Goal: Task Accomplishment & Management: Manage account settings

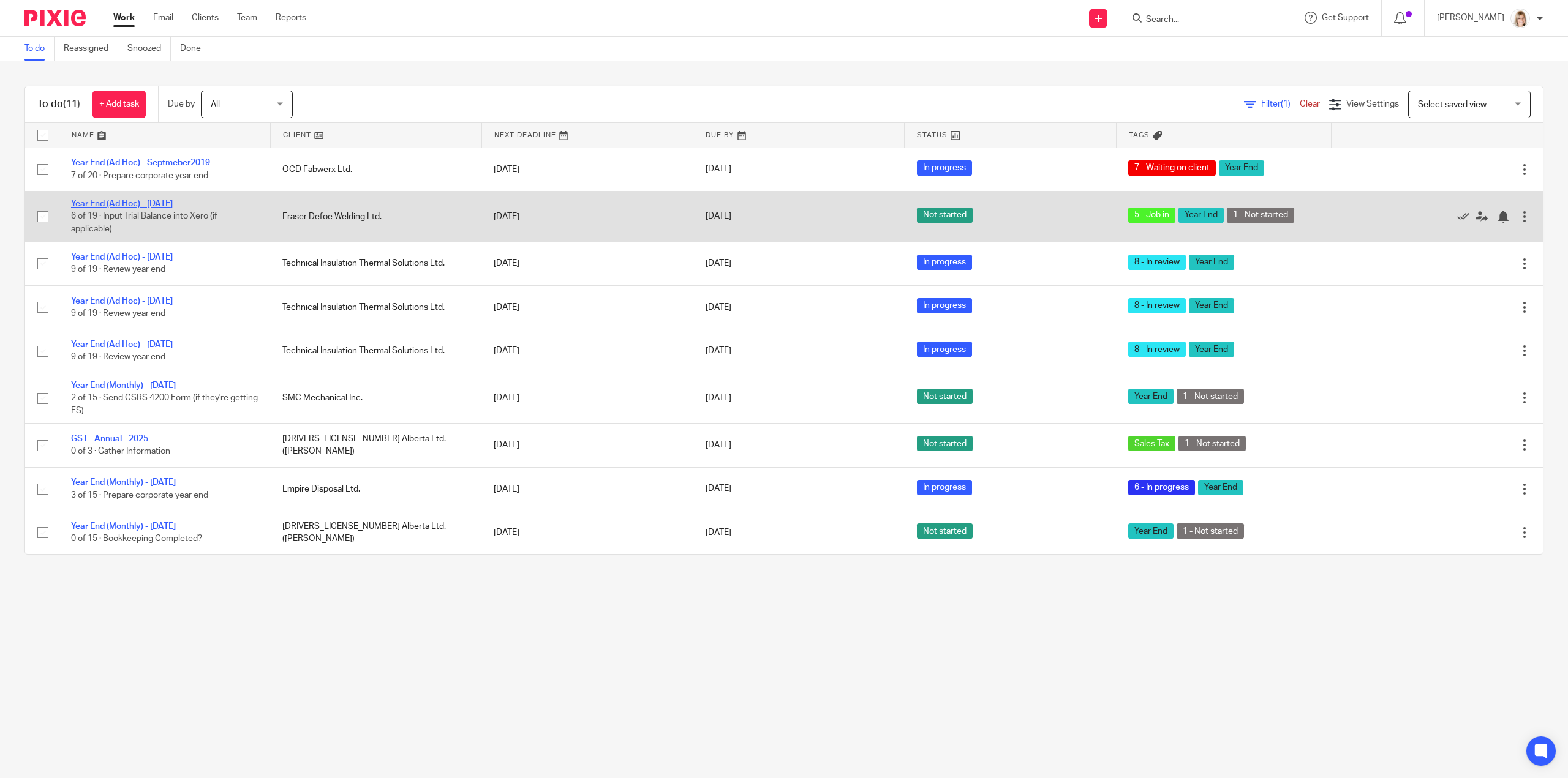
click at [114, 203] on link "Year End (Ad Hoc) - [DATE]" at bounding box center [121, 204] width 102 height 8
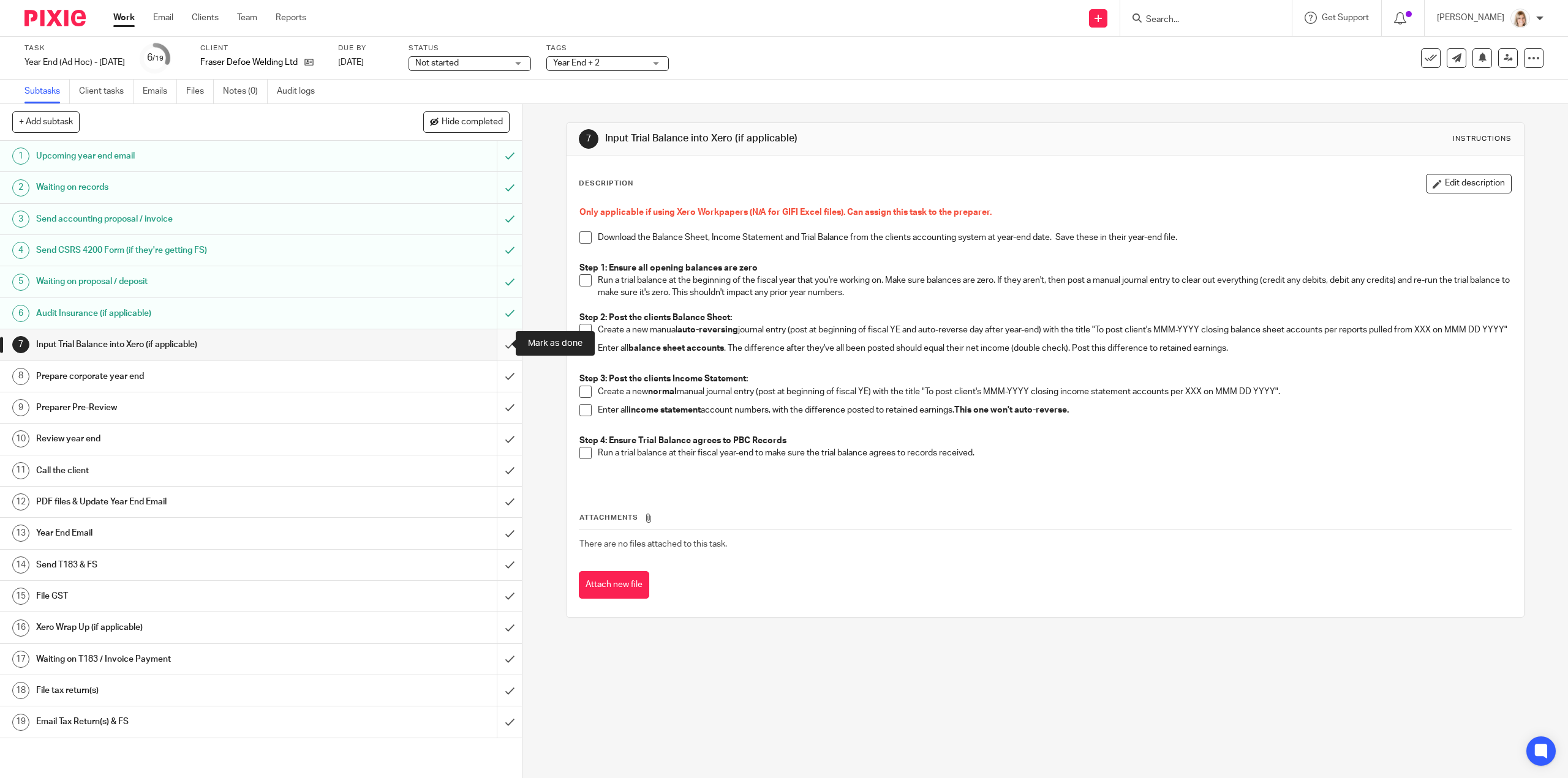
click at [500, 346] on input "submit" at bounding box center [261, 345] width 522 height 31
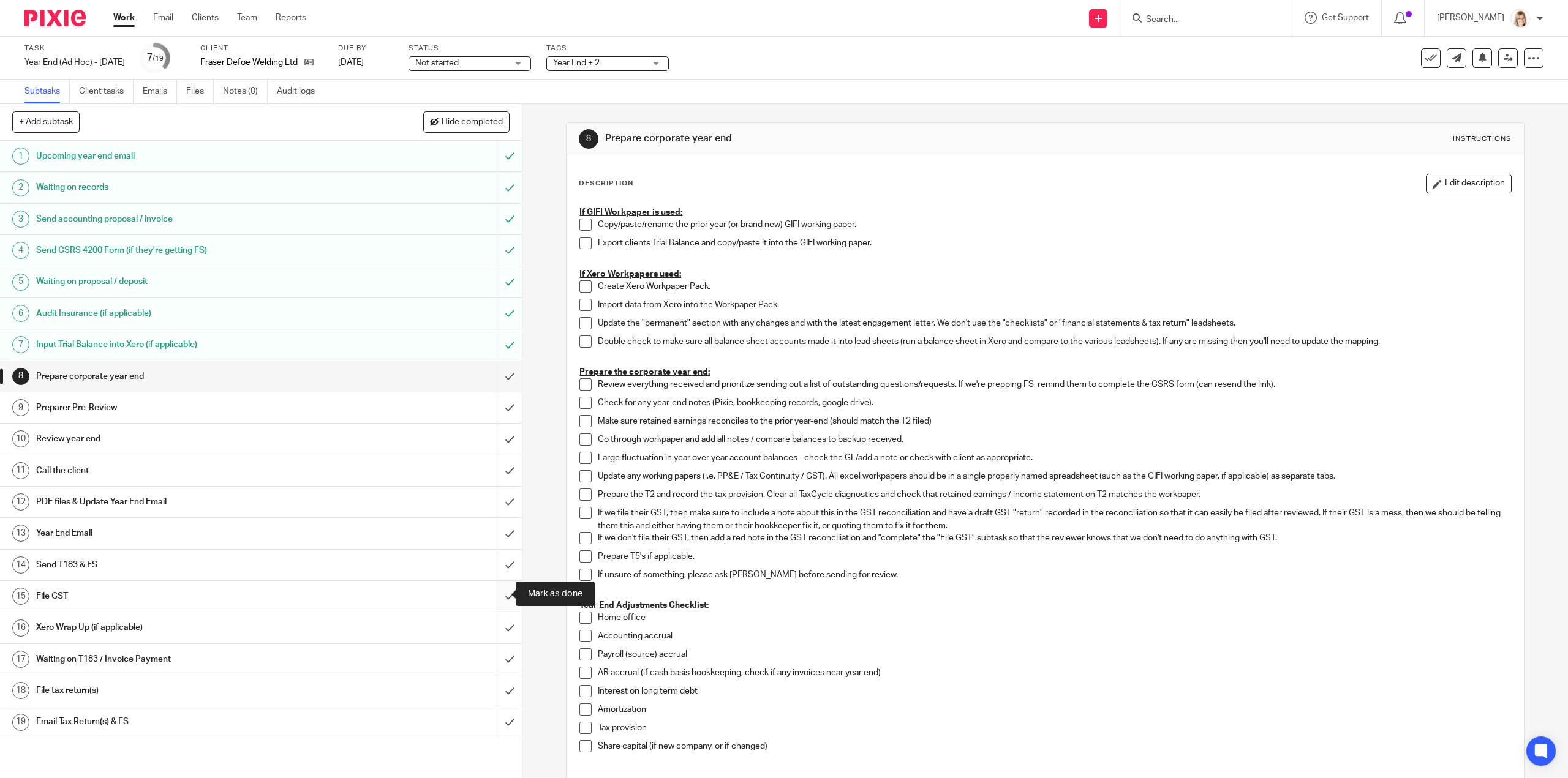
click at [497, 597] on input "submit" at bounding box center [261, 596] width 522 height 31
click at [580, 226] on span at bounding box center [585, 224] width 12 height 12
click at [582, 250] on li "Export clients Trial Balance and copy/paste it into the GIFI working paper." at bounding box center [1045, 246] width 931 height 18
click at [582, 245] on span at bounding box center [585, 243] width 12 height 12
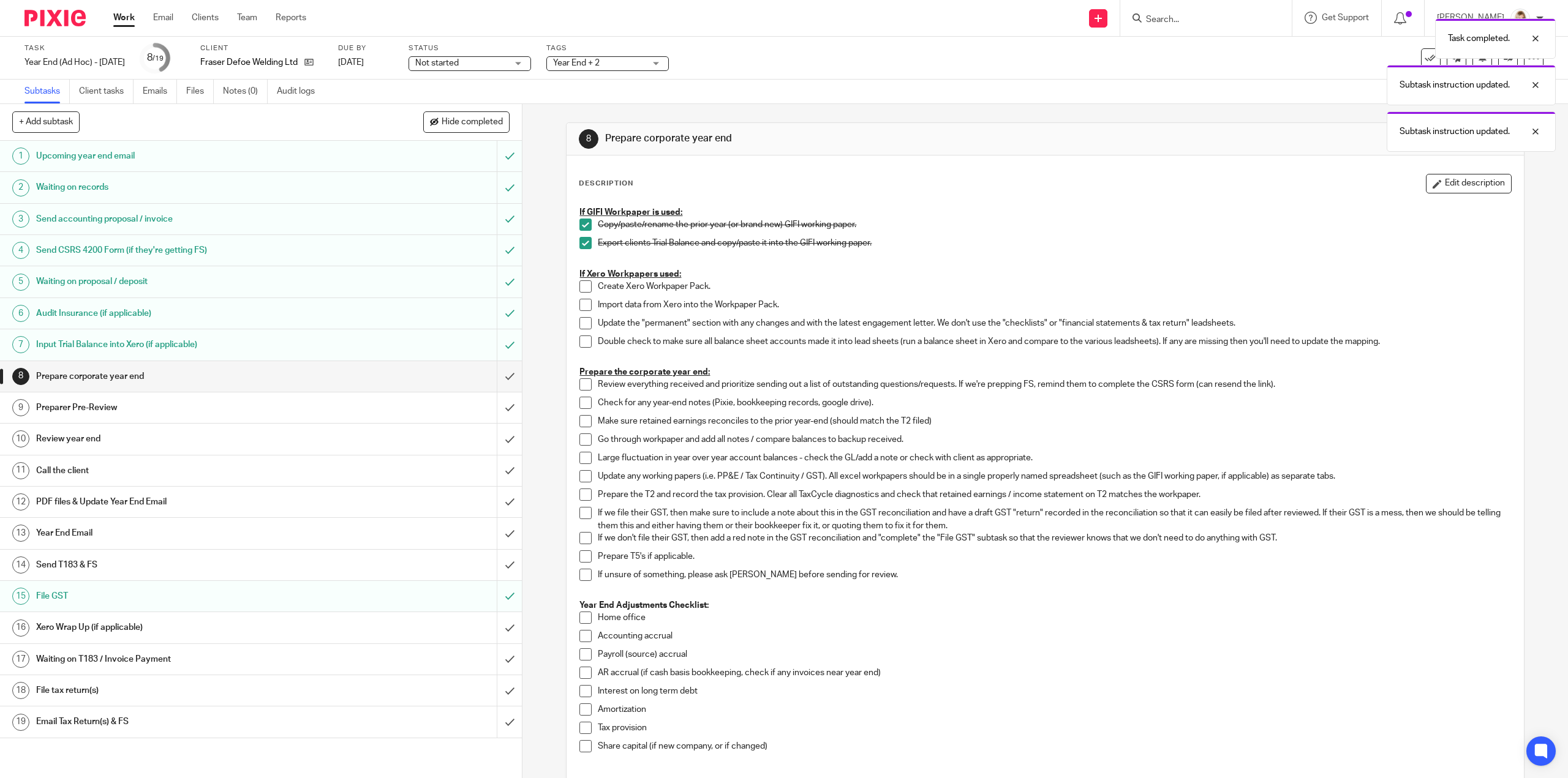
click at [579, 390] on li "Review everything received and prioritize sending out a list of outstanding que…" at bounding box center [1045, 388] width 931 height 18
click at [579, 384] on span at bounding box center [585, 384] width 12 height 12
drag, startPoint x: 579, startPoint y: 400, endPoint x: 578, endPoint y: 419, distance: 19.0
click at [579, 401] on span at bounding box center [585, 402] width 12 height 12
click at [579, 421] on span at bounding box center [585, 421] width 12 height 12
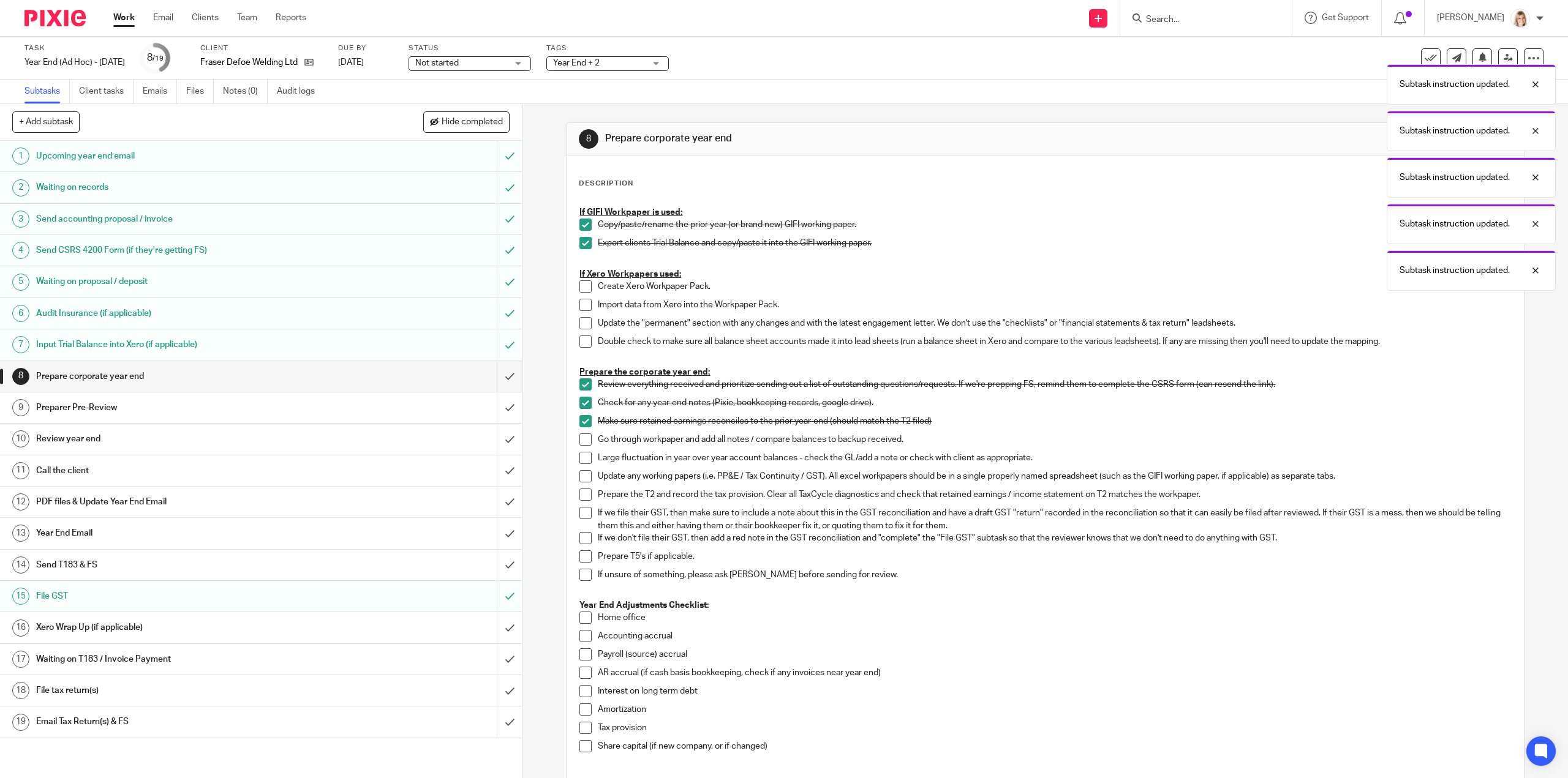
click at [581, 439] on span at bounding box center [585, 439] width 12 height 12
click at [581, 458] on span at bounding box center [585, 458] width 12 height 12
click at [581, 476] on span at bounding box center [585, 476] width 12 height 12
click at [580, 494] on span at bounding box center [585, 494] width 12 height 12
click at [579, 512] on span at bounding box center [585, 512] width 12 height 12
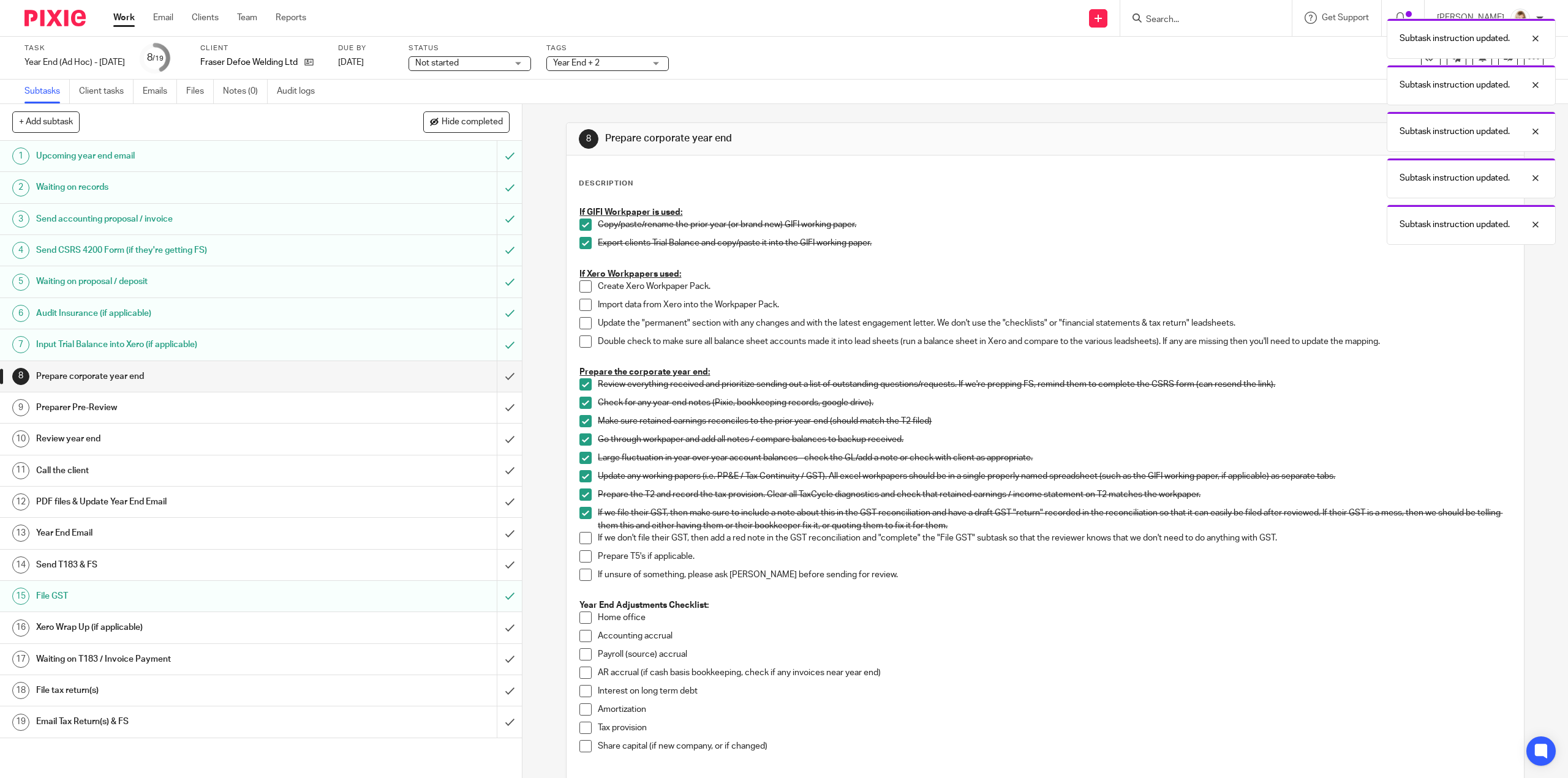
click at [583, 538] on span at bounding box center [585, 538] width 12 height 12
click at [579, 554] on span at bounding box center [585, 556] width 12 height 12
click at [580, 576] on span at bounding box center [585, 575] width 12 height 12
click at [581, 617] on span at bounding box center [585, 617] width 12 height 12
click at [579, 637] on span at bounding box center [585, 636] width 12 height 12
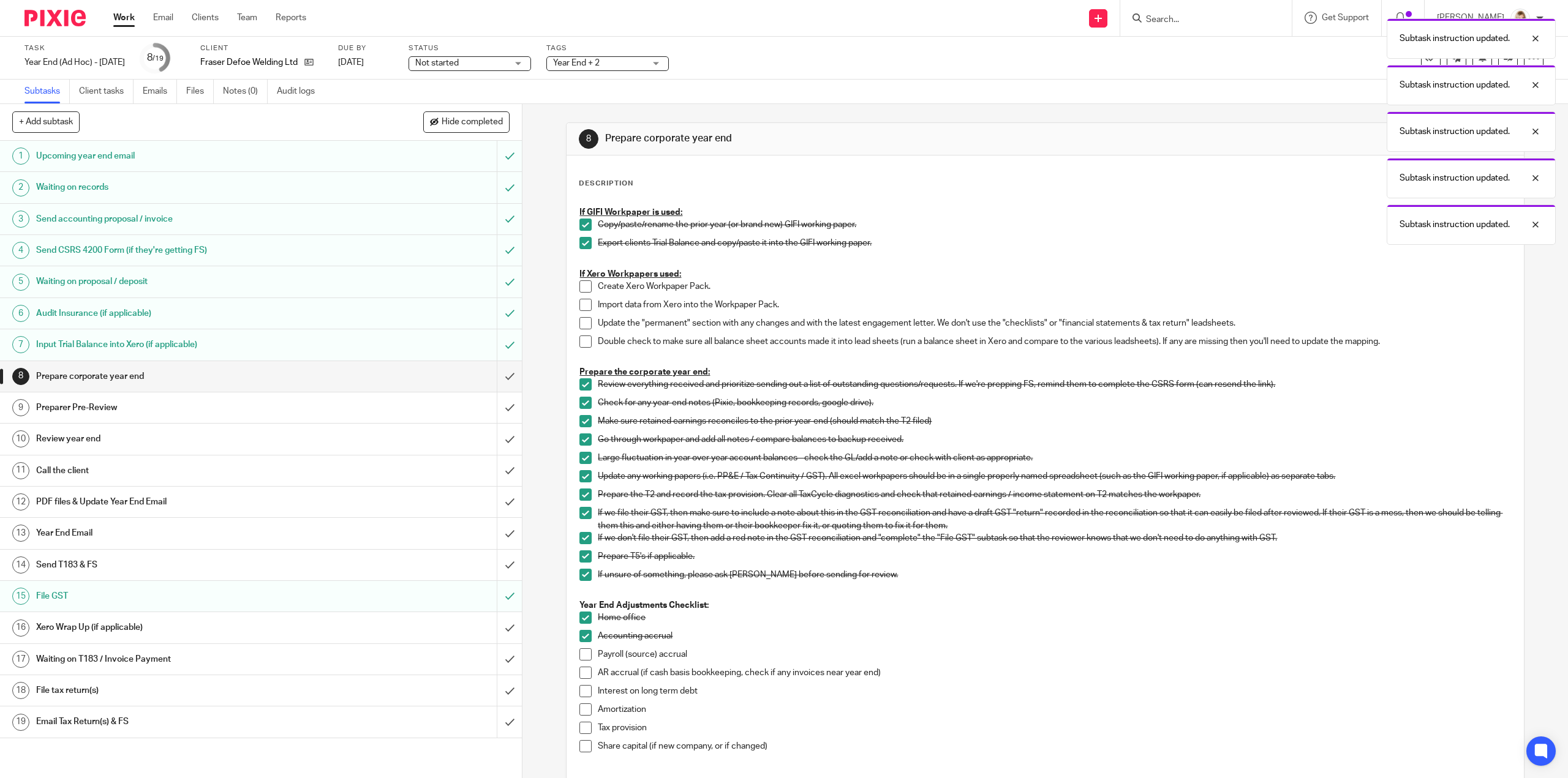
click at [579, 654] on span at bounding box center [585, 654] width 12 height 12
drag, startPoint x: 579, startPoint y: 671, endPoint x: 584, endPoint y: 681, distance: 11.2
click at [579, 671] on span at bounding box center [585, 672] width 12 height 12
click at [582, 690] on span at bounding box center [585, 691] width 12 height 12
drag, startPoint x: 579, startPoint y: 710, endPoint x: 580, endPoint y: 725, distance: 15.0
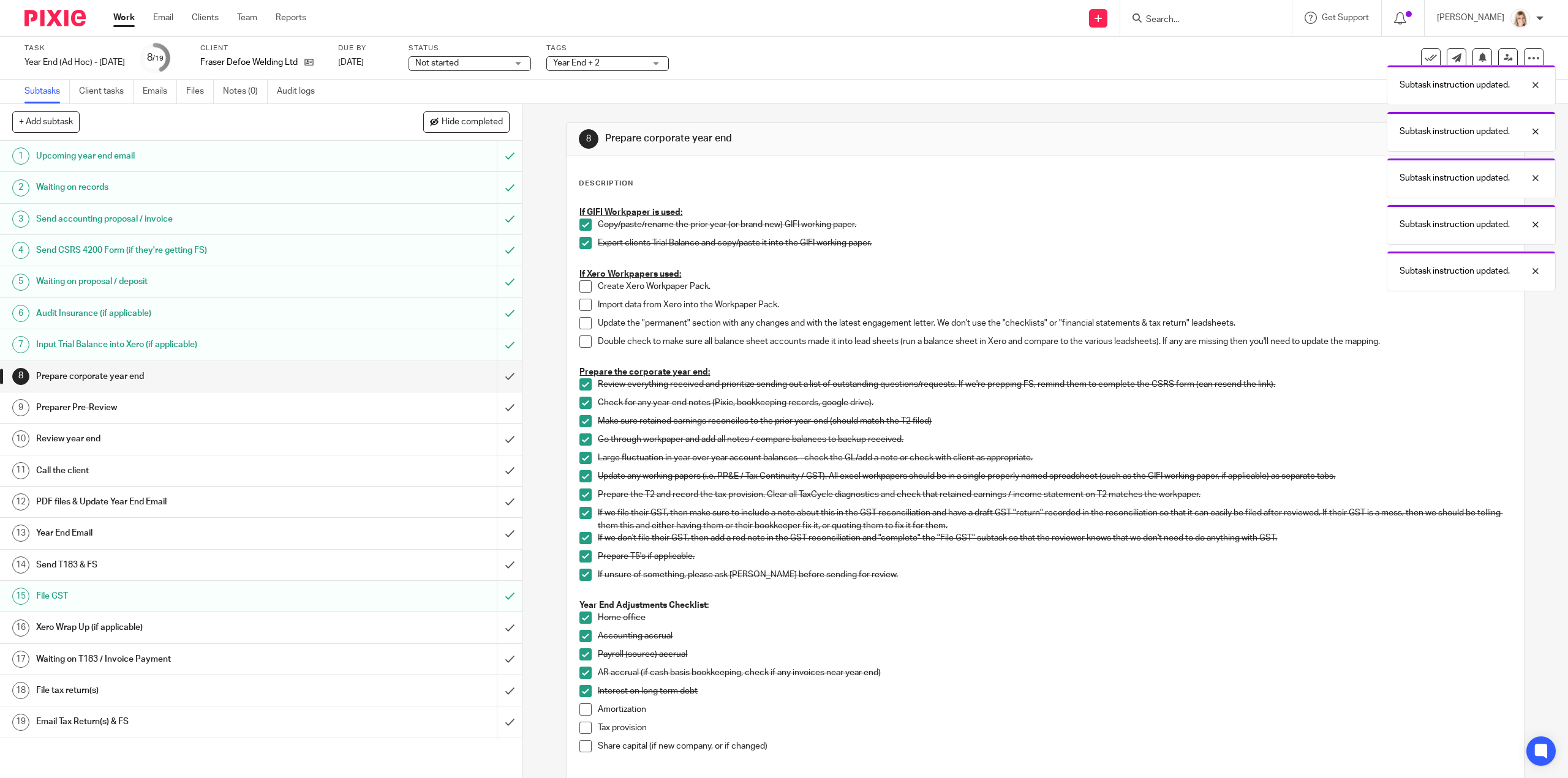
click at [579, 710] on span at bounding box center [585, 709] width 12 height 12
drag, startPoint x: 580, startPoint y: 725, endPoint x: 581, endPoint y: 732, distance: 7.1
click at [579, 727] on span at bounding box center [585, 728] width 12 height 12
click at [584, 746] on span at bounding box center [585, 746] width 12 height 12
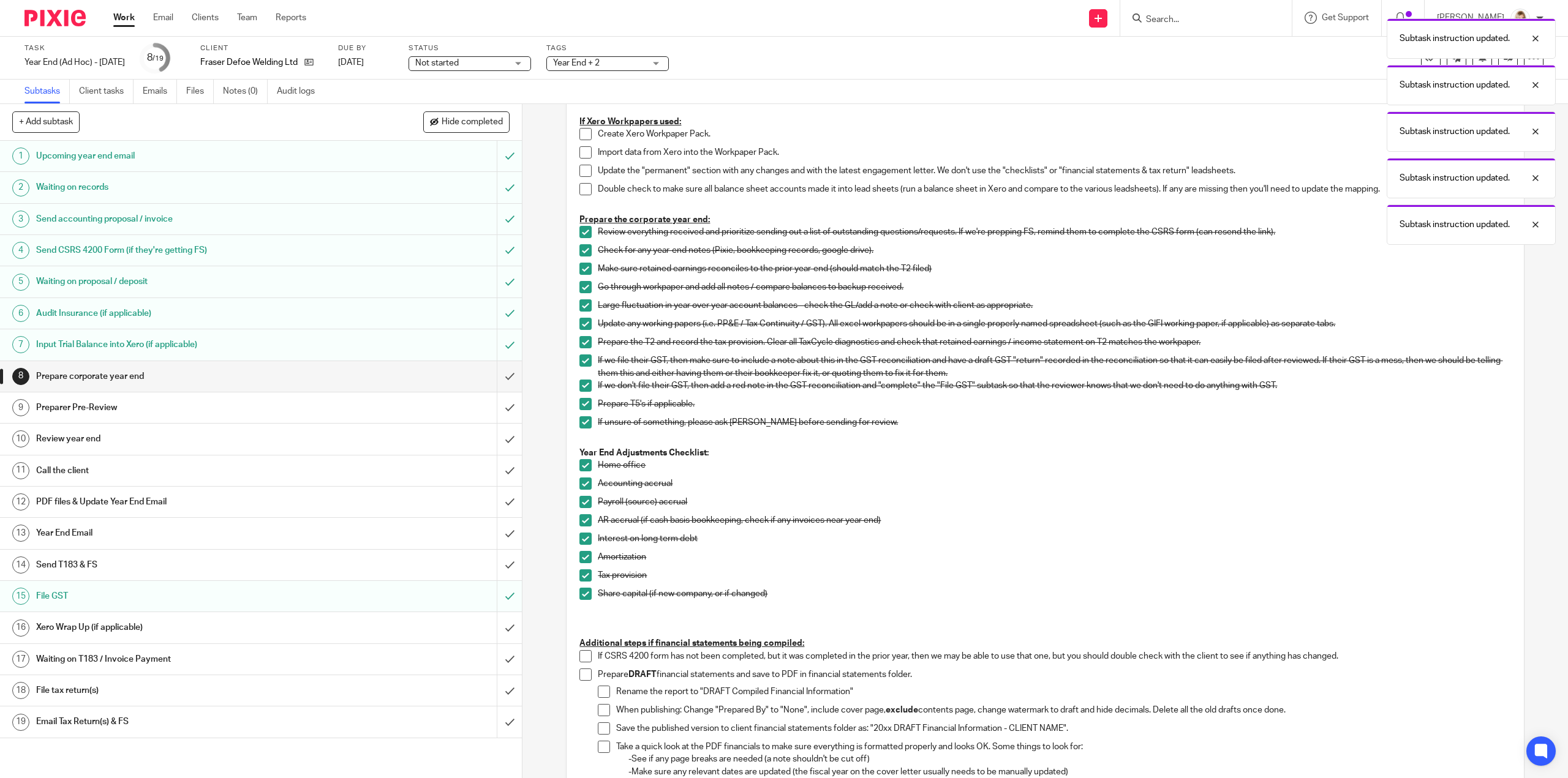
scroll to position [306, 0]
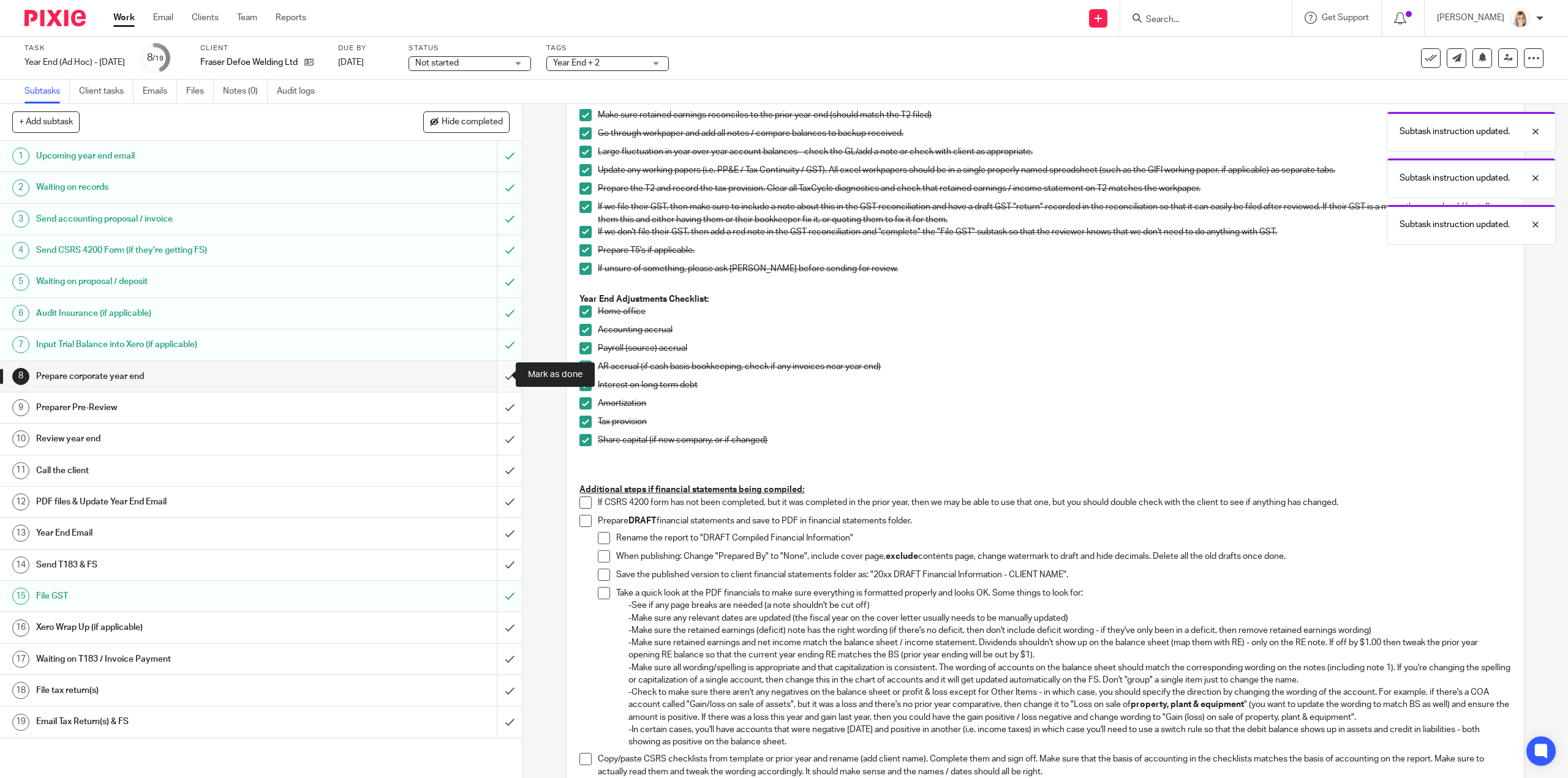
click at [501, 369] on input "submit" at bounding box center [261, 376] width 522 height 31
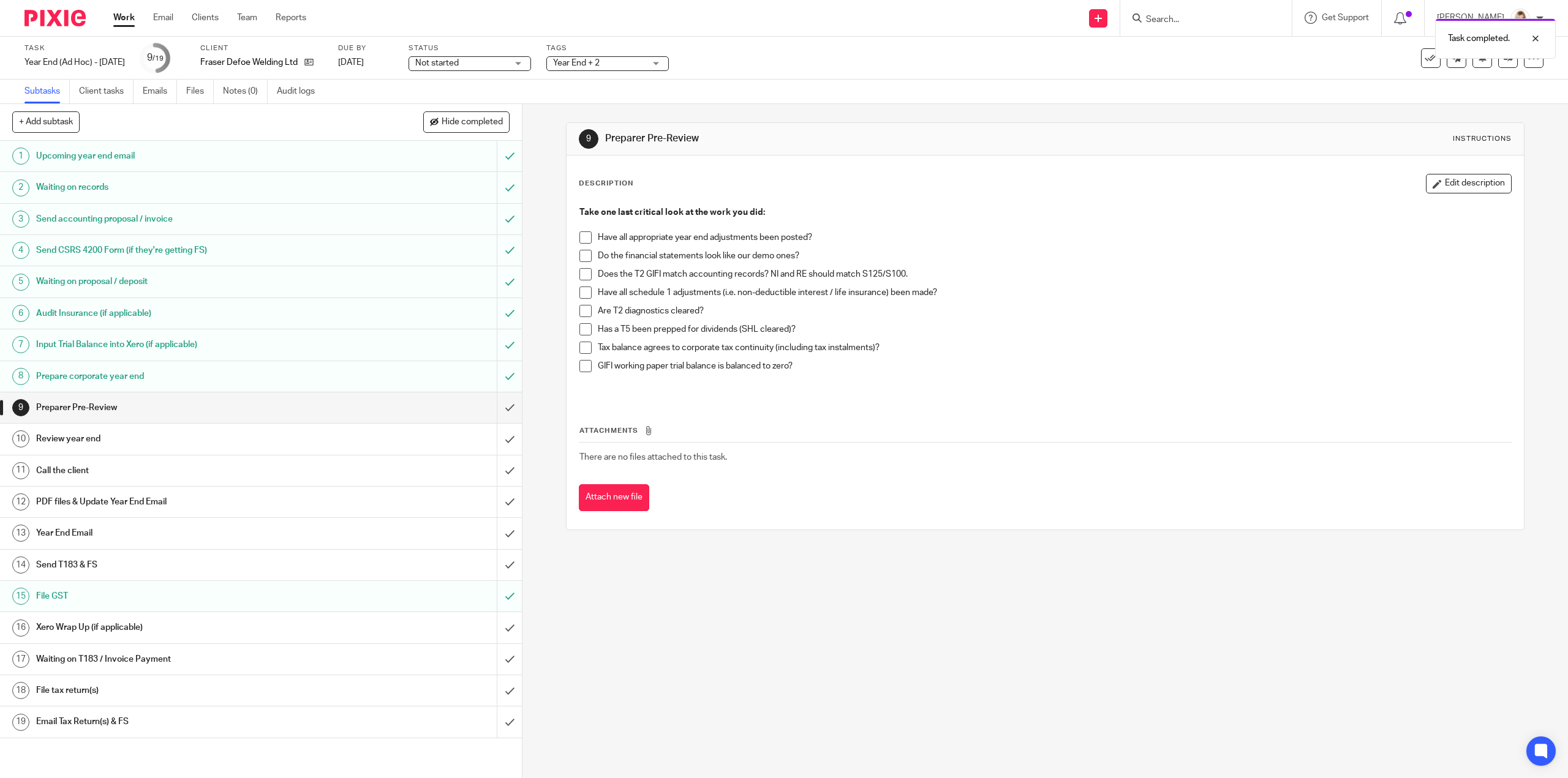
click at [580, 231] on span at bounding box center [585, 237] width 12 height 12
click at [580, 252] on span at bounding box center [585, 255] width 12 height 12
click at [579, 271] on span at bounding box center [585, 274] width 12 height 12
click at [582, 289] on span at bounding box center [585, 292] width 12 height 12
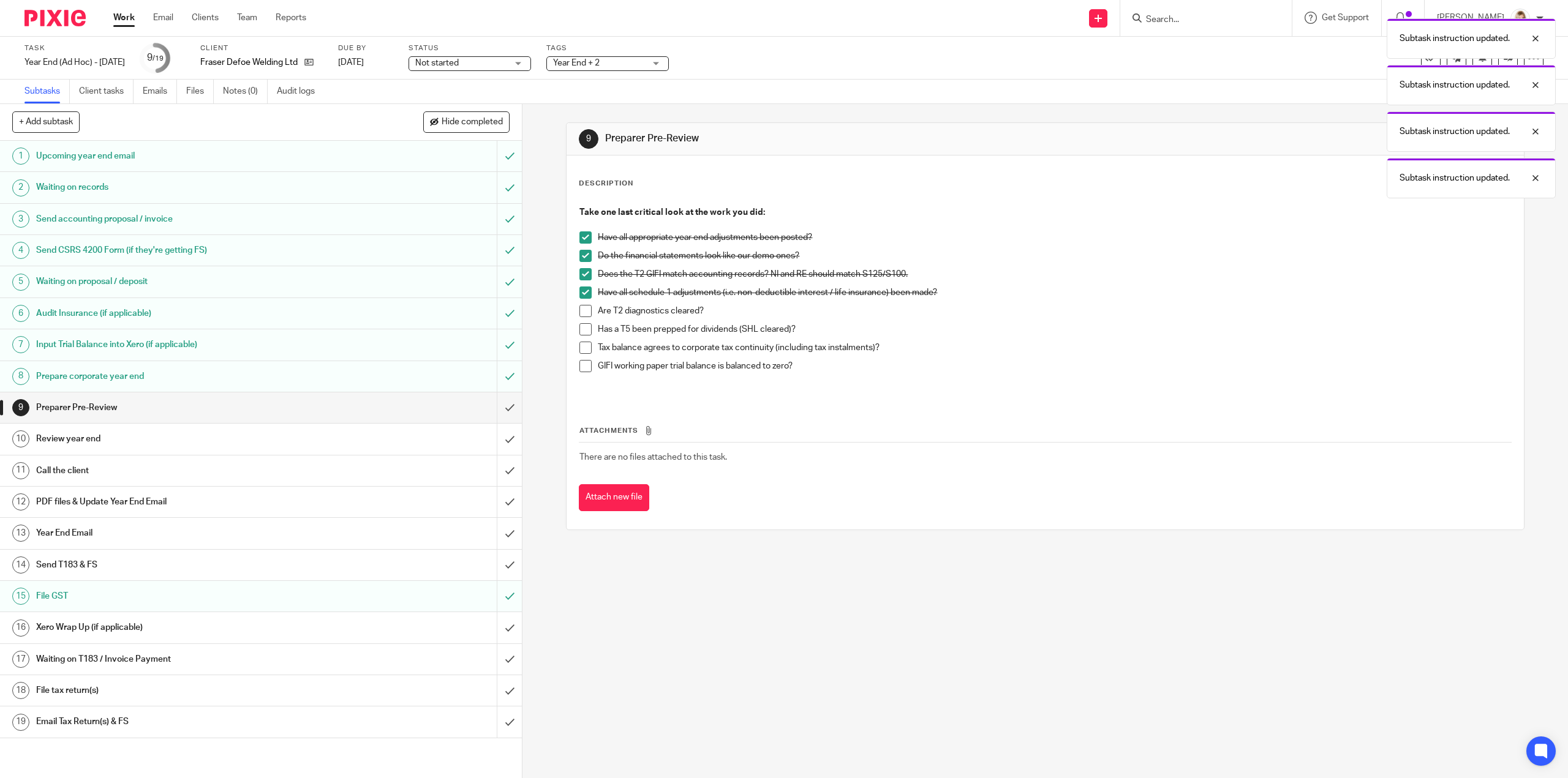
click at [579, 308] on span at bounding box center [585, 310] width 12 height 12
click at [583, 327] on span at bounding box center [585, 329] width 12 height 12
click at [583, 346] on span at bounding box center [585, 347] width 12 height 12
click at [579, 369] on span at bounding box center [585, 366] width 12 height 12
click at [497, 409] on input "submit" at bounding box center [261, 408] width 522 height 31
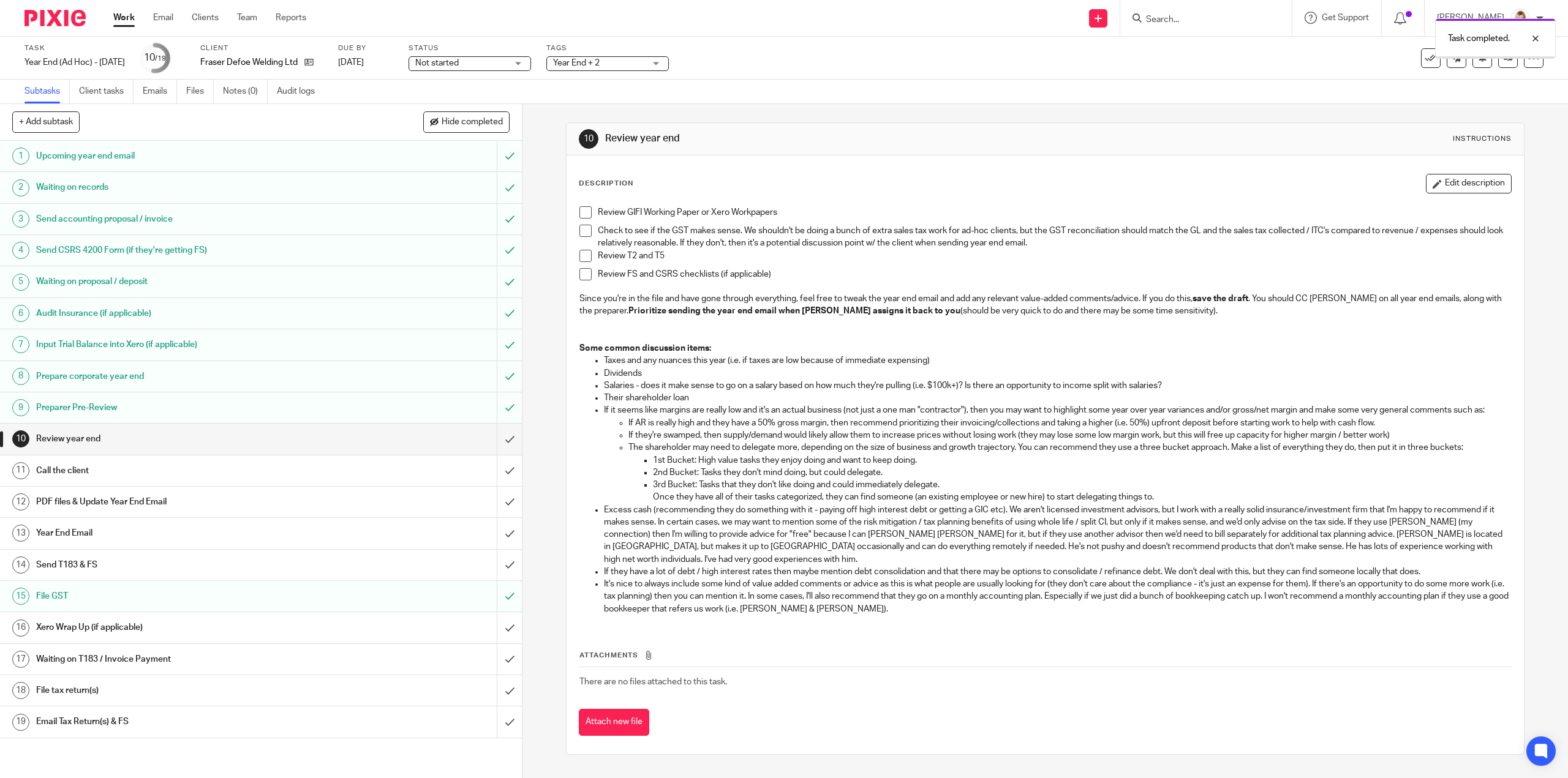
click at [531, 60] on div "Not started Not started" at bounding box center [470, 63] width 123 height 15
click at [508, 111] on li "In progress" at bounding box center [482, 108] width 121 height 25
click at [639, 62] on span "Year End + 2" at bounding box center [599, 63] width 92 height 13
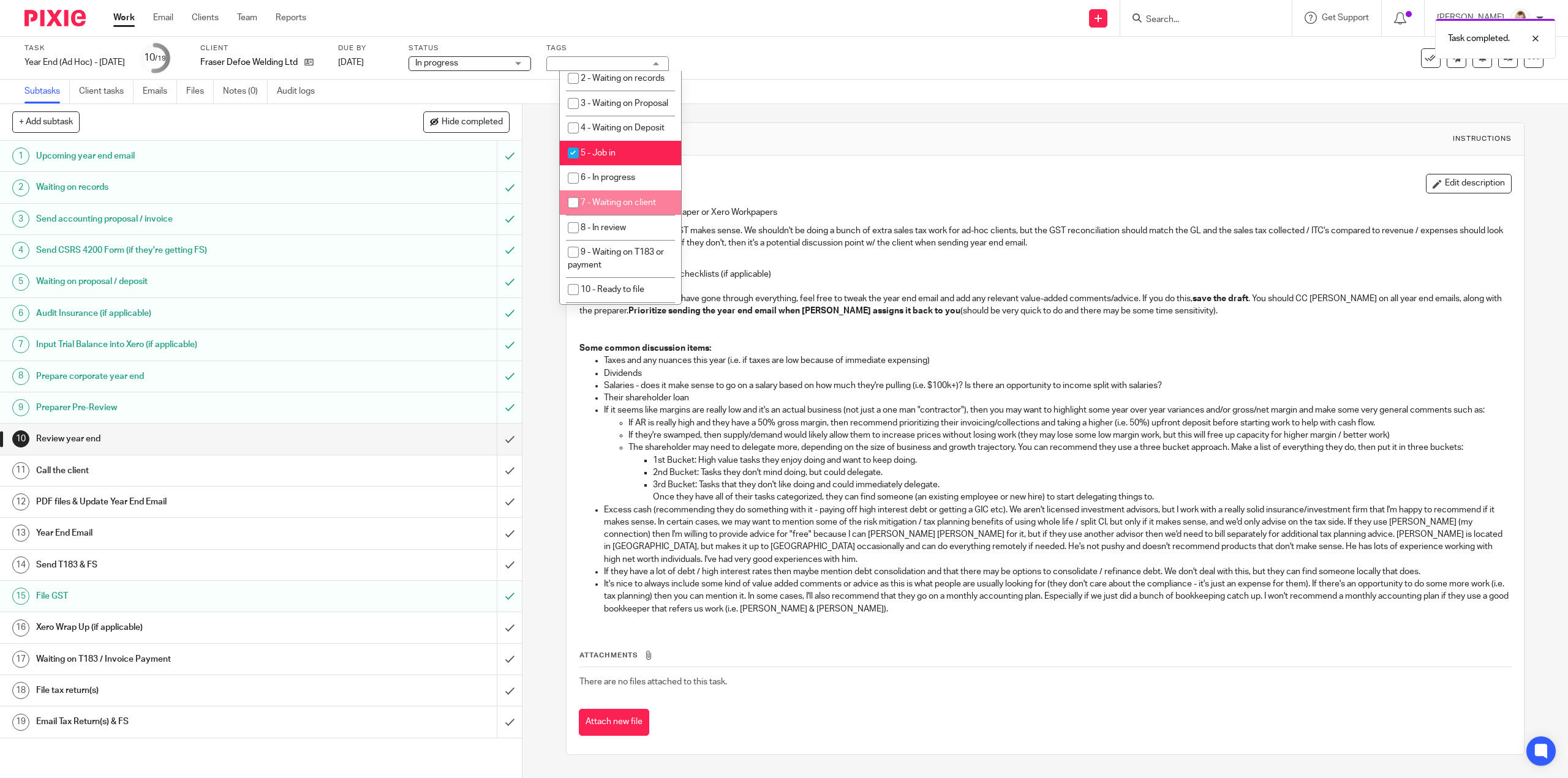
scroll to position [429, 0]
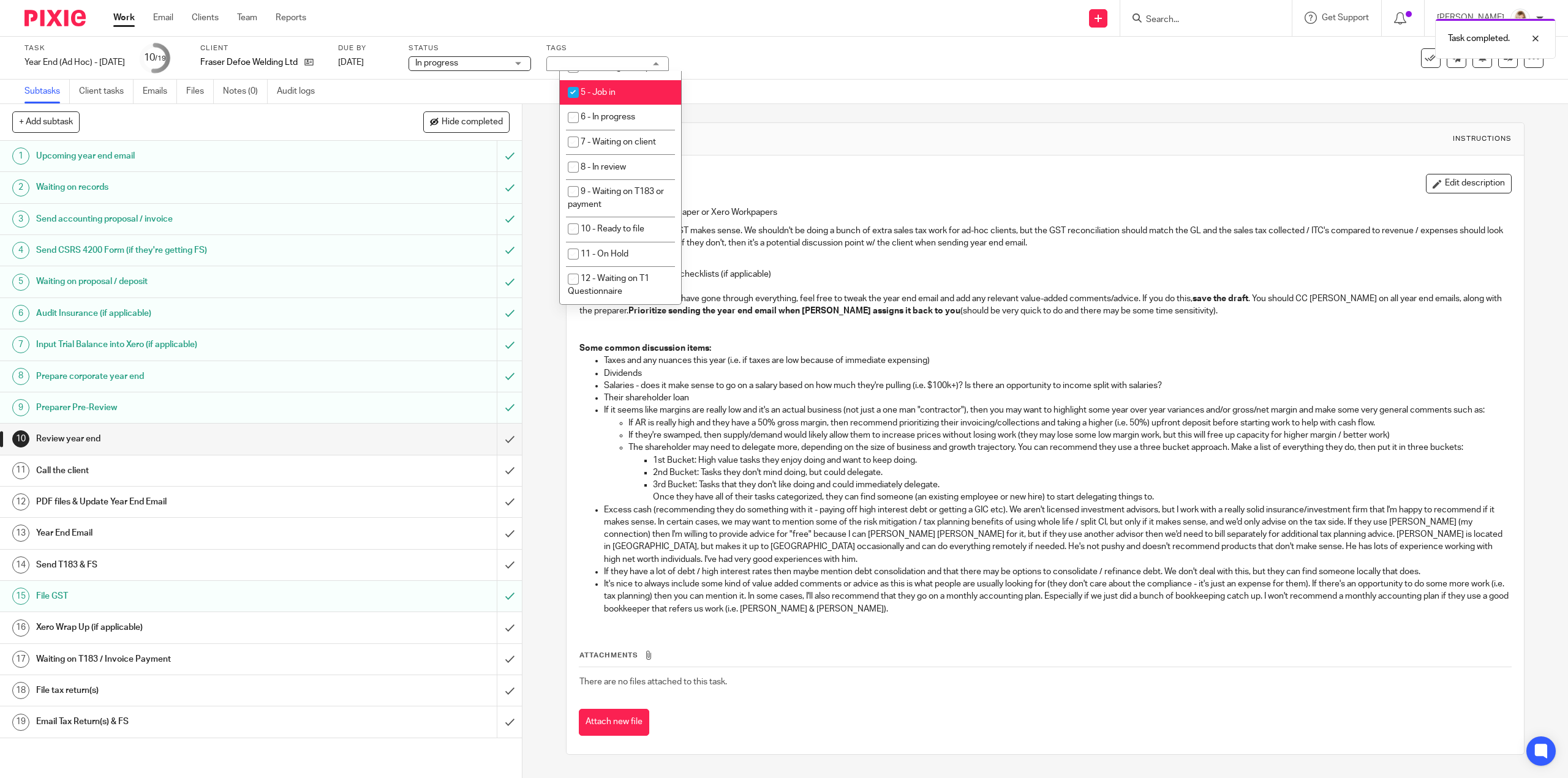
drag, startPoint x: 571, startPoint y: 115, endPoint x: 569, endPoint y: 124, distance: 9.2
click at [570, 104] on input "checkbox" at bounding box center [573, 92] width 23 height 23
checkbox input "false"
click at [569, 179] on input "checkbox" at bounding box center [573, 167] width 23 height 23
checkbox input "true"
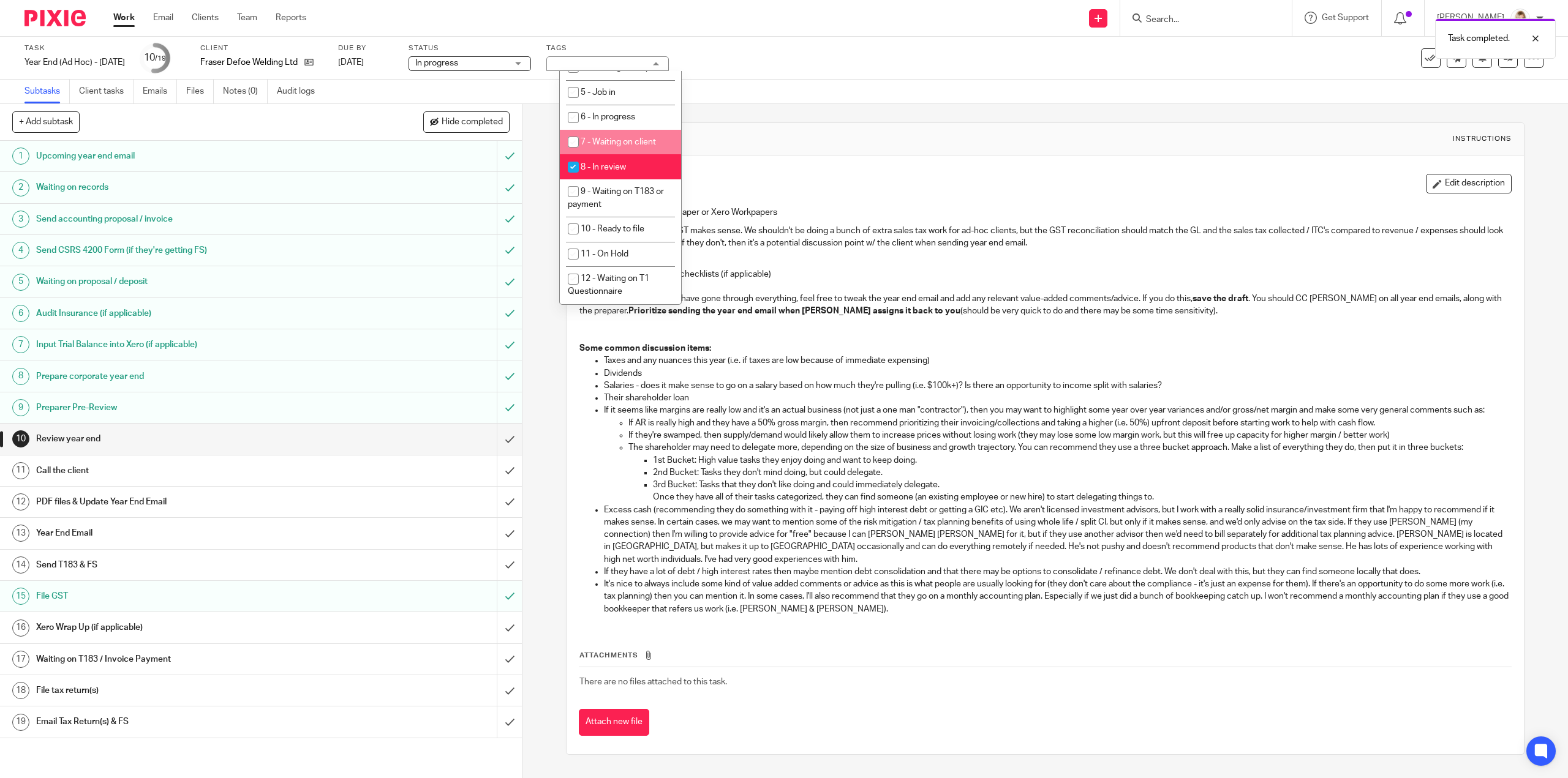
click at [809, 64] on div "Task Year End (Ad Hoc) - May 2025 Save Year End (Ad Hoc) - May 2025 10 /19 Clie…" at bounding box center [658, 58] width 1266 height 29
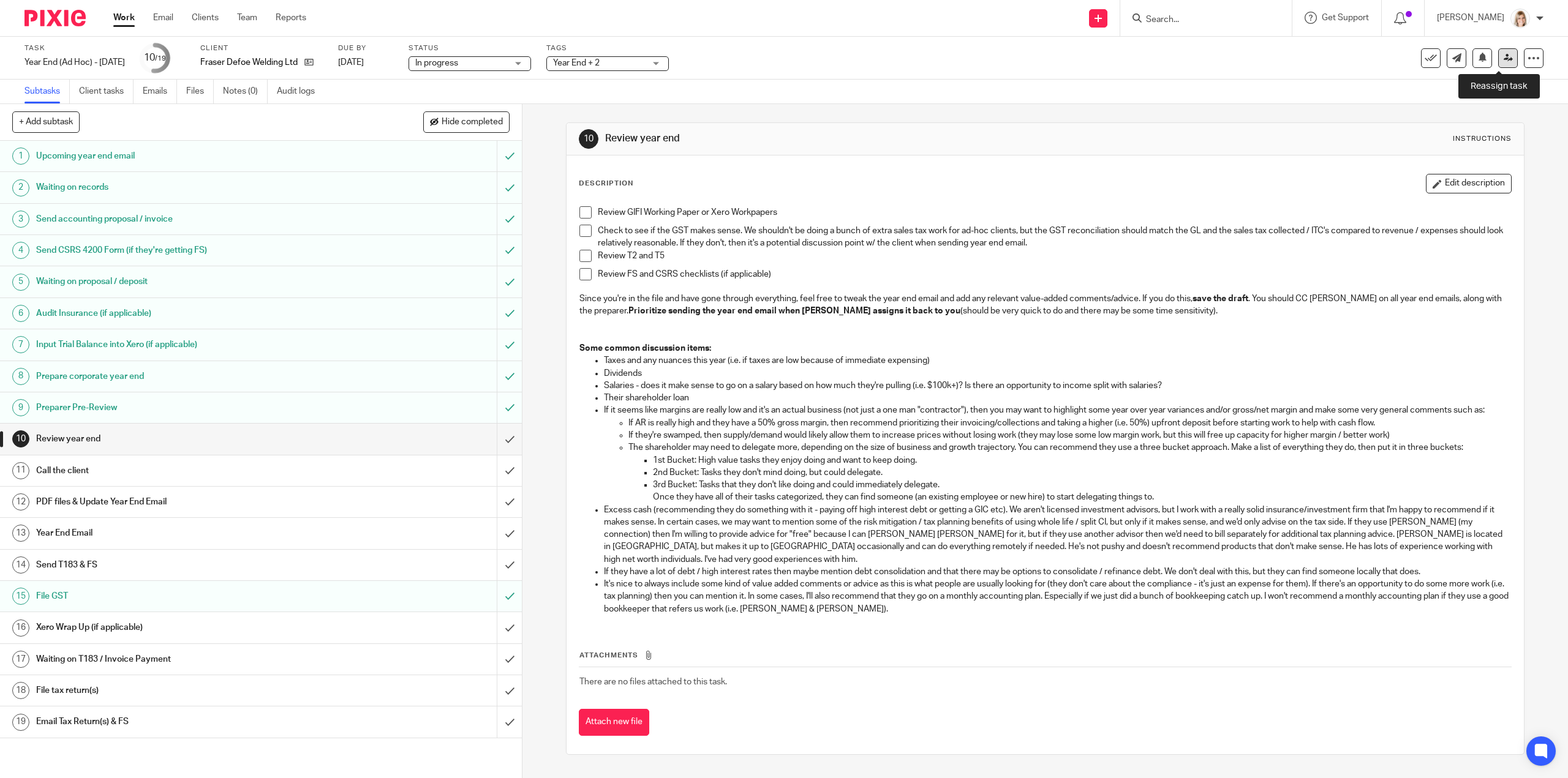
click at [1507, 60] on link at bounding box center [1508, 58] width 20 height 20
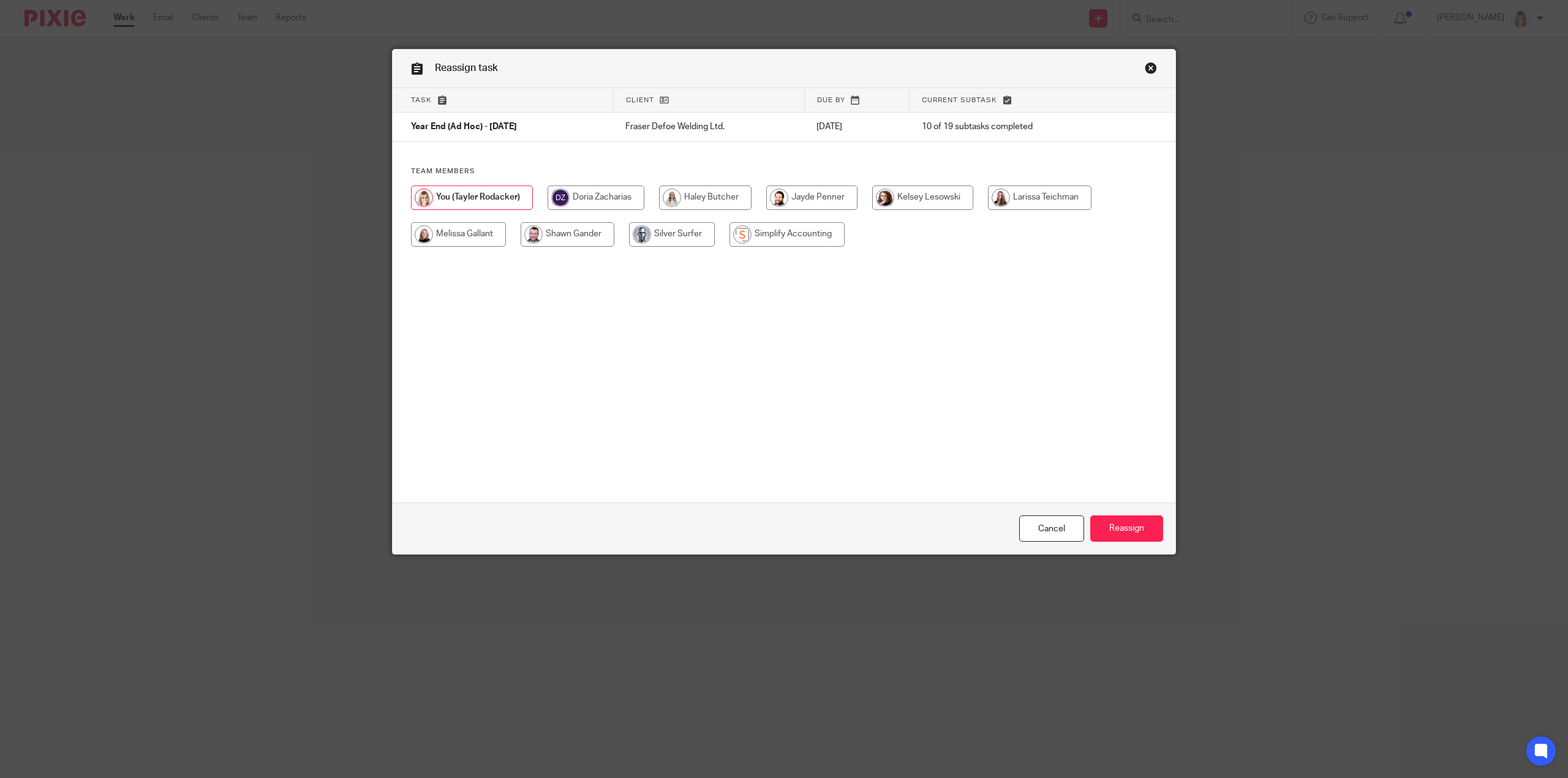
click at [438, 242] on input "radio" at bounding box center [458, 234] width 95 height 25
radio input "true"
click at [1126, 526] on input "Reassign" at bounding box center [1127, 529] width 73 height 27
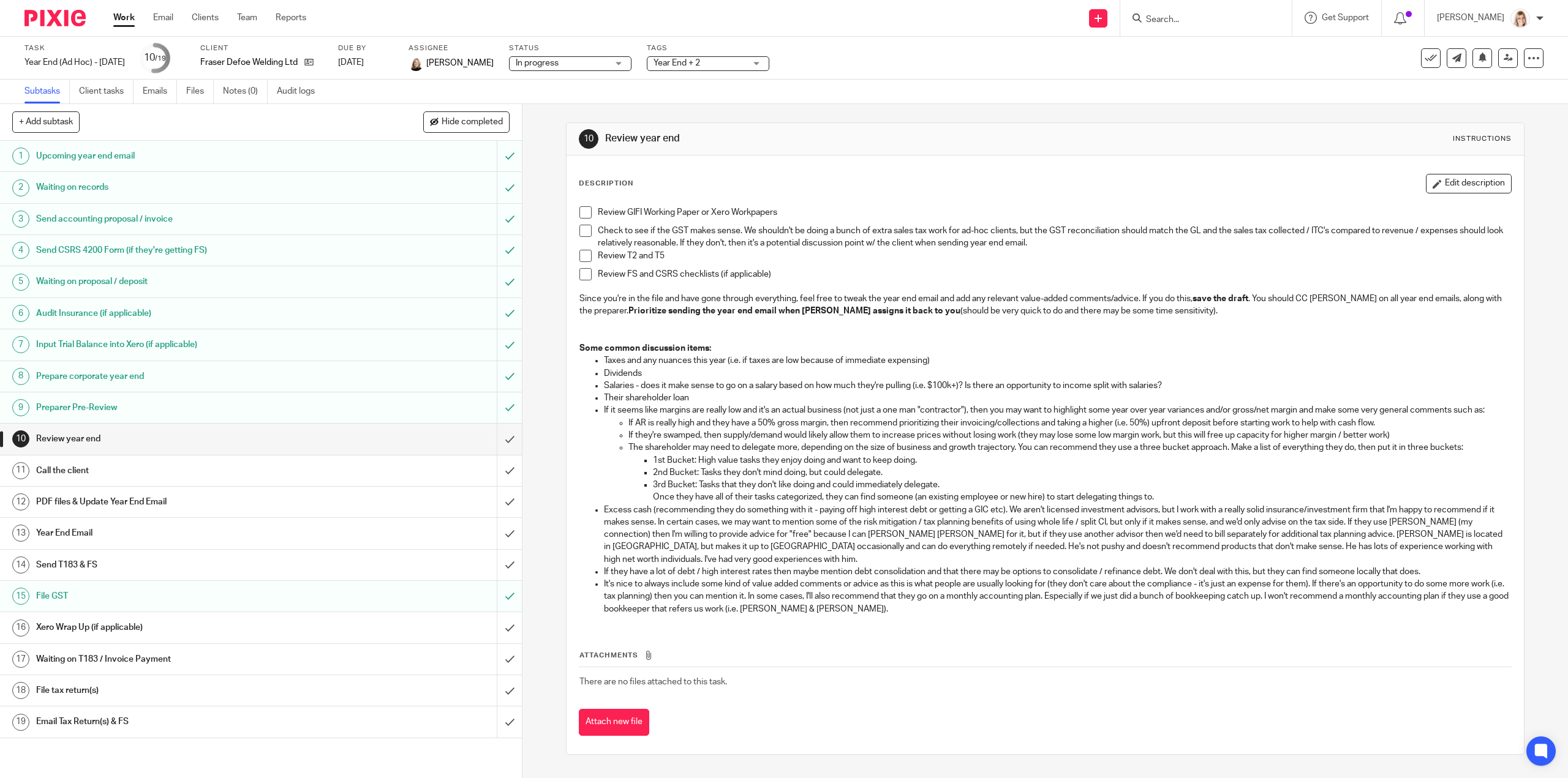
click at [123, 15] on link "Work" at bounding box center [124, 18] width 22 height 12
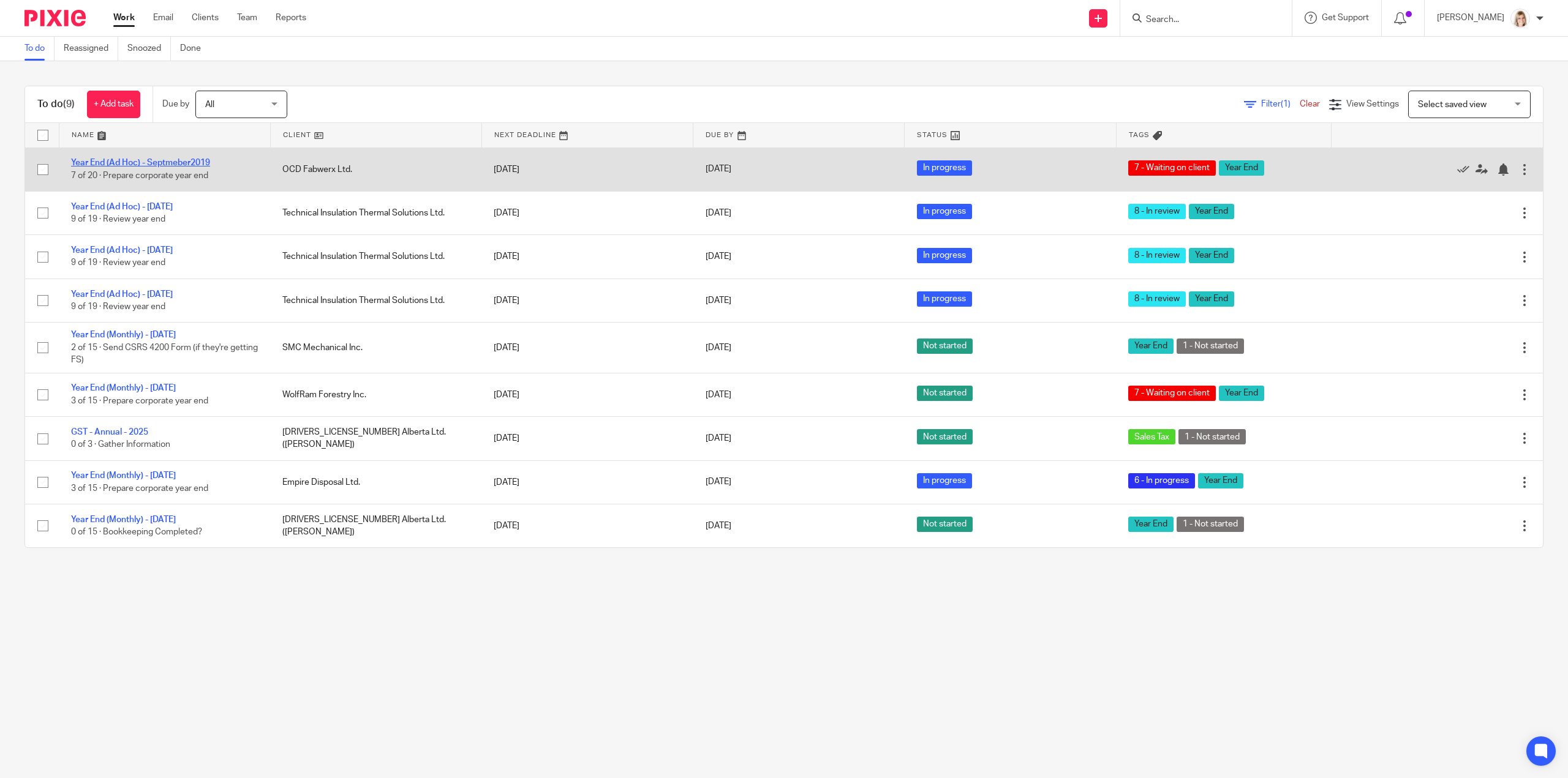
click at [190, 159] on link "Year End (Ad Hoc) - Septmeber2019" at bounding box center [140, 163] width 139 height 8
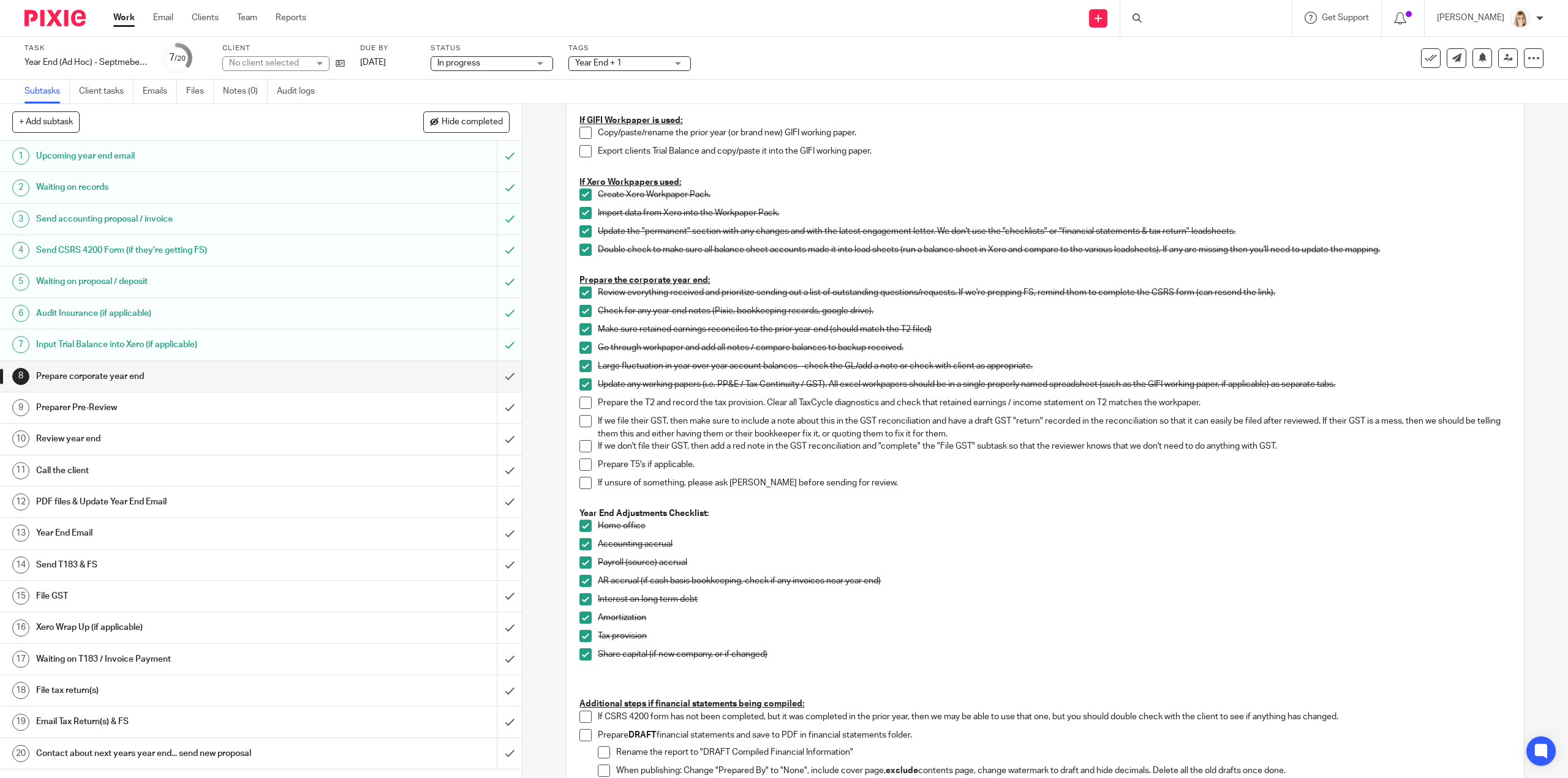
scroll to position [123, 0]
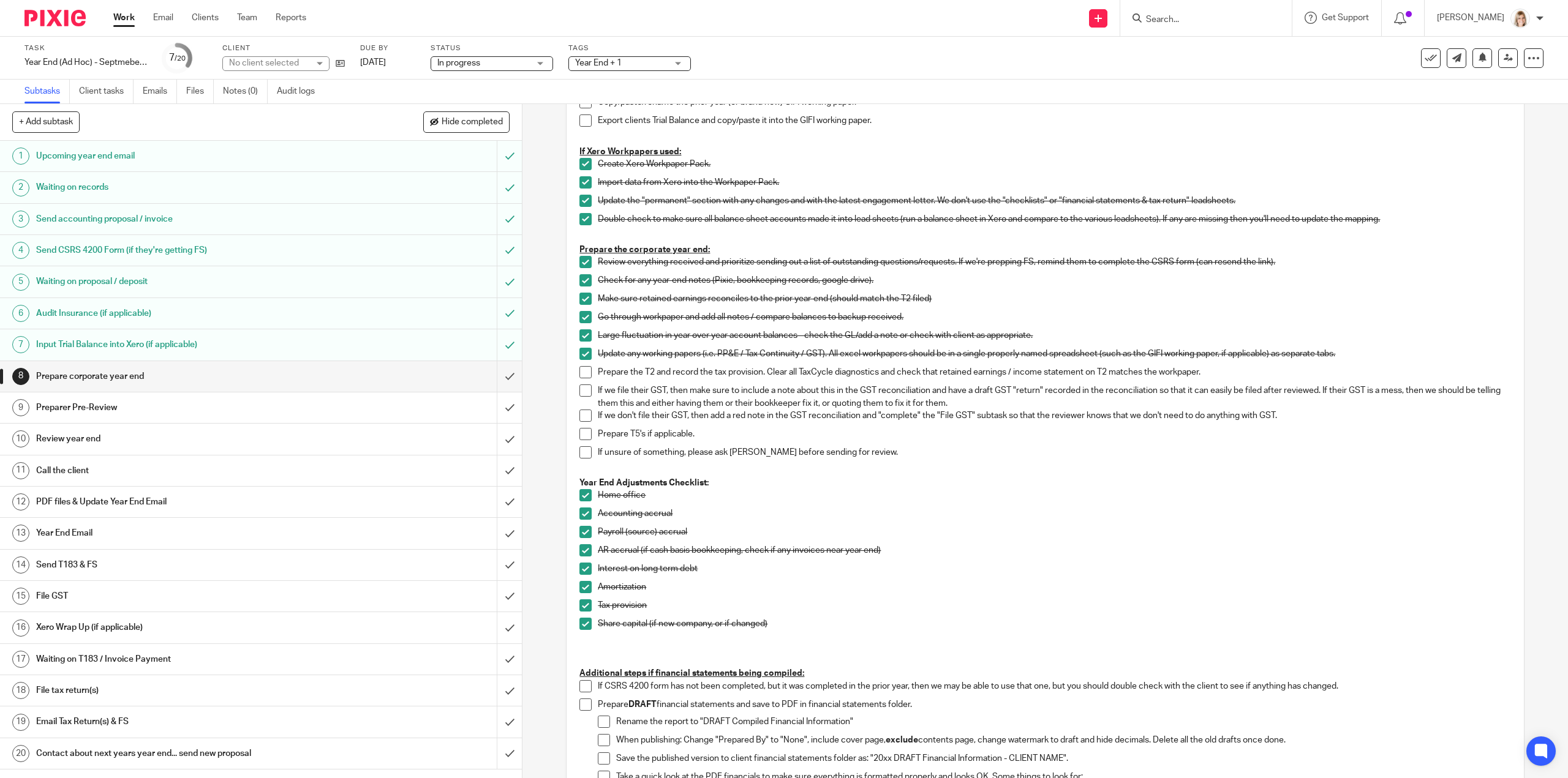
click at [147, 432] on h1 "Review year end" at bounding box center [186, 439] width 299 height 18
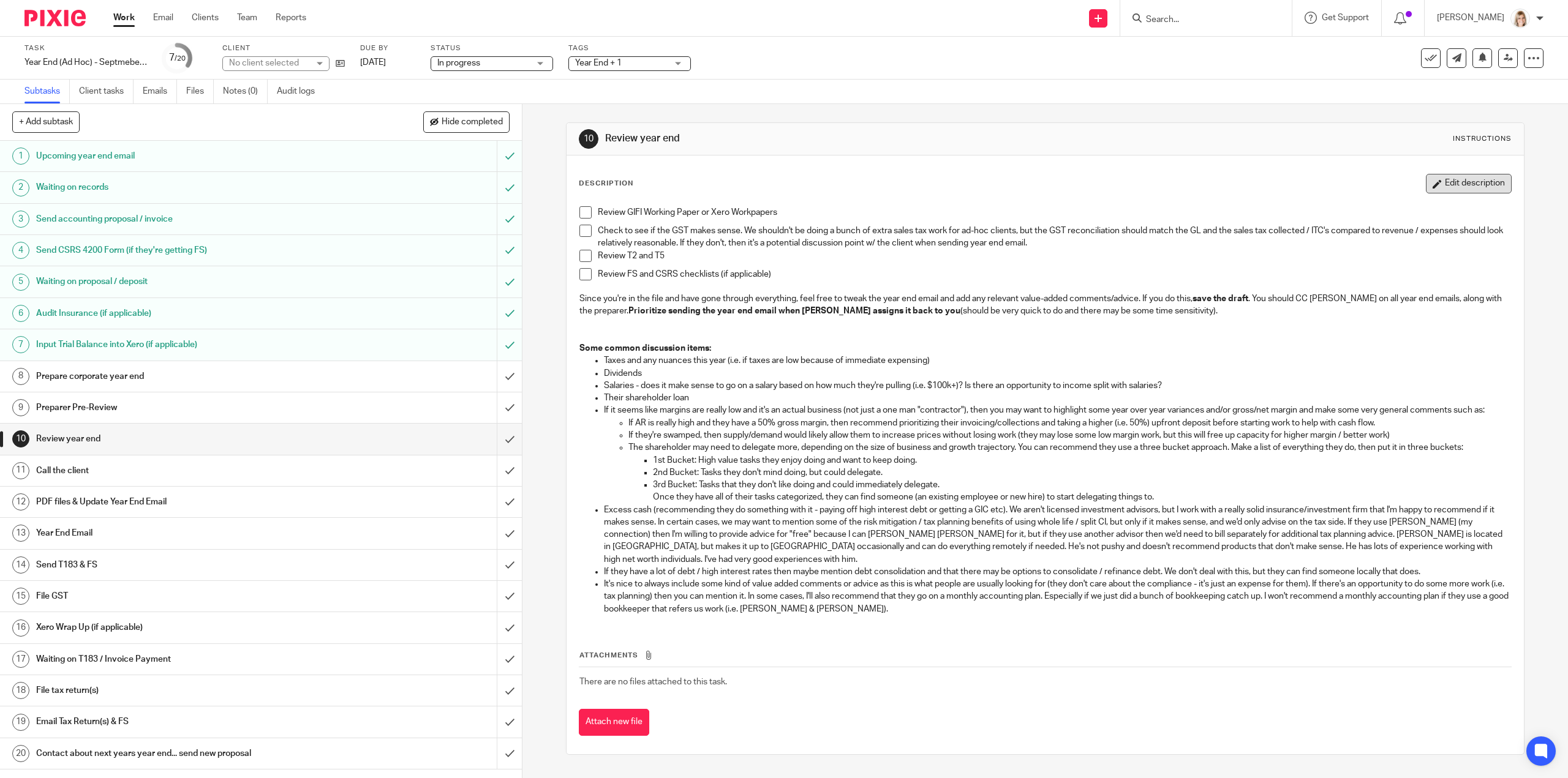
click at [1426, 191] on button "Edit description" at bounding box center [1469, 184] width 86 height 20
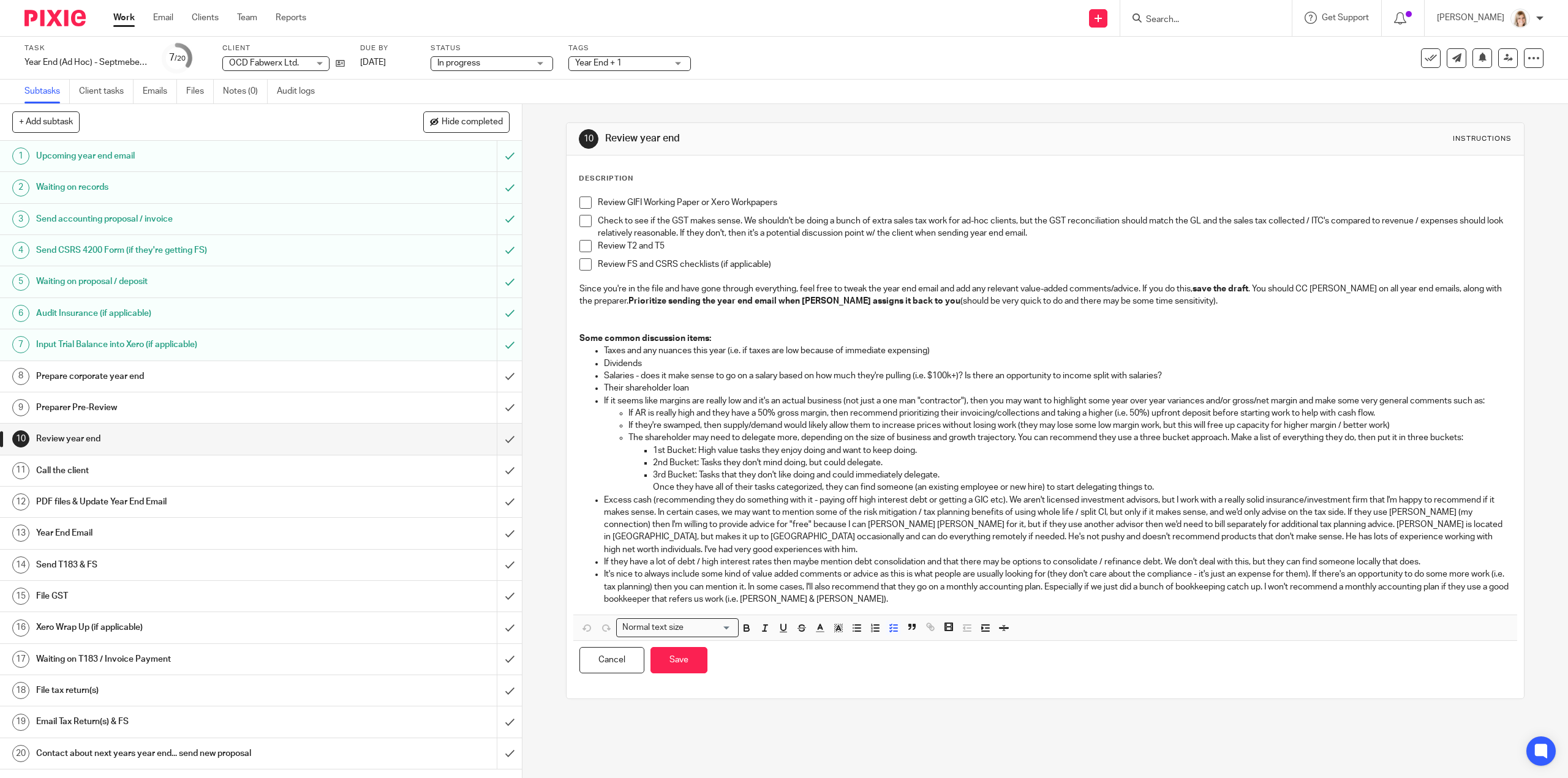
click at [613, 187] on div "Description Review GIFI Working Paper or Xero Workpapers Check to see if the GS…" at bounding box center [1046, 427] width 933 height 506
drag, startPoint x: 658, startPoint y: 189, endPoint x: 646, endPoint y: 195, distance: 13.4
click at [658, 189] on div "Description Review GIFI Working Paper or Xero Workpapers Check to see if the GS…" at bounding box center [1046, 427] width 933 height 506
click at [586, 198] on span at bounding box center [585, 202] width 12 height 12
drag, startPoint x: 592, startPoint y: 201, endPoint x: 607, endPoint y: 201, distance: 15.0
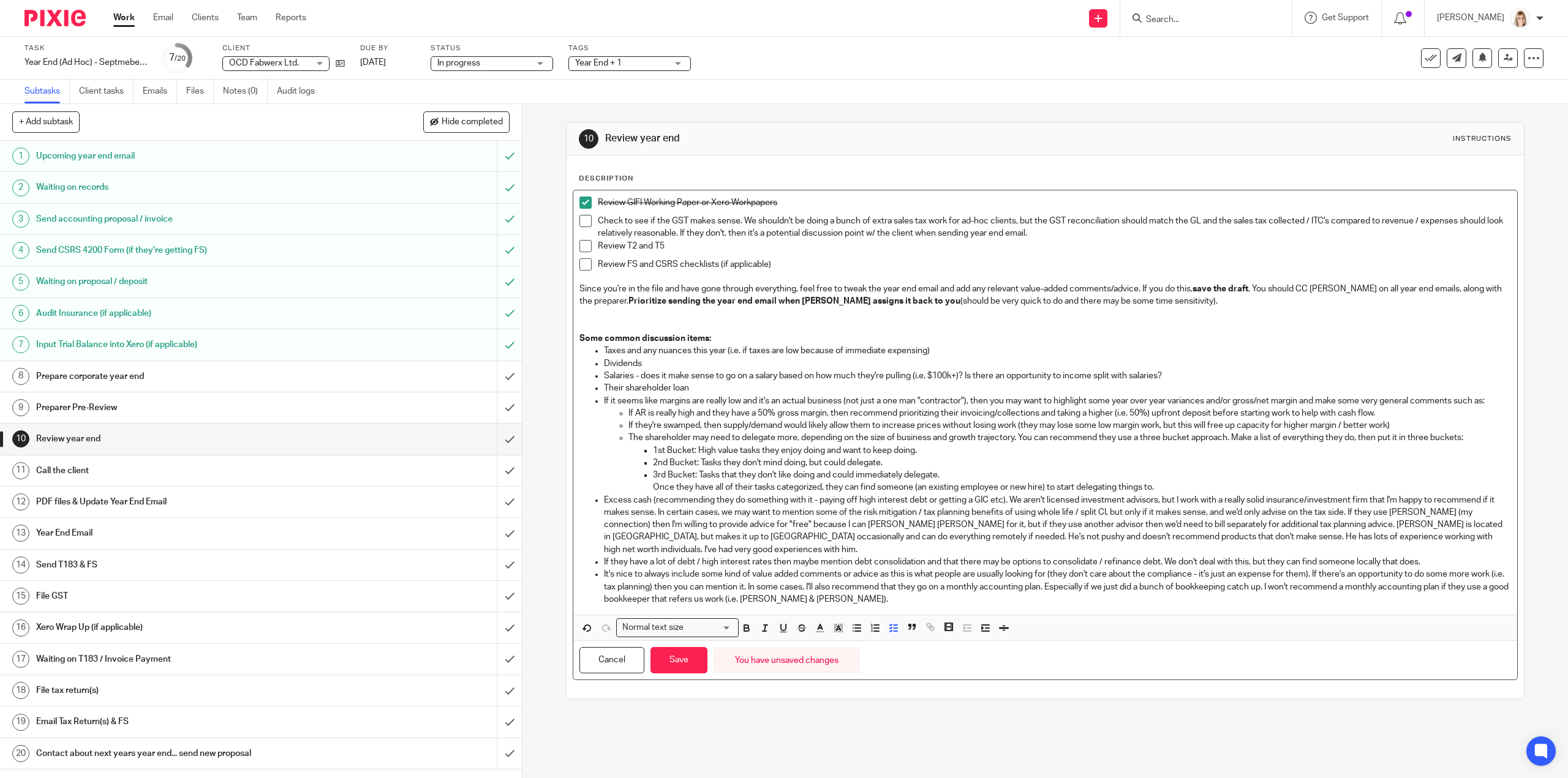
click at [592, 201] on li "Review GIFI Working Paper or Xero Workpapers" at bounding box center [1045, 205] width 931 height 18
click at [583, 206] on span at bounding box center [585, 202] width 12 height 12
click at [589, 201] on li "Review GIFI Working Paper or Xero Workpapers" at bounding box center [1045, 205] width 931 height 18
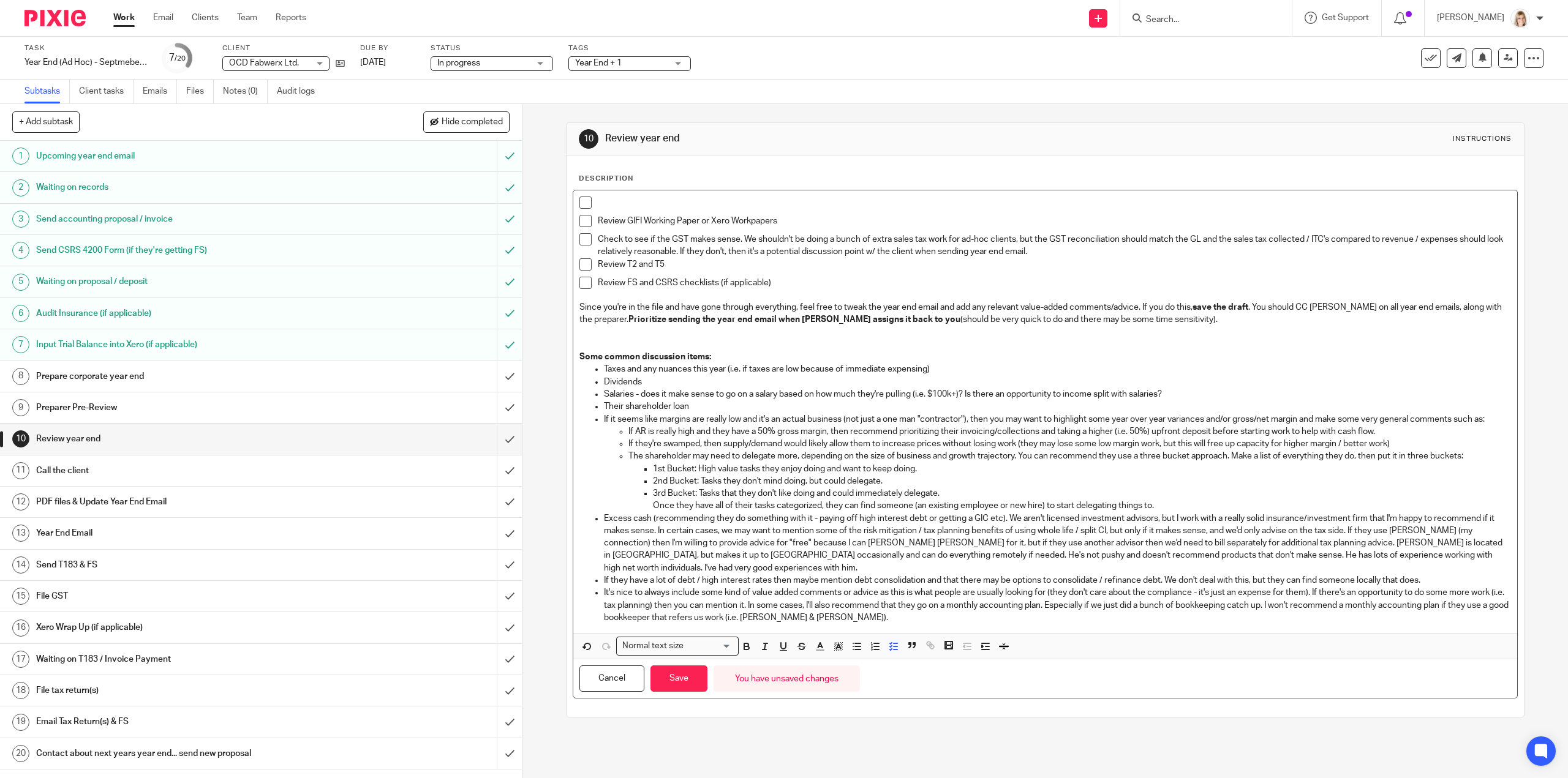
click at [598, 201] on p at bounding box center [1055, 202] width 913 height 12
click at [590, 200] on li "Per discussion" at bounding box center [1045, 205] width 931 height 18
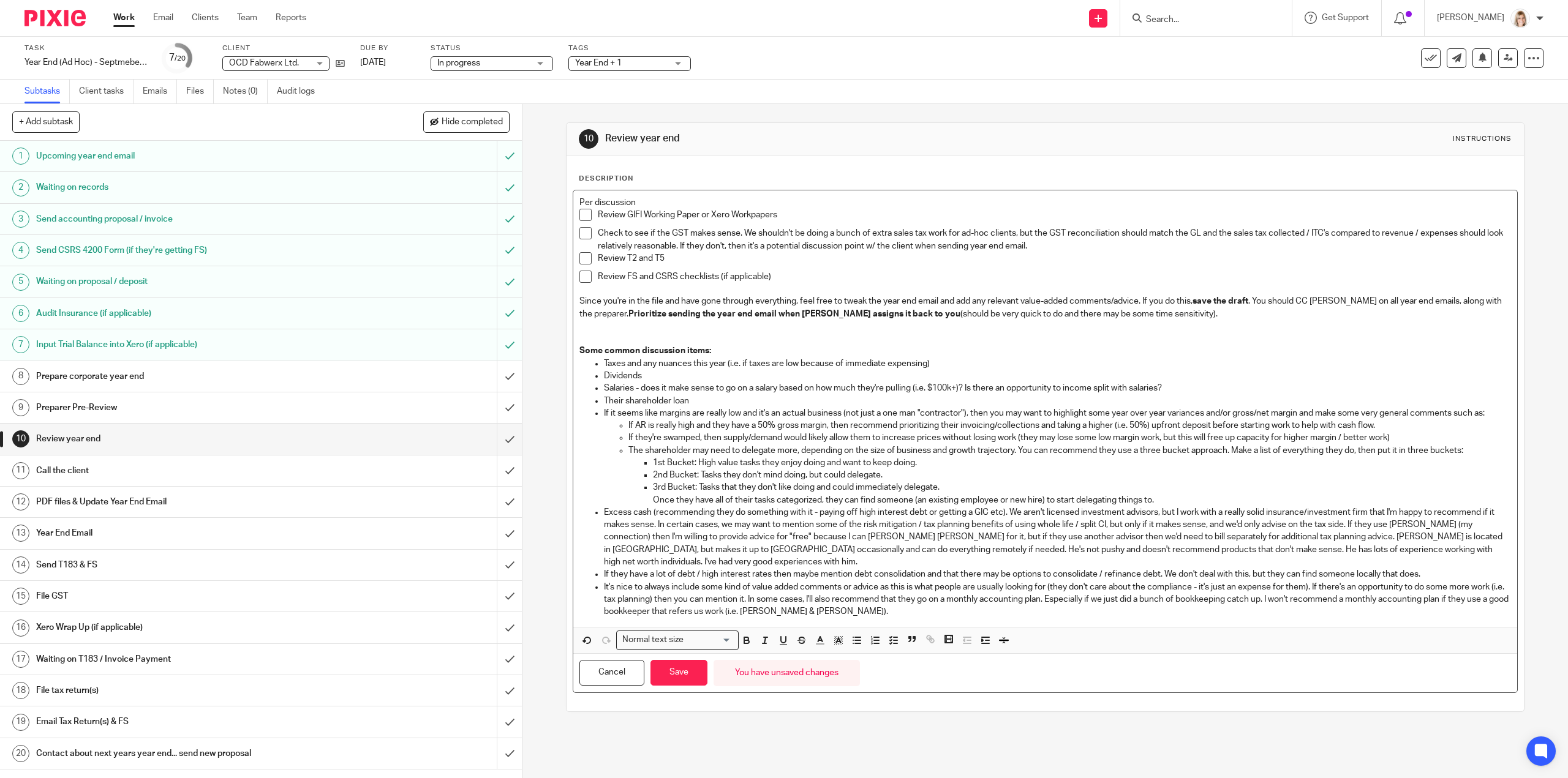
click at [642, 200] on p "Per discussion" at bounding box center [1045, 202] width 931 height 12
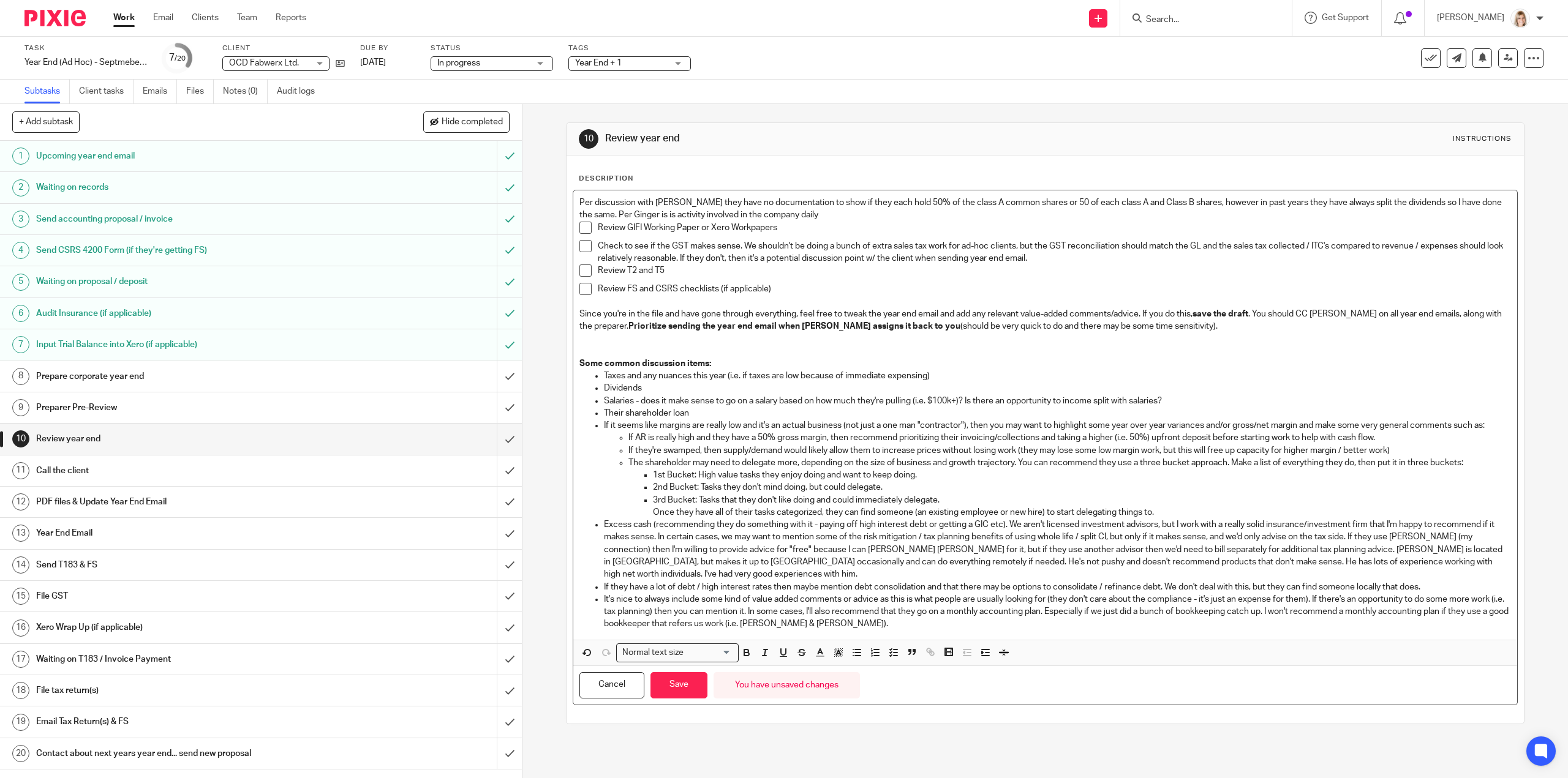
click at [810, 216] on p "Per discussion with Ginger they have no documentation to show if they each hold…" at bounding box center [1045, 209] width 931 height 25
click at [882, 212] on p "Per discussion with Ginger they have no documentation to show if they each hold…" at bounding box center [1045, 209] width 931 height 25
click at [1328, 210] on p "Per discussion with Ginger they have no documentation to show if they each hold…" at bounding box center [1045, 209] width 931 height 25
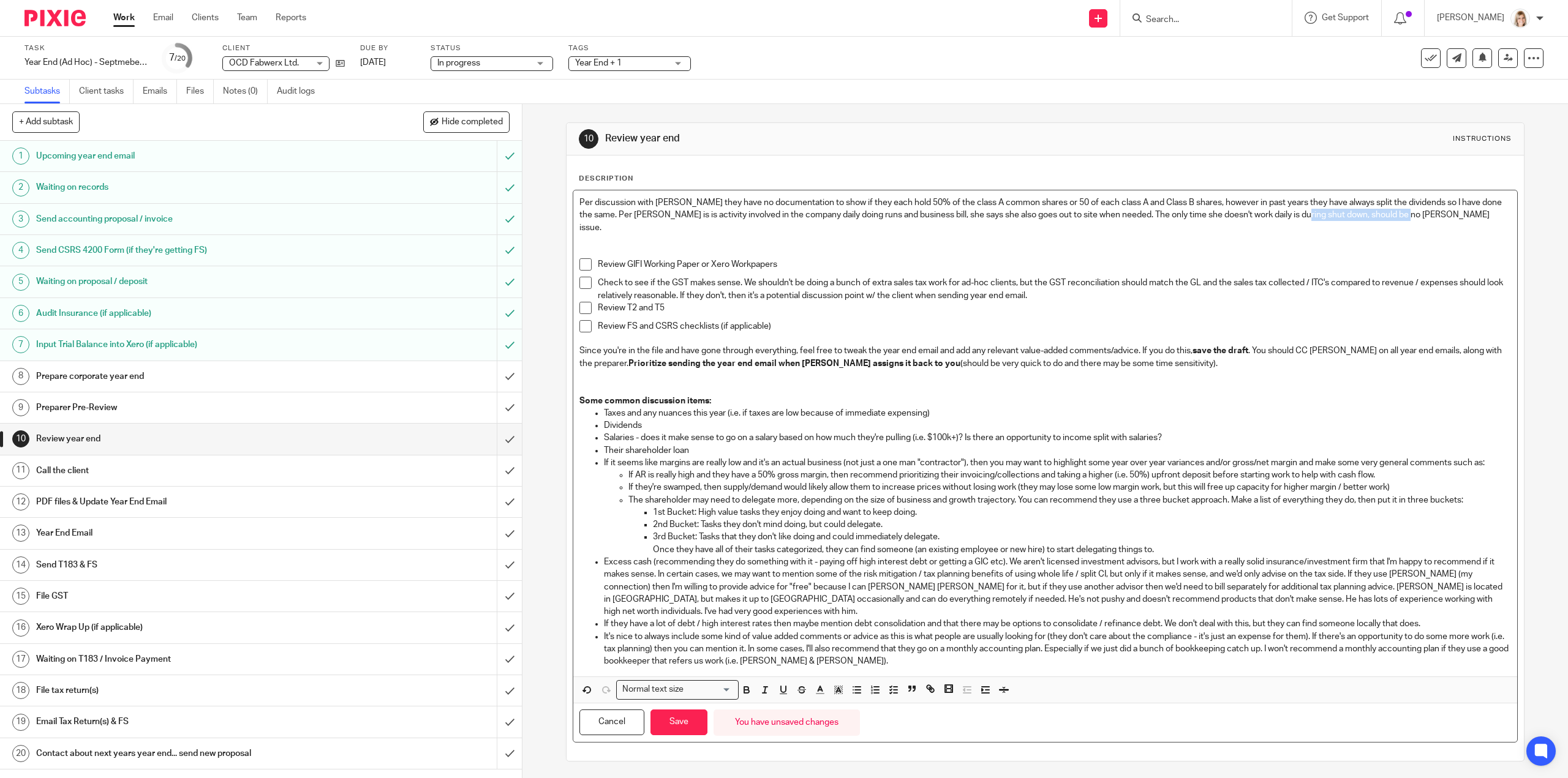
drag, startPoint x: 1432, startPoint y: 216, endPoint x: 1318, endPoint y: 220, distance: 114.1
click at [1318, 220] on p "Per discussion with Ginger they have no documentation to show if they each hold…" at bounding box center [1045, 214] width 931 height 37
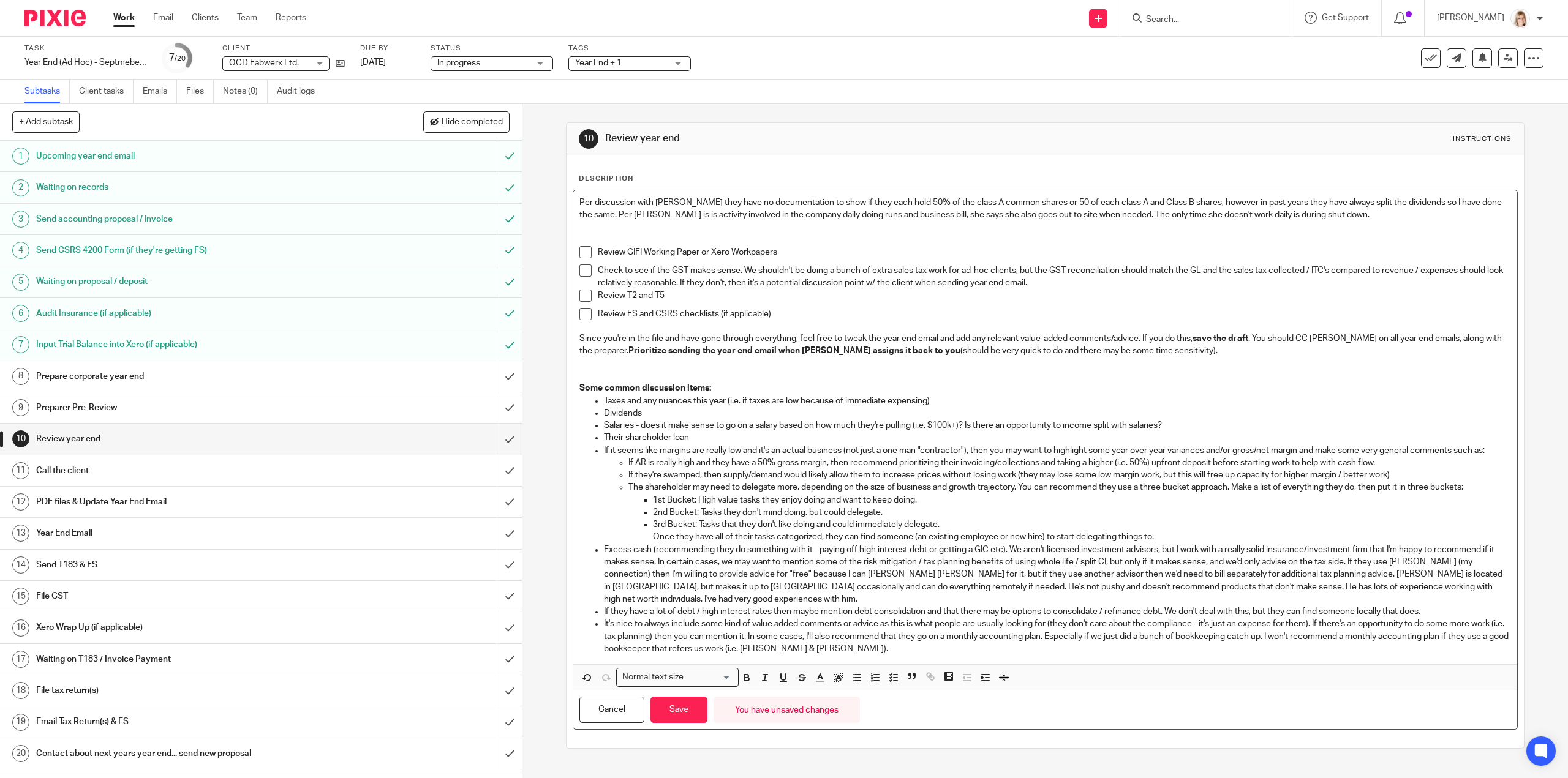
click at [597, 215] on p "Per discussion with Ginger they have no documentation to show if they each hold…" at bounding box center [1045, 209] width 931 height 25
click at [718, 238] on p at bounding box center [1045, 240] width 931 height 12
click at [1367, 212] on p "Per discussion with Ginger they have no documentation to show if they each hold…" at bounding box center [1045, 209] width 931 height 25
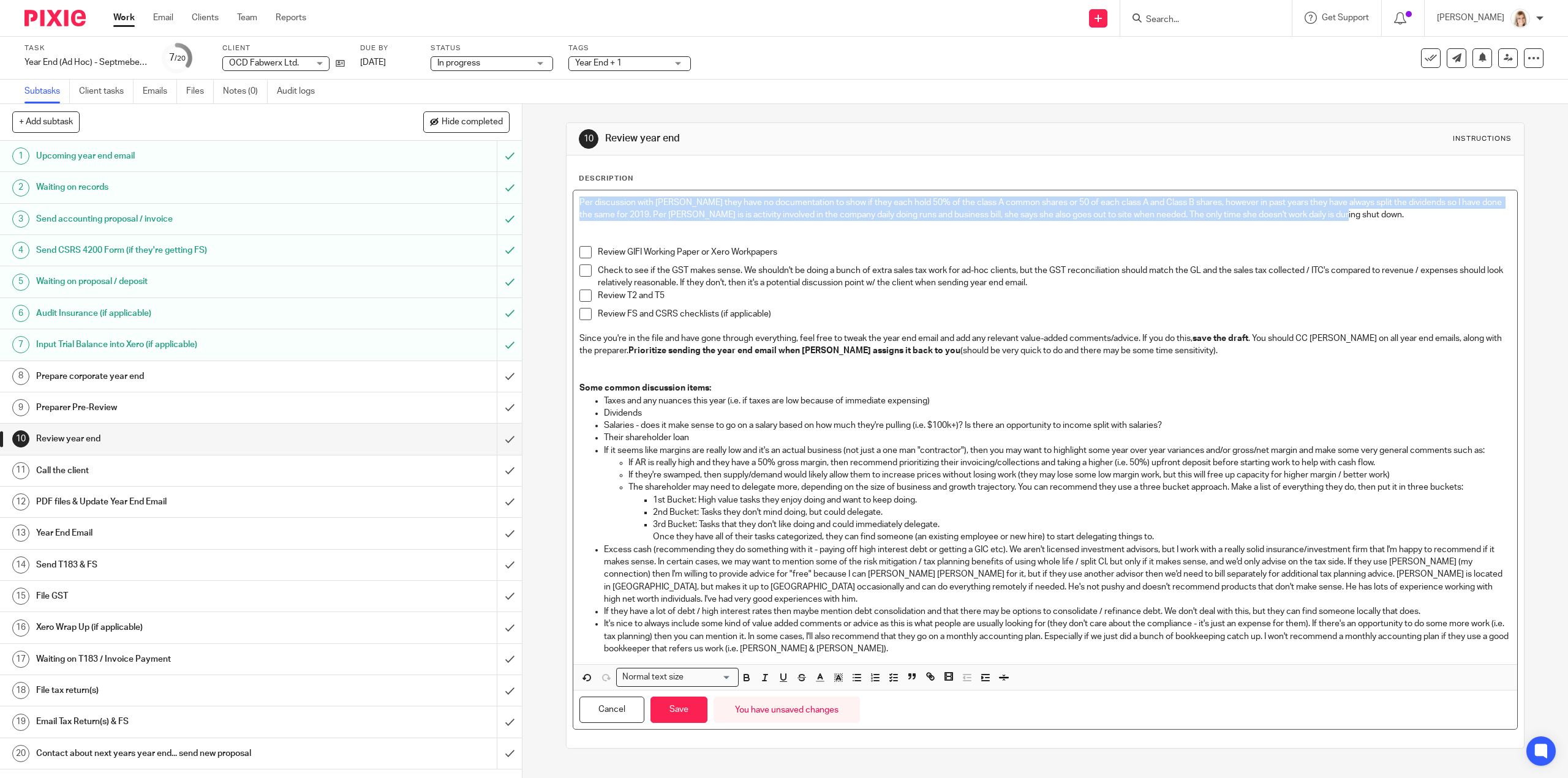
drag, startPoint x: 1358, startPoint y: 216, endPoint x: 576, endPoint y: 203, distance: 782.1
click at [579, 203] on p "Per discussion with Ginger they have no documentation to show if they each hold…" at bounding box center [1045, 209] width 931 height 25
click at [833, 681] on icon "button" at bounding box center [839, 678] width 11 height 11
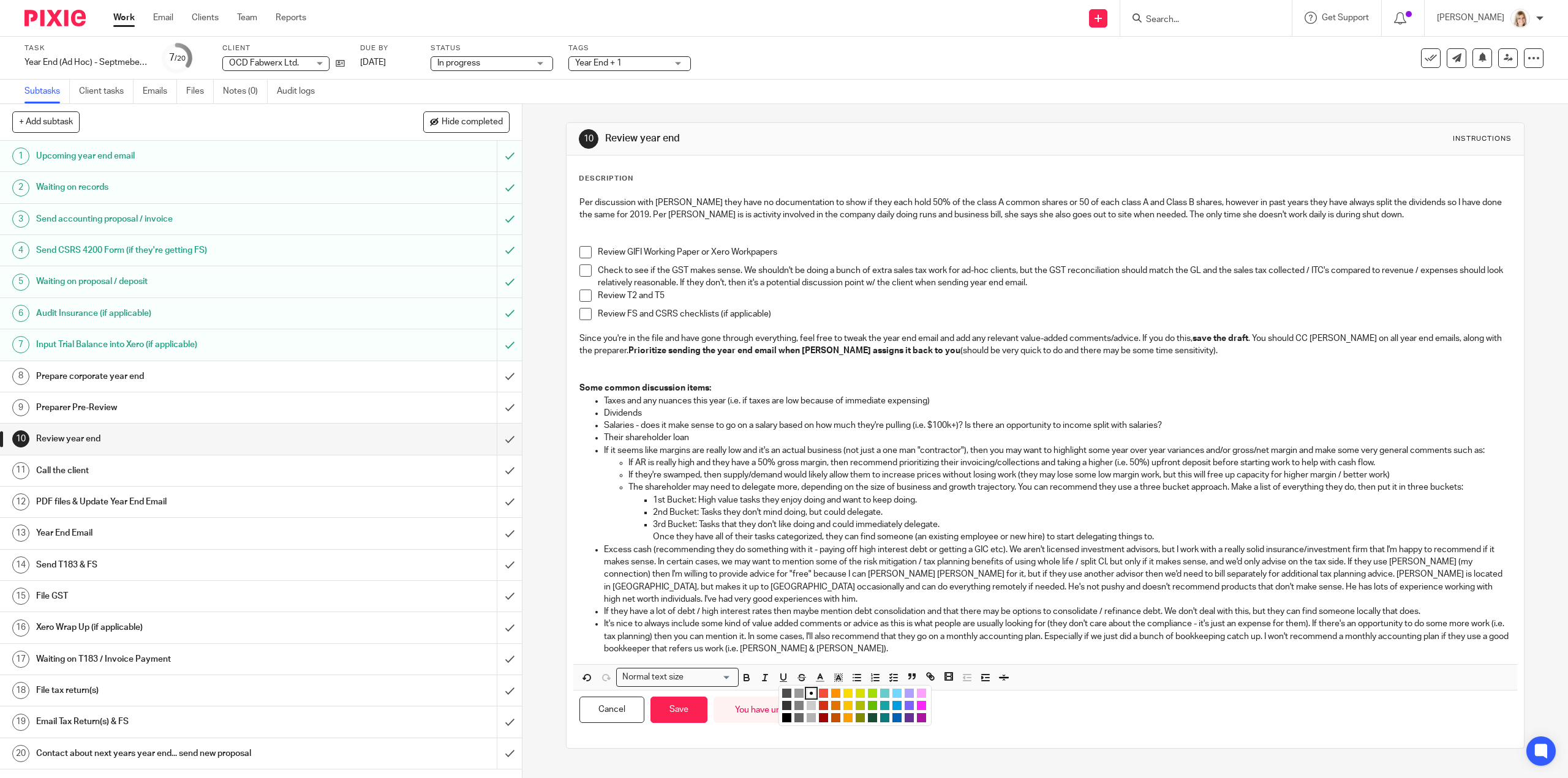
click at [844, 694] on li "color:#FCDC00" at bounding box center [848, 693] width 9 height 9
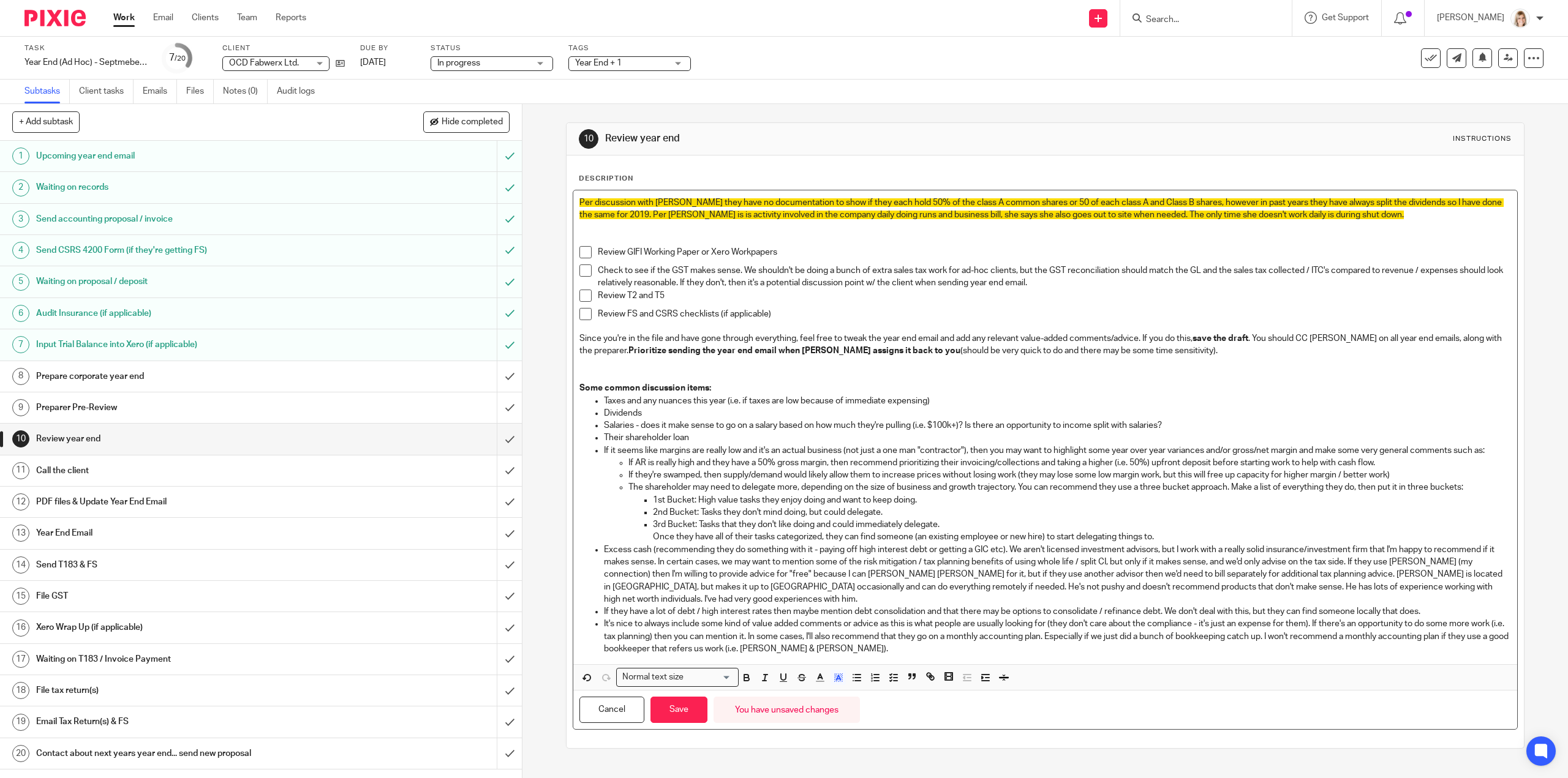
click at [965, 341] on p "Since you're in the file and have gone through everything, feel free to tweak t…" at bounding box center [1045, 363] width 931 height 62
click at [682, 716] on button "Save" at bounding box center [679, 710] width 57 height 27
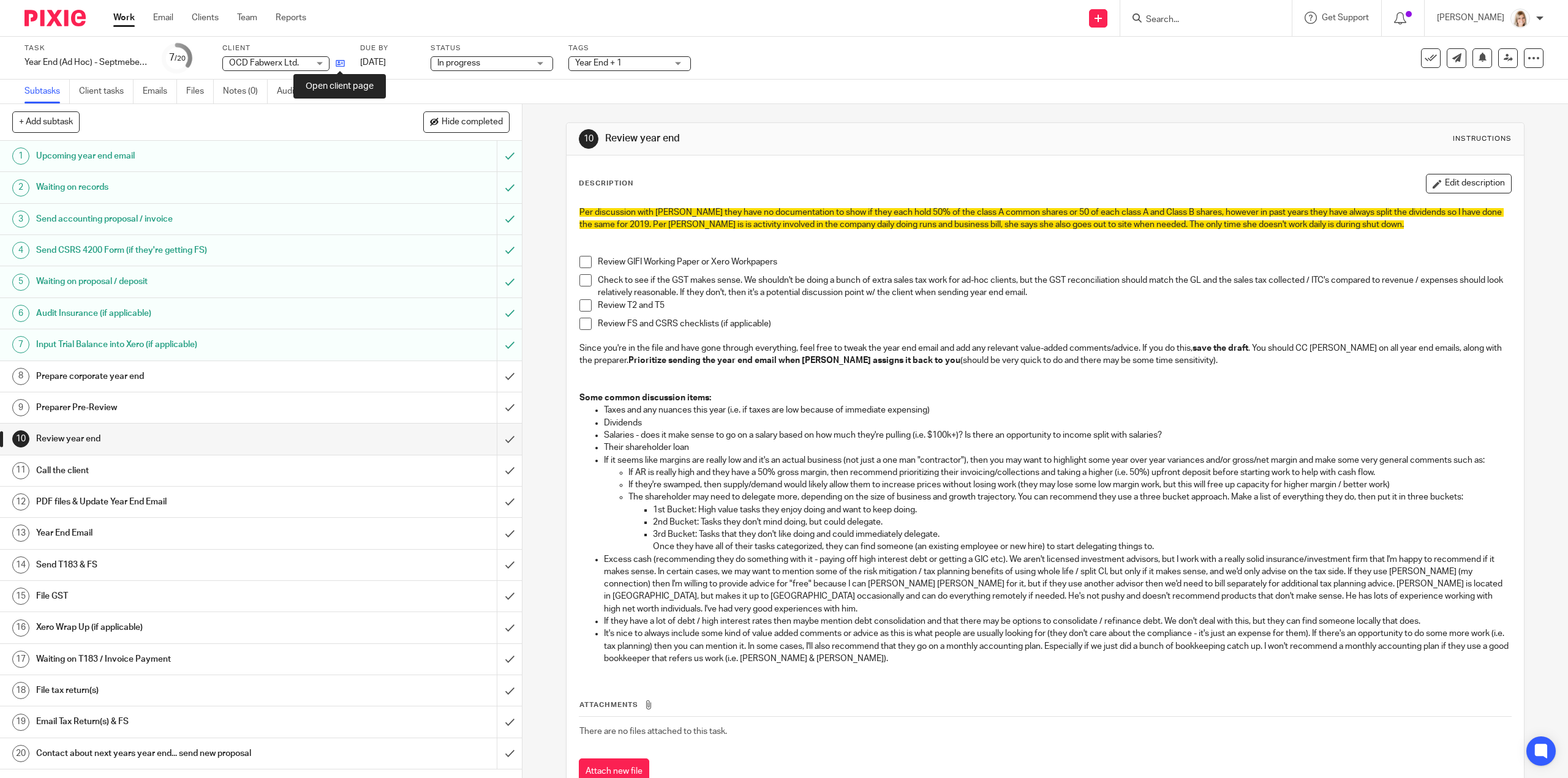
click at [337, 65] on icon at bounding box center [340, 63] width 9 height 9
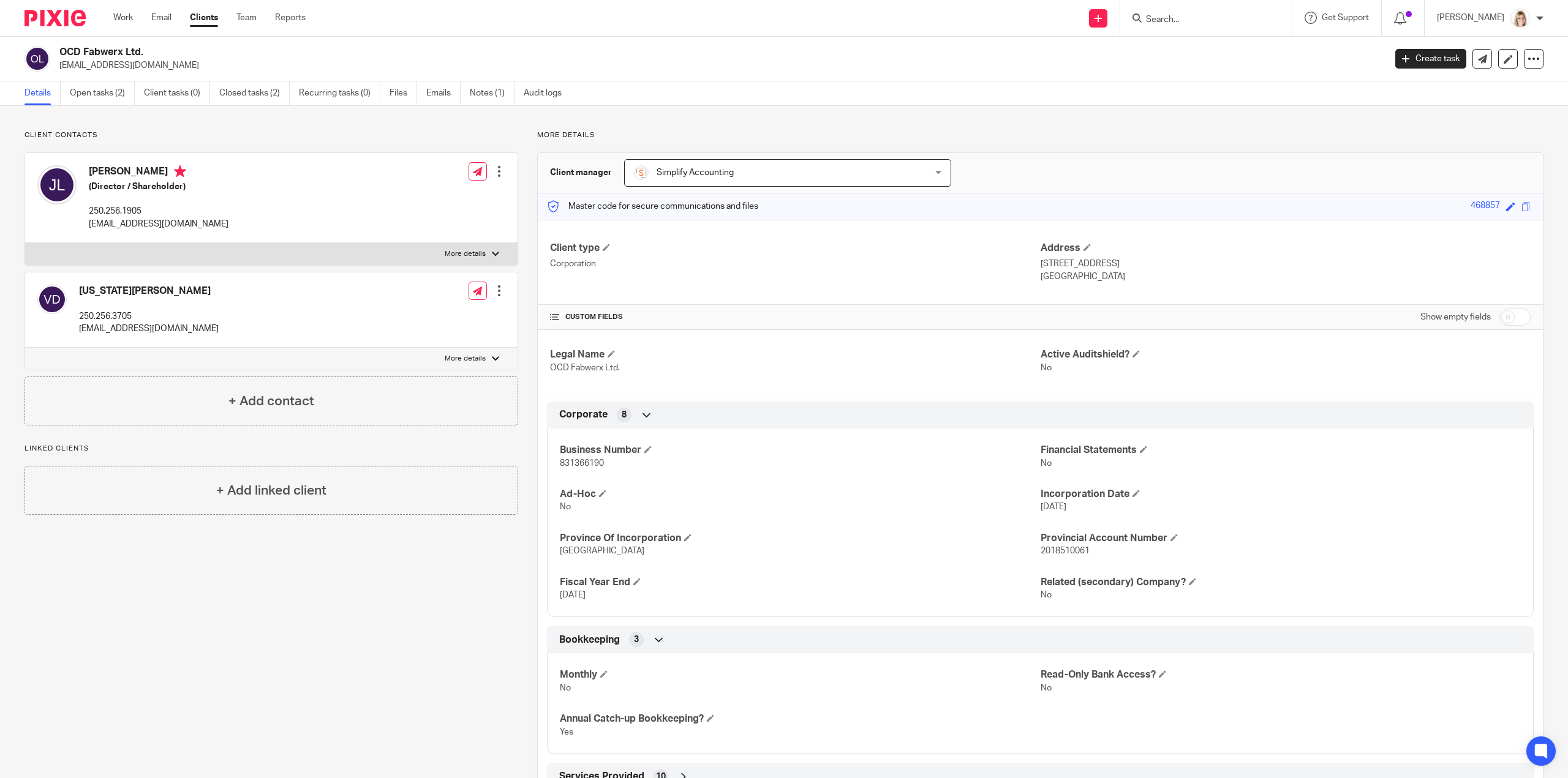
click at [496, 248] on label "More details" at bounding box center [271, 254] width 492 height 22
click at [25, 243] on input "More details" at bounding box center [25, 243] width 1 height 1
checkbox input "true"
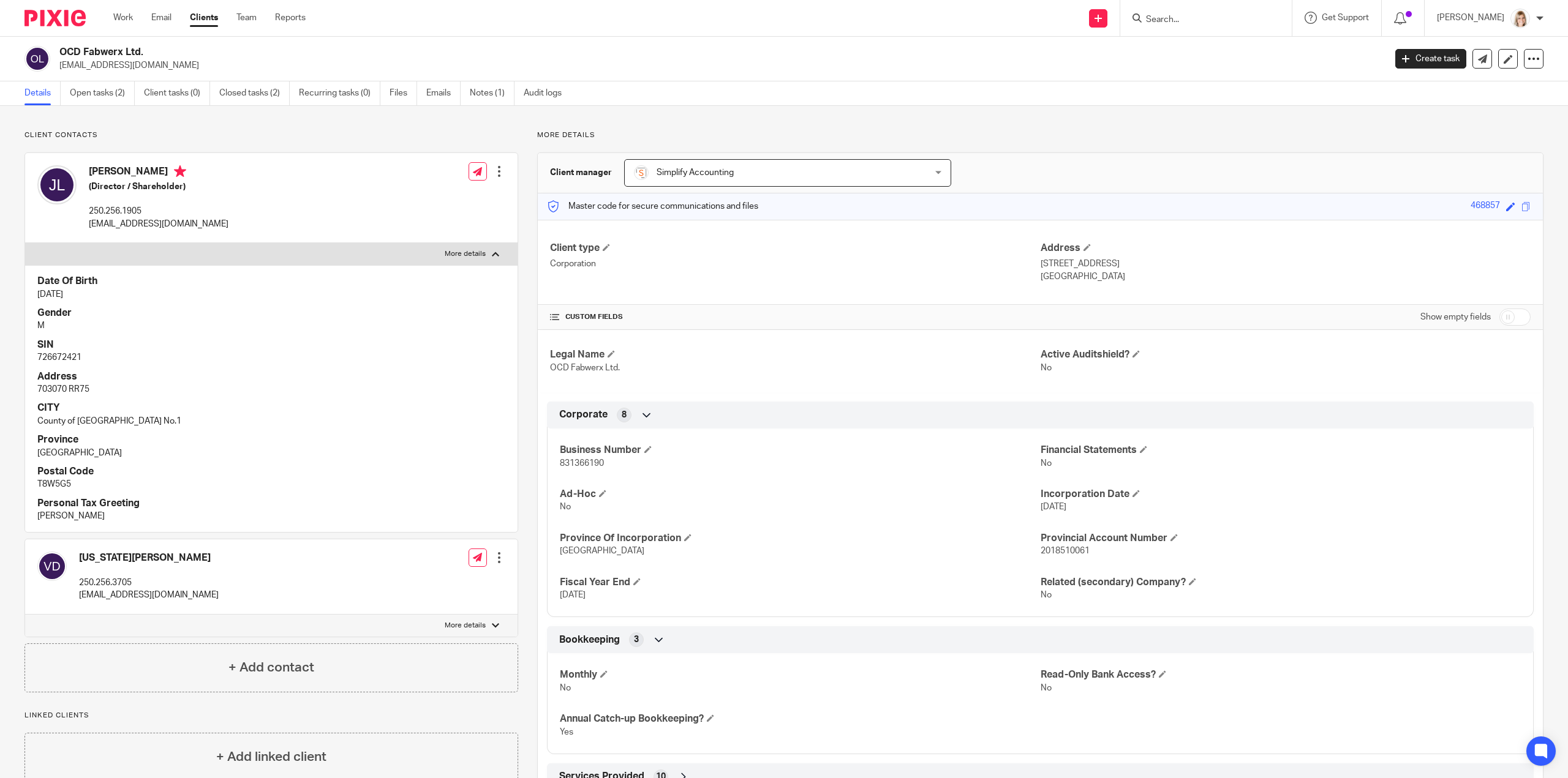
click at [481, 631] on label "More details" at bounding box center [271, 625] width 492 height 22
click at [25, 615] on input "More details" at bounding box center [25, 614] width 1 height 1
checkbox input "true"
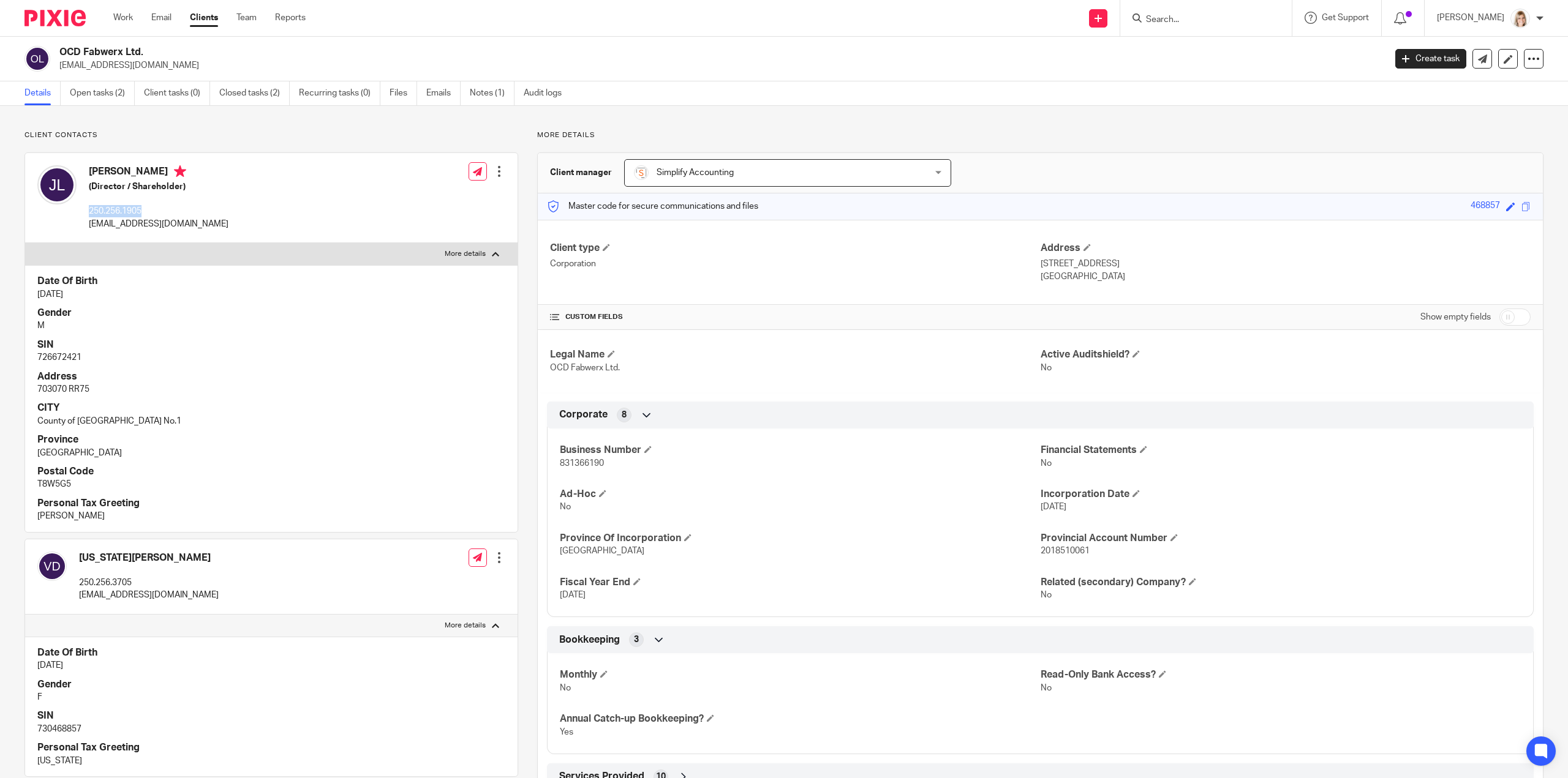
drag, startPoint x: 149, startPoint y: 214, endPoint x: 88, endPoint y: 214, distance: 61.0
click at [89, 214] on p "250.256.1905" at bounding box center [158, 211] width 140 height 12
copy p "250.256.1905"
click at [248, 170] on div "Jubal Larue (Director / Shareholder) 250.256.1905 juballarue@gmail.com Edit con…" at bounding box center [271, 198] width 492 height 90
drag, startPoint x: 180, startPoint y: 227, endPoint x: 90, endPoint y: 231, distance: 90.1
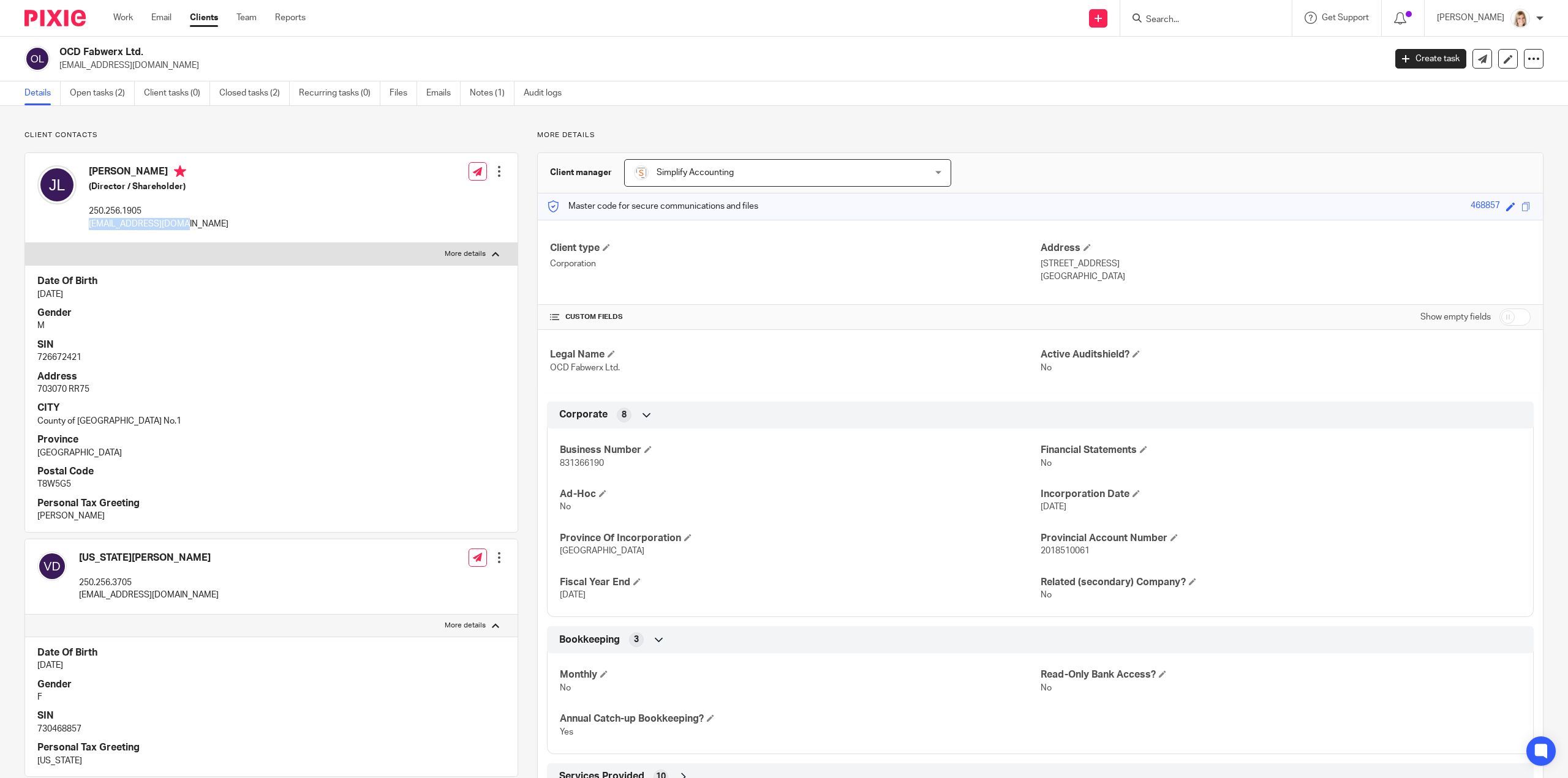
click at [90, 231] on div "Jubal Larue (Director / Shareholder) 250.256.1905 juballarue@gmail.com" at bounding box center [133, 198] width 191 height 77
copy p "[EMAIL_ADDRESS][DOMAIN_NAME]"
click at [109, 95] on link "Open tasks (2)" at bounding box center [102, 93] width 65 height 24
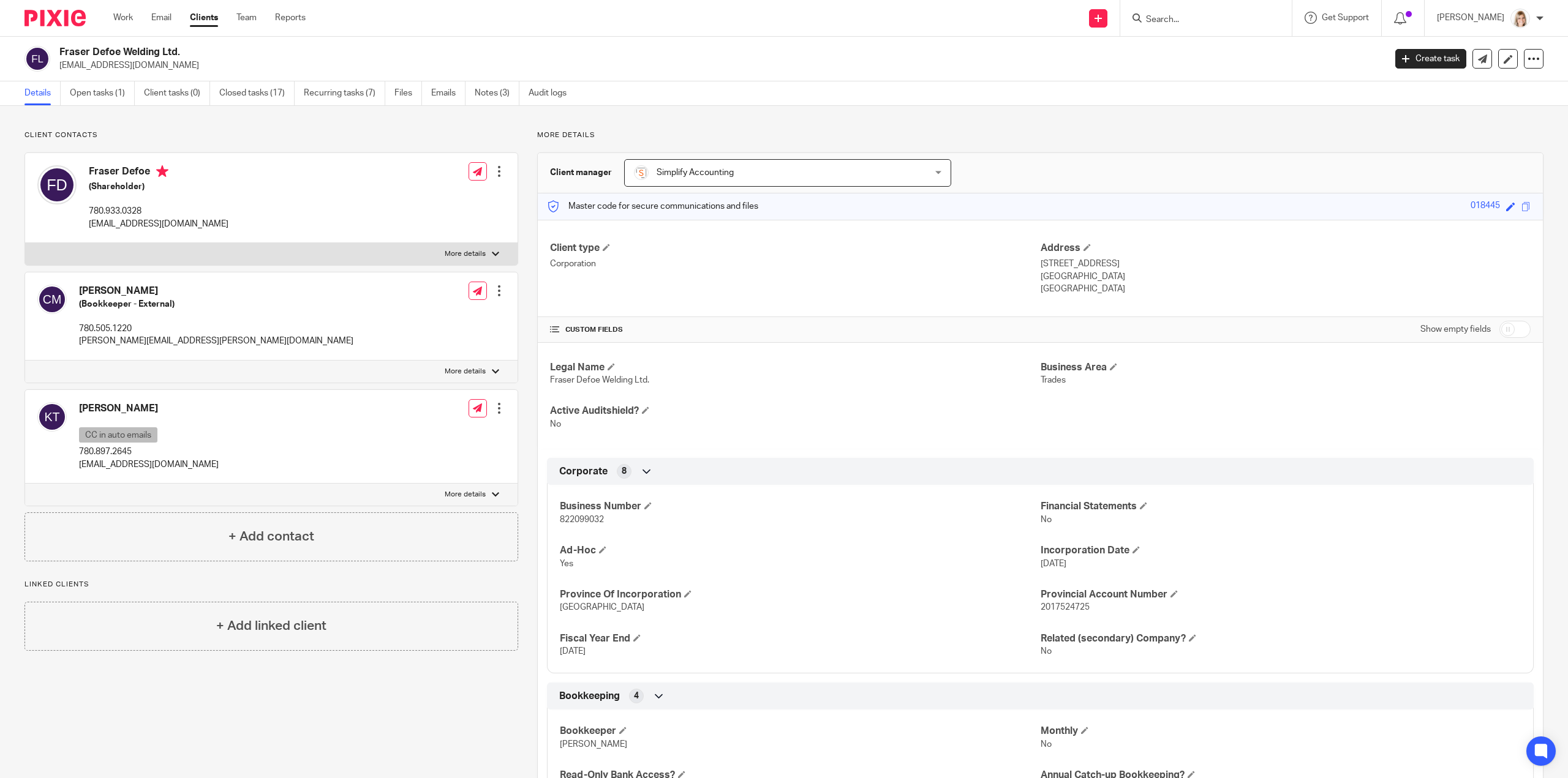
click at [1192, 20] on input "Search" at bounding box center [1200, 20] width 110 height 11
type input "ocd"
click at [1199, 58] on link at bounding box center [1271, 57] width 259 height 38
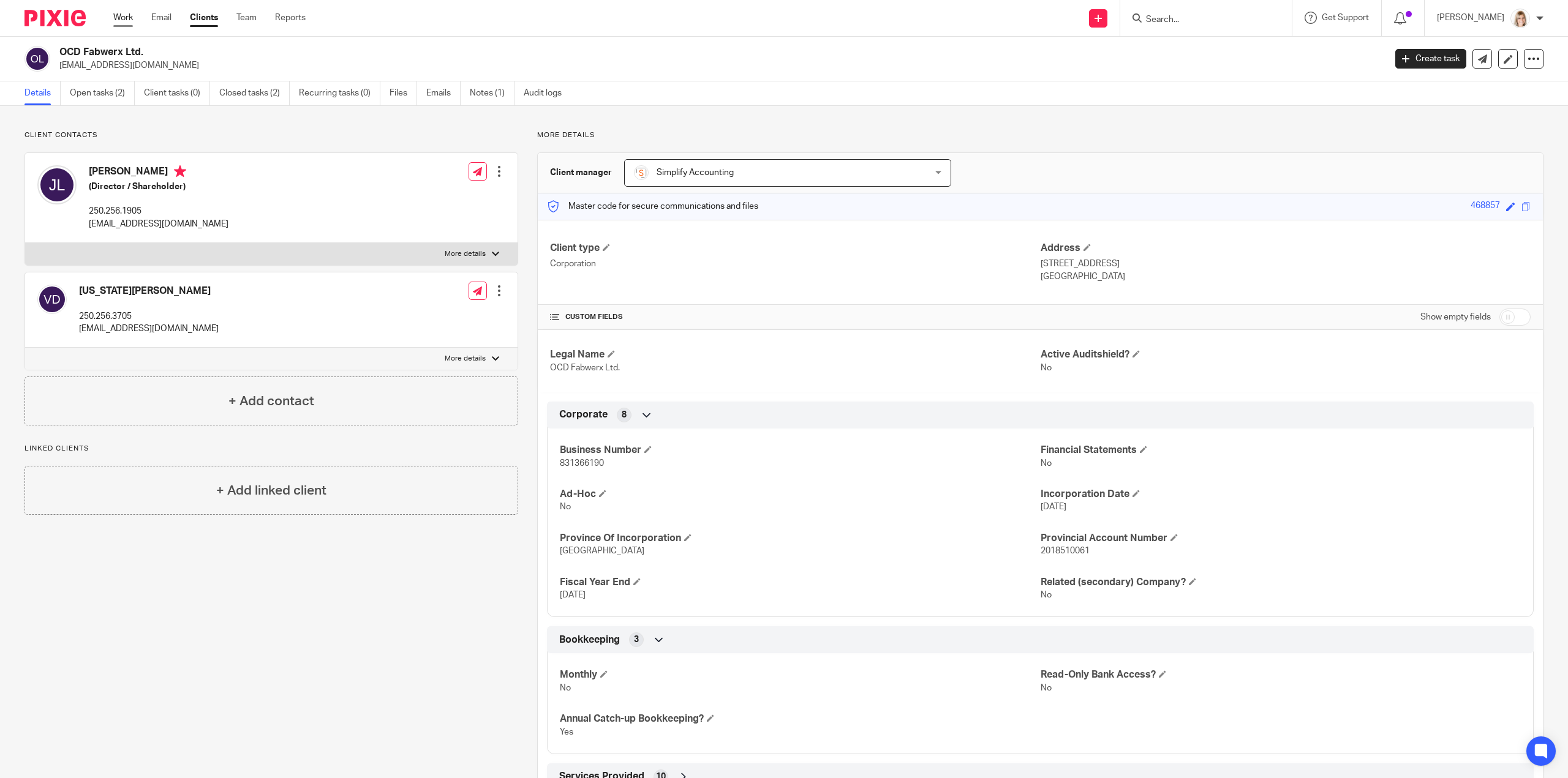
click at [128, 19] on link "Work" at bounding box center [123, 18] width 20 height 12
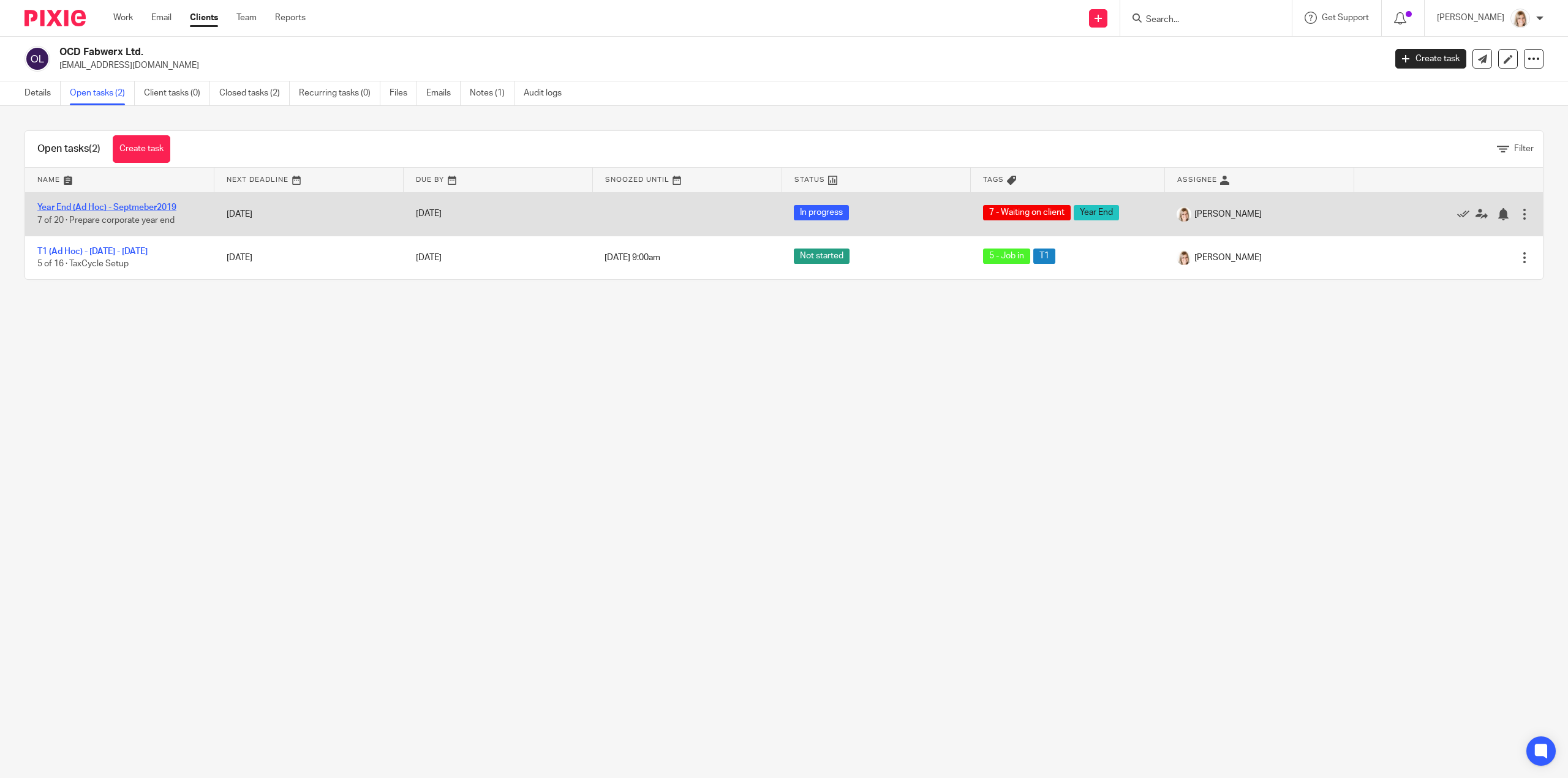
click at [158, 206] on link "Year End (Ad Hoc) - Septmeber2019" at bounding box center [107, 207] width 139 height 8
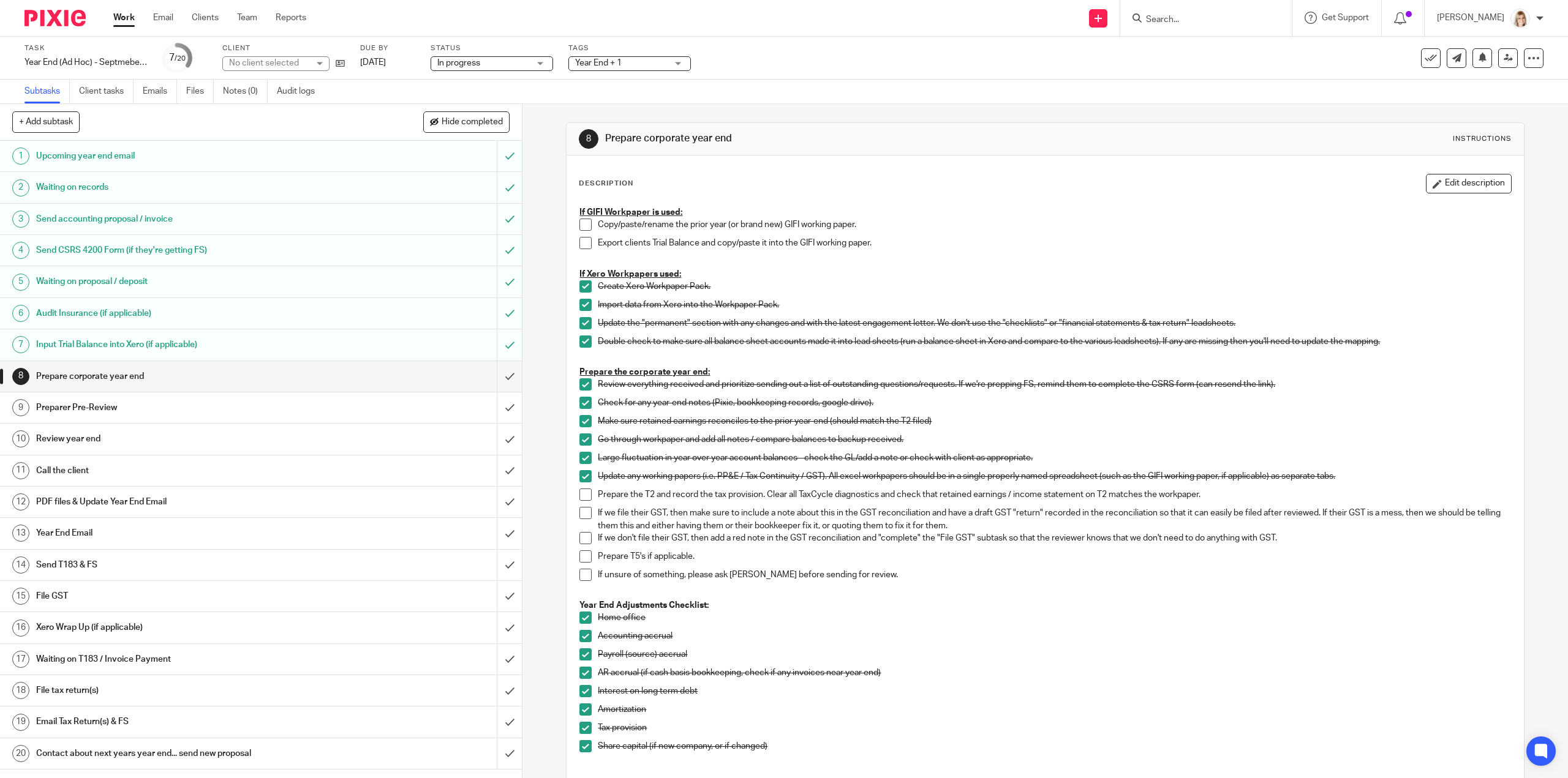
click at [584, 494] on span at bounding box center [585, 494] width 12 height 12
click at [581, 514] on span at bounding box center [585, 512] width 12 height 12
click at [582, 540] on span at bounding box center [585, 538] width 12 height 12
click at [583, 557] on span at bounding box center [585, 556] width 12 height 12
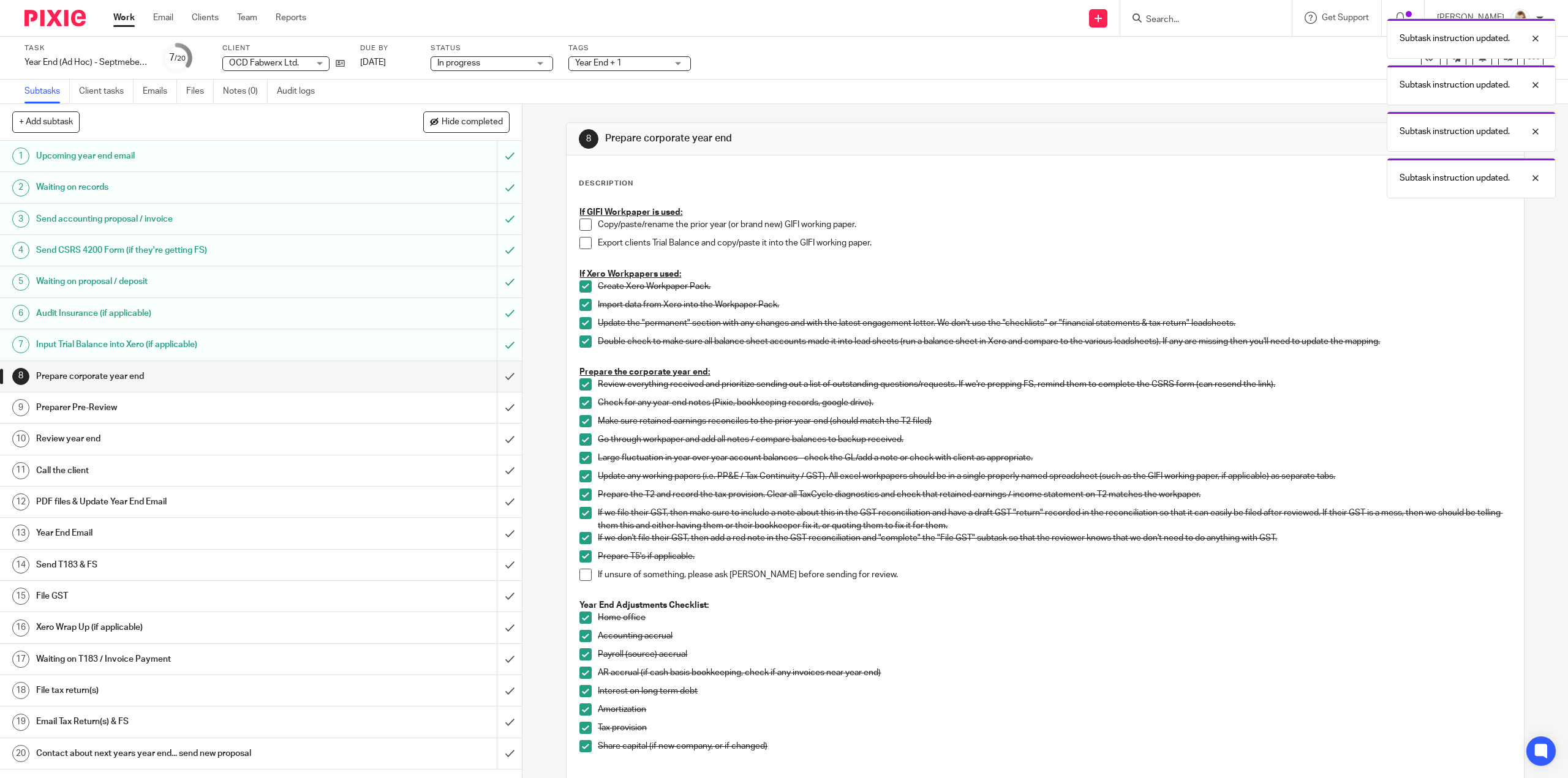
click at [584, 570] on span at bounding box center [585, 575] width 12 height 12
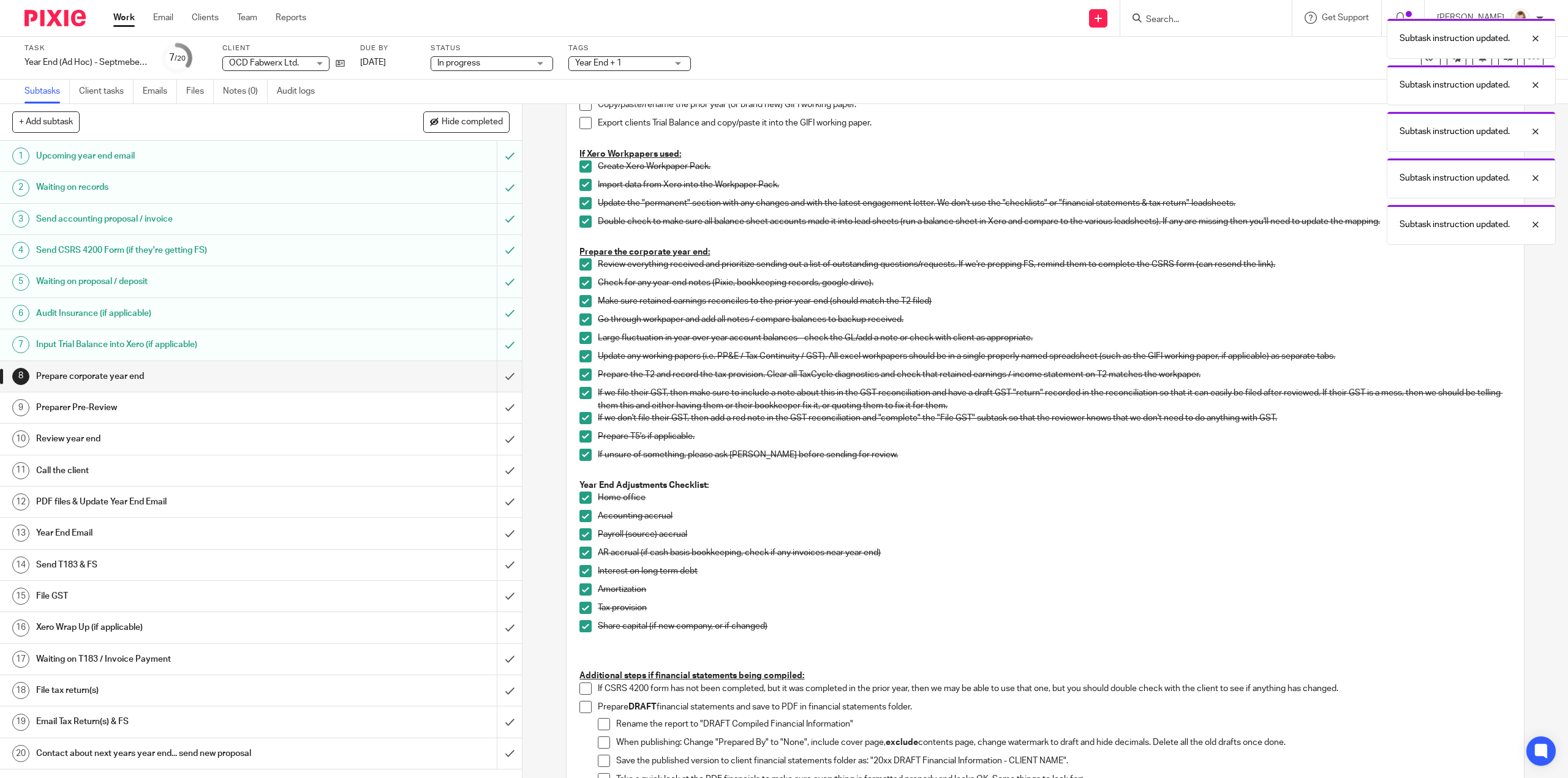
scroll to position [245, 0]
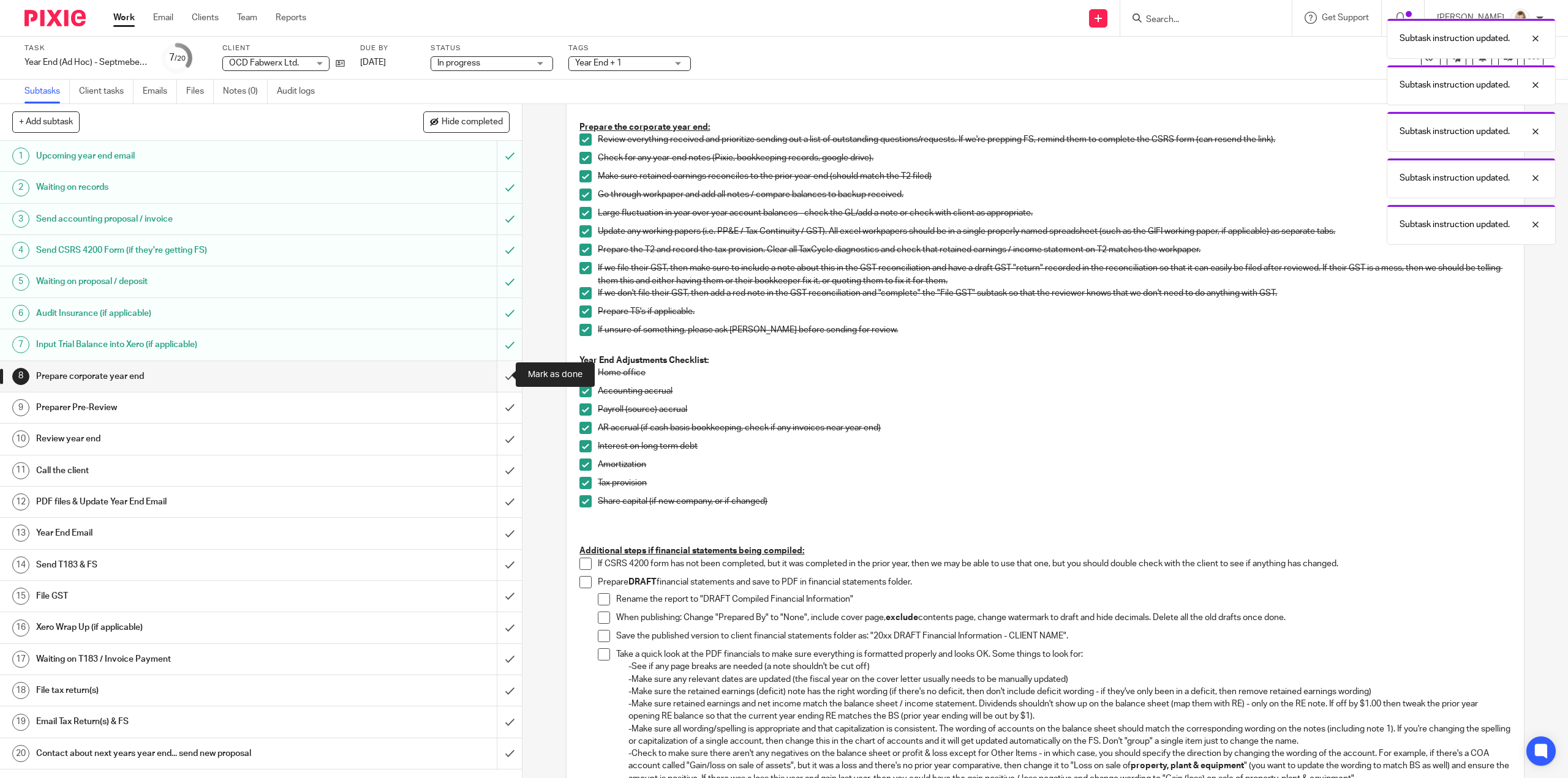
click at [500, 375] on input "submit" at bounding box center [261, 376] width 522 height 31
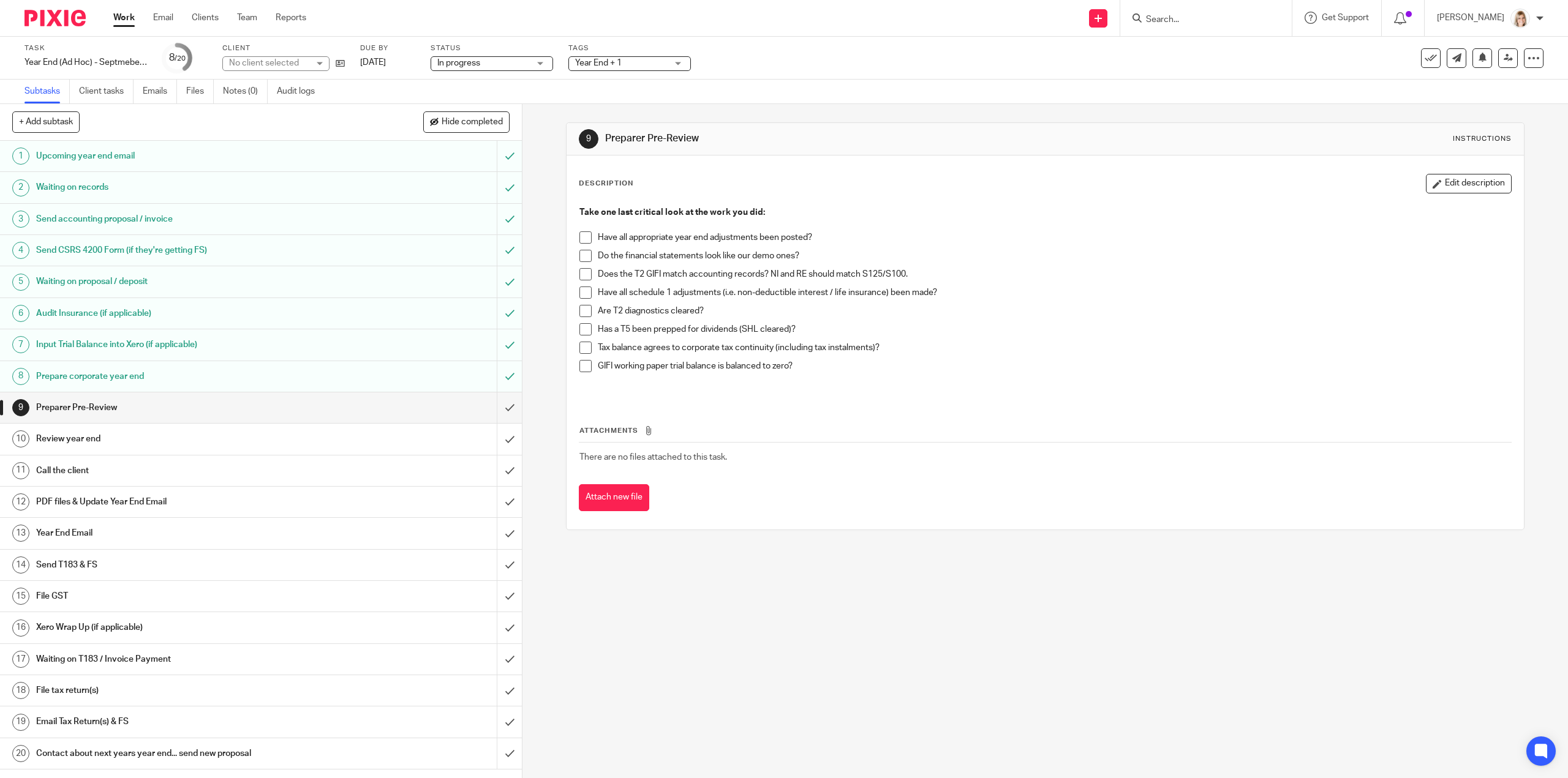
click at [583, 237] on span at bounding box center [585, 237] width 12 height 12
click at [581, 256] on span at bounding box center [585, 255] width 12 height 12
click at [581, 272] on span at bounding box center [585, 274] width 12 height 12
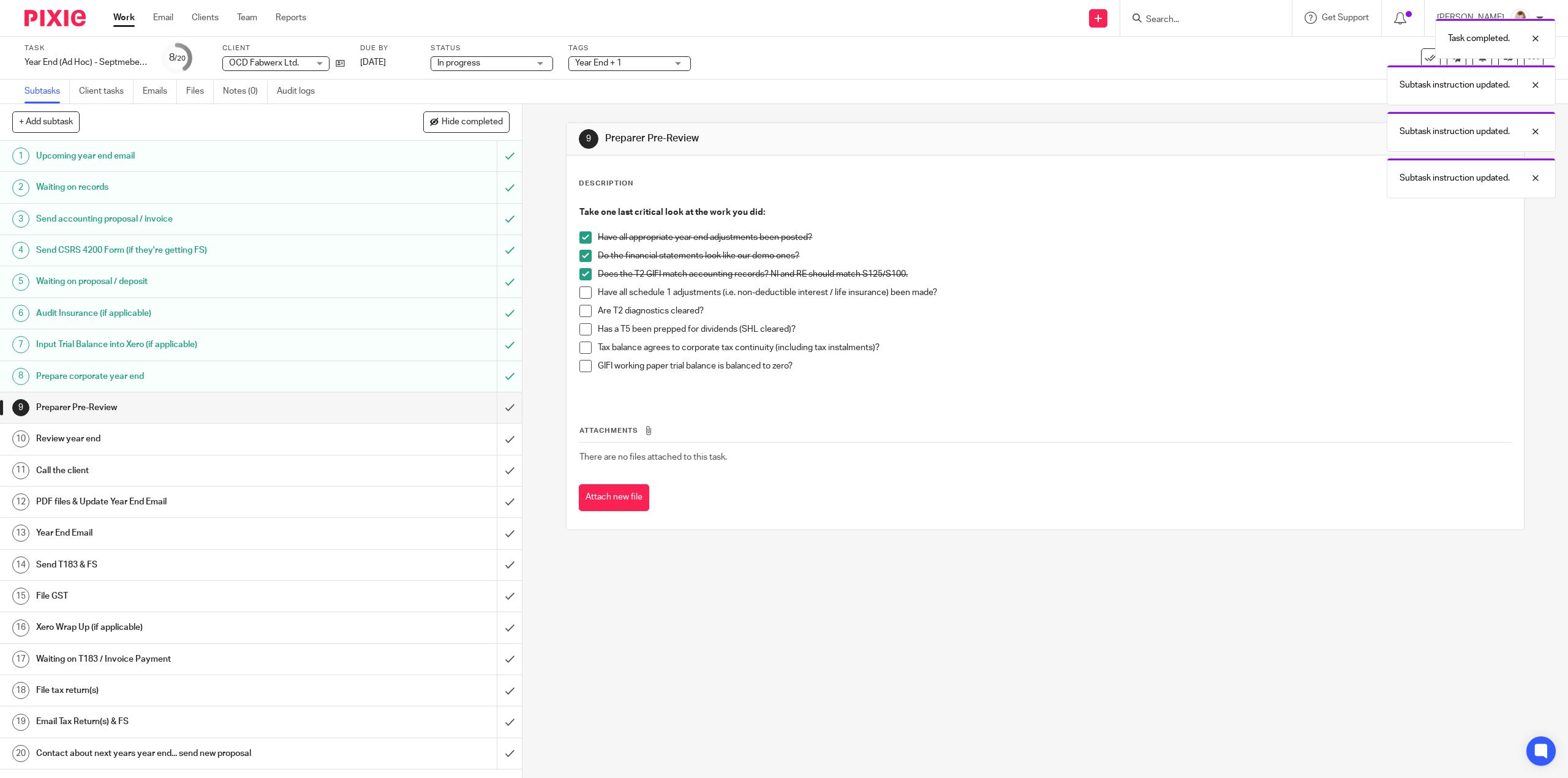
click at [583, 292] on span at bounding box center [585, 292] width 12 height 12
click at [579, 313] on span at bounding box center [585, 310] width 12 height 12
click at [579, 332] on span at bounding box center [585, 329] width 12 height 12
click at [581, 350] on span at bounding box center [585, 347] width 12 height 12
click at [582, 367] on span at bounding box center [585, 366] width 12 height 12
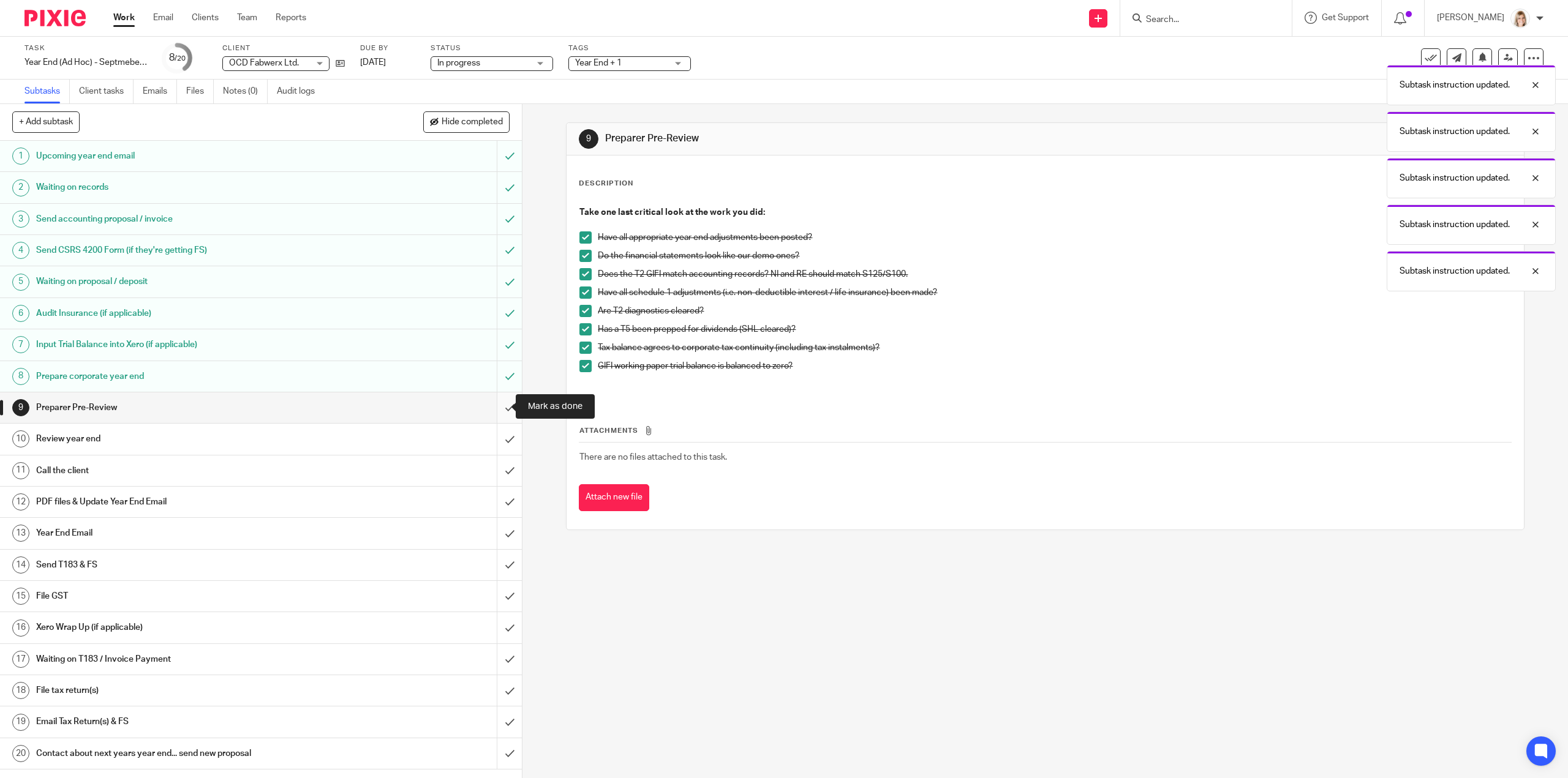
click at [494, 409] on input "submit" at bounding box center [261, 408] width 522 height 31
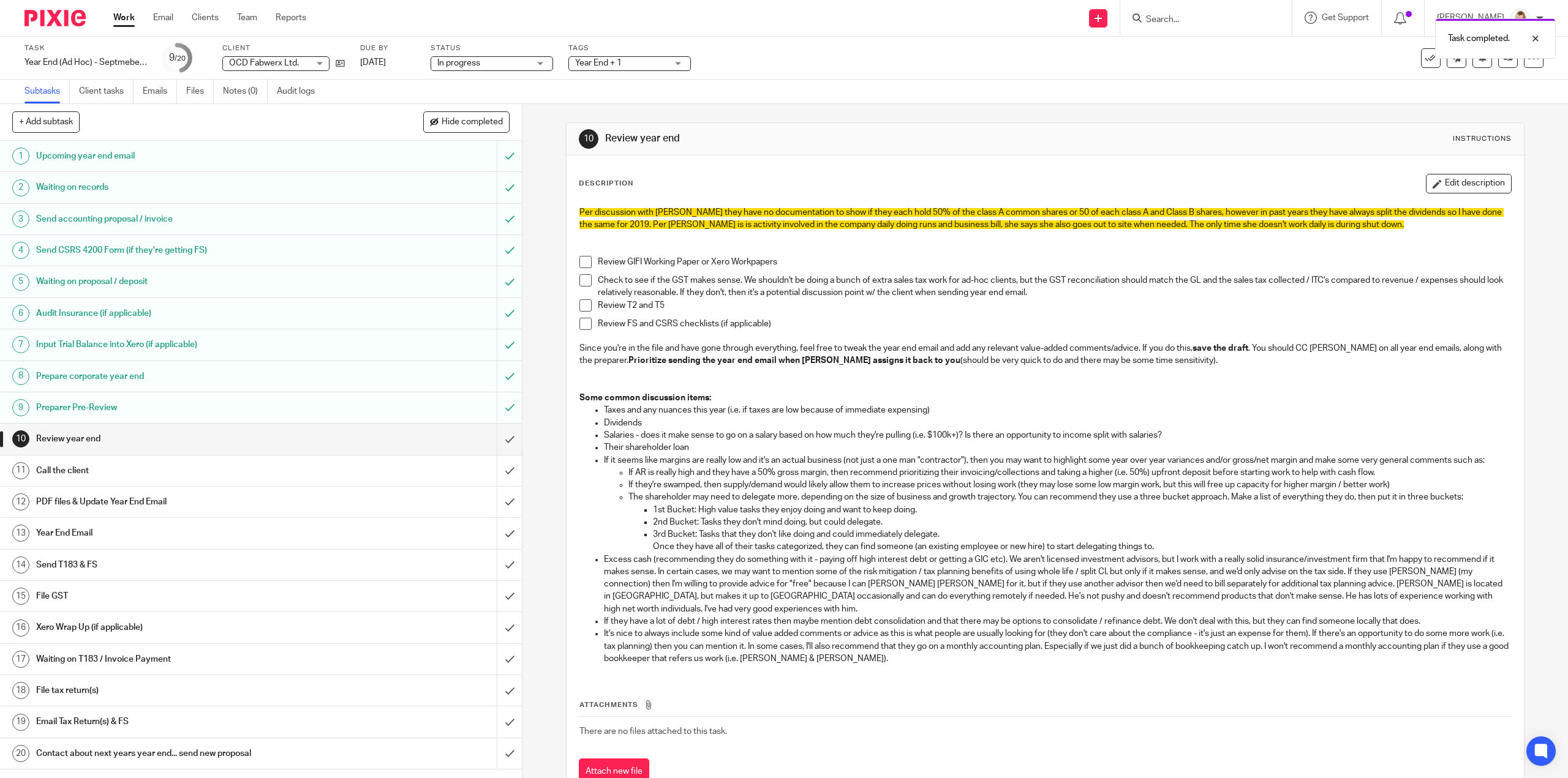
click at [638, 71] on div "Tags Year End + 1 Urgent T1 T2 T3 T4 T5 Sales Tax Year End Bookkeeping Payroll …" at bounding box center [630, 58] width 123 height 29
click at [638, 67] on span "Year End + 1" at bounding box center [621, 63] width 92 height 13
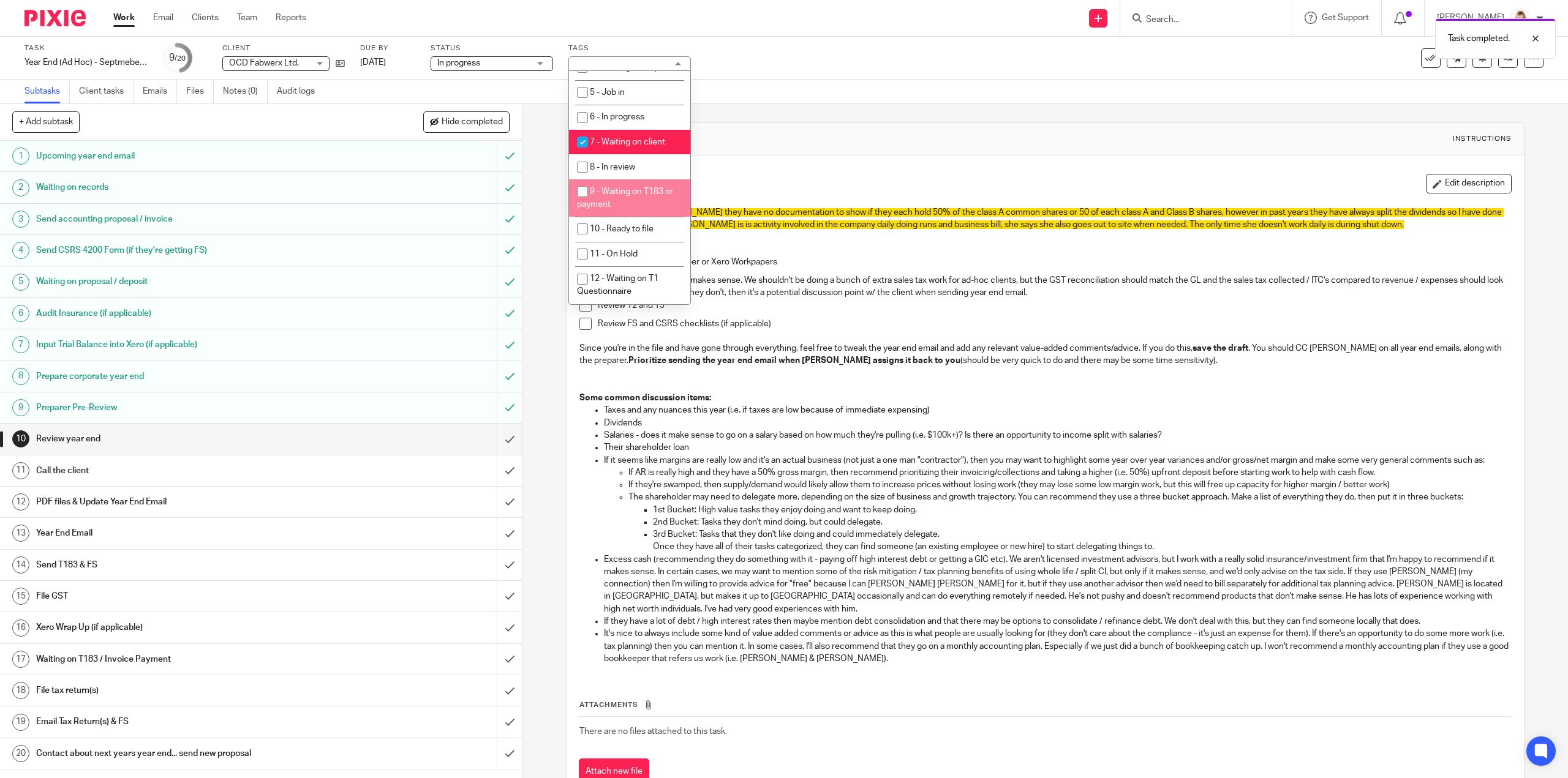
scroll to position [429, 0]
click at [579, 153] on input "checkbox" at bounding box center [582, 142] width 23 height 23
checkbox input "false"
click at [584, 179] on input "checkbox" at bounding box center [582, 167] width 23 height 23
checkbox input "true"
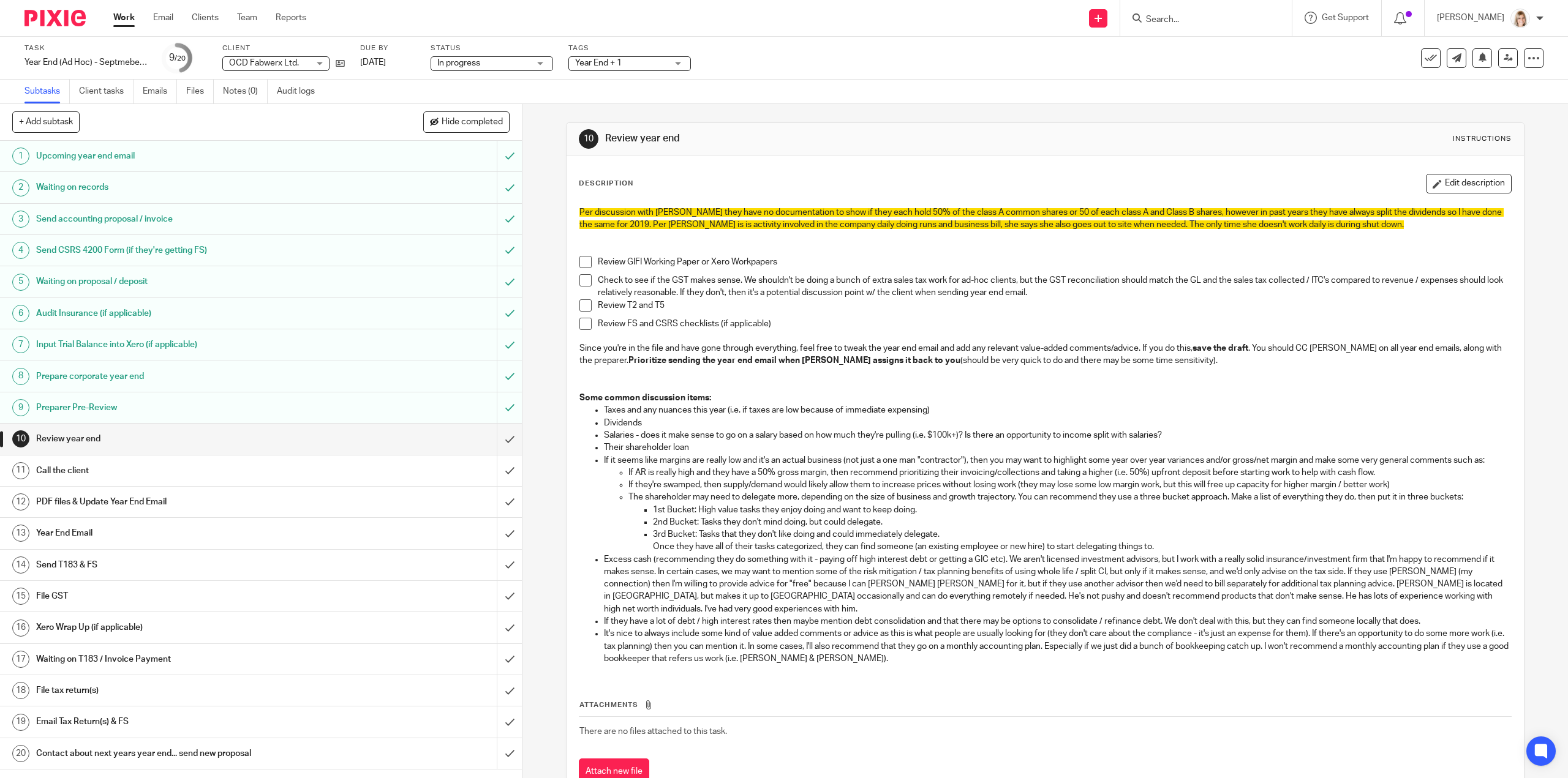
click at [917, 87] on div "Subtasks Client tasks Emails Files Notes (0) Audit logs" at bounding box center [784, 92] width 1568 height 25
click at [1503, 50] on link at bounding box center [1508, 58] width 20 height 20
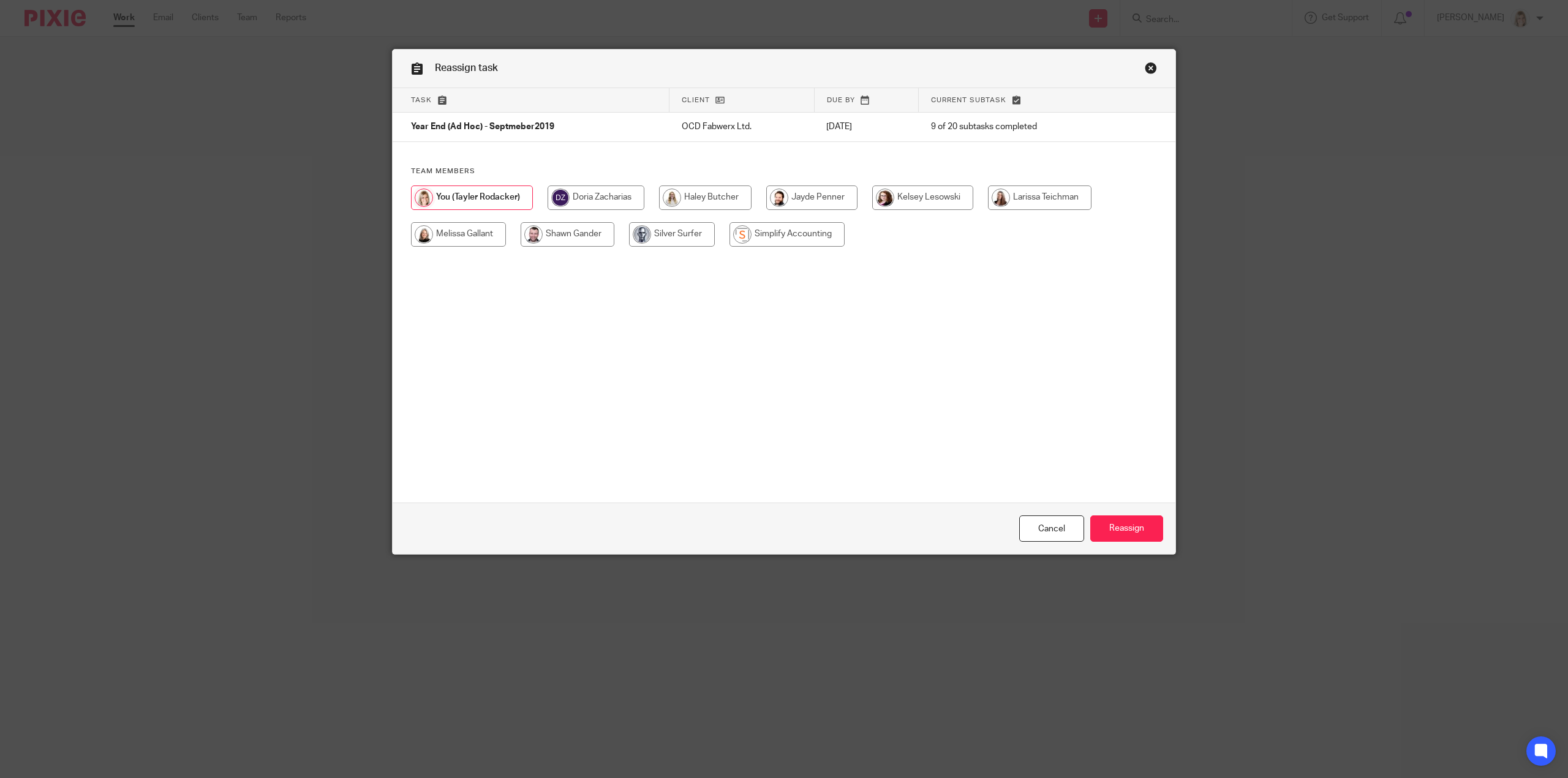
click at [439, 230] on input "radio" at bounding box center [458, 234] width 95 height 25
radio input "true"
click at [1116, 521] on input "Reassign" at bounding box center [1127, 529] width 73 height 27
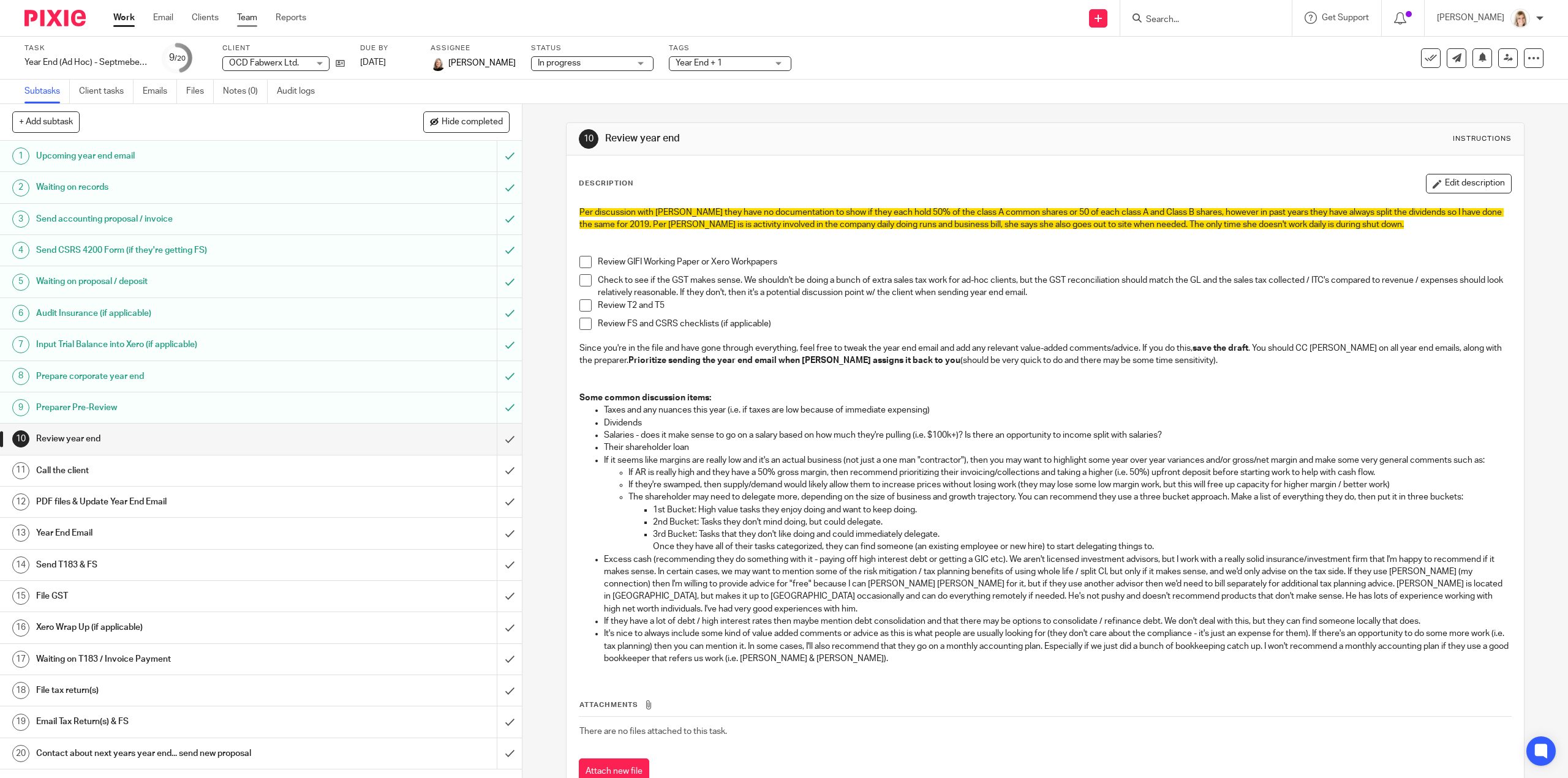
click at [251, 18] on link "Team" at bounding box center [247, 18] width 20 height 12
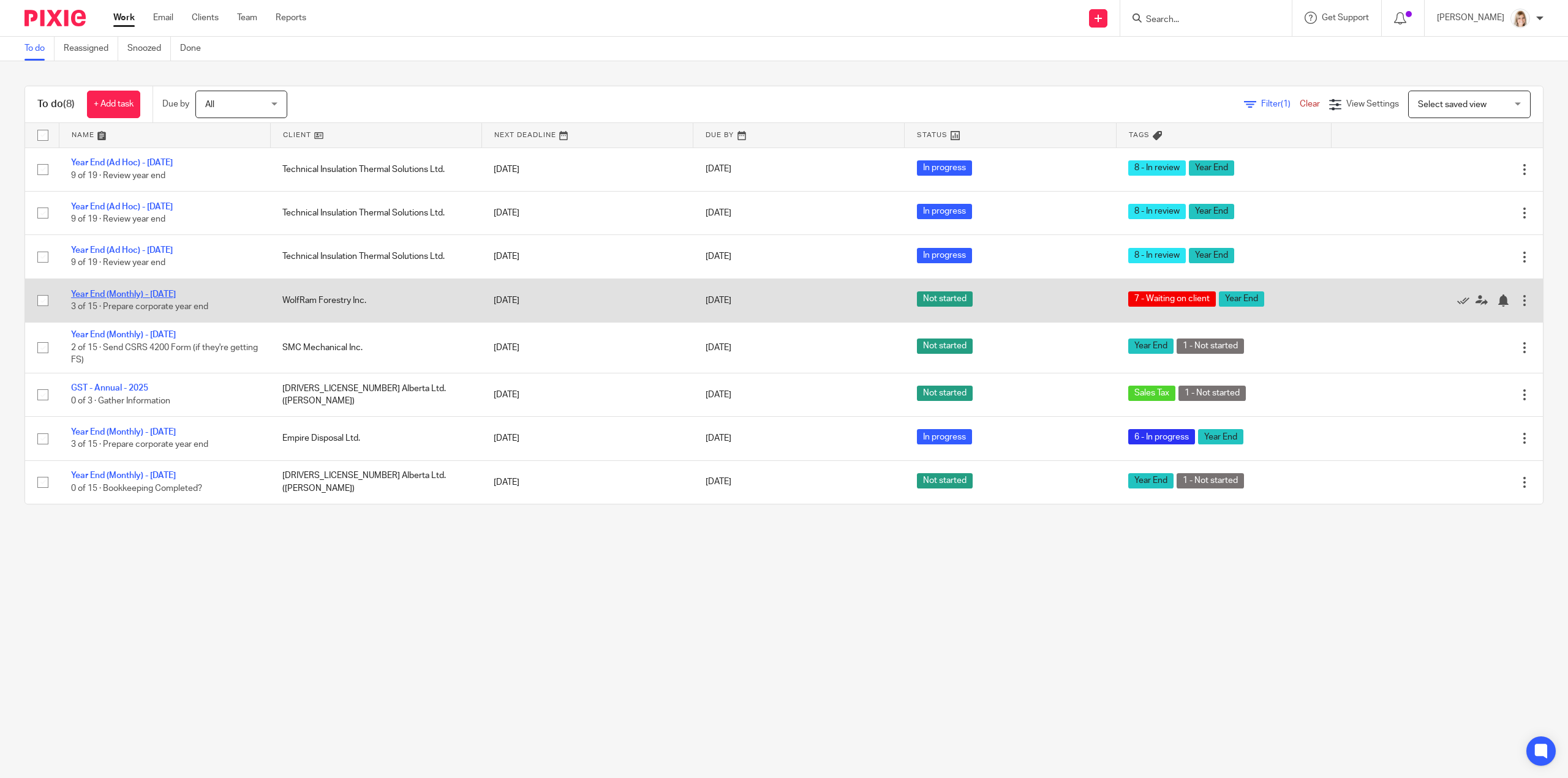
click at [168, 292] on link "Year End (Monthly) - [DATE]" at bounding box center [123, 294] width 104 height 8
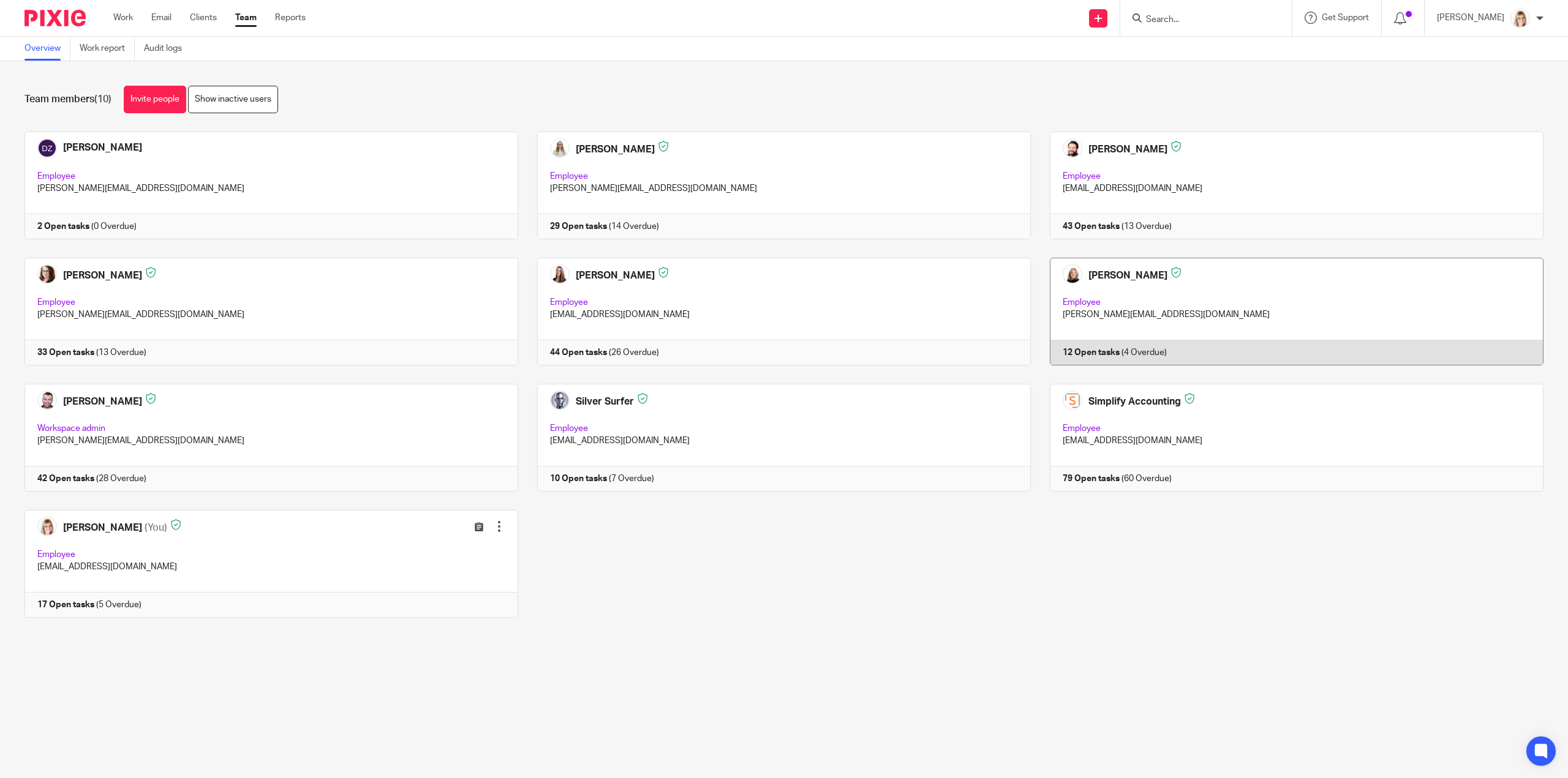
click at [1113, 271] on link at bounding box center [1287, 312] width 513 height 108
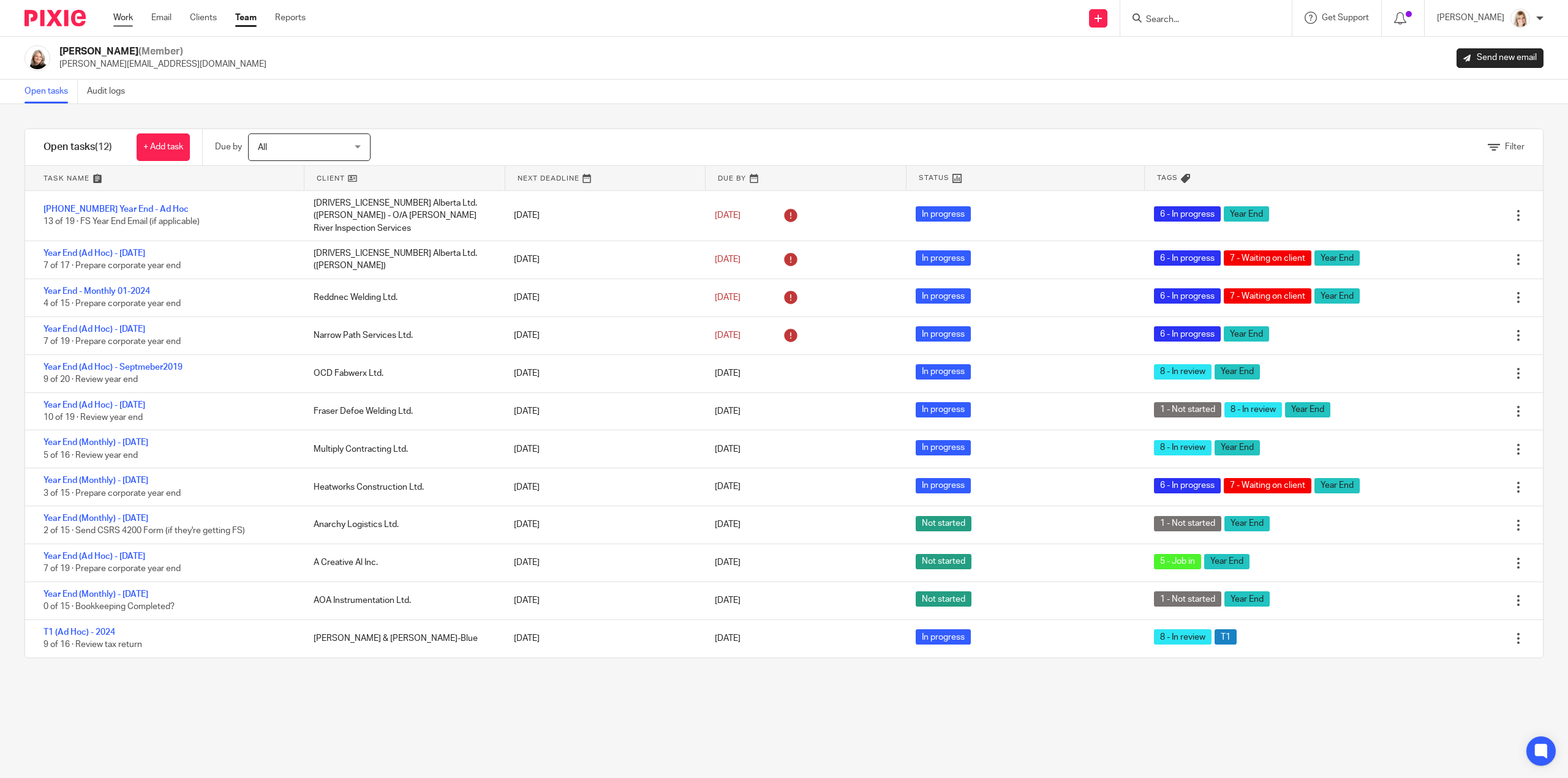
click at [126, 18] on link "Work" at bounding box center [123, 18] width 20 height 12
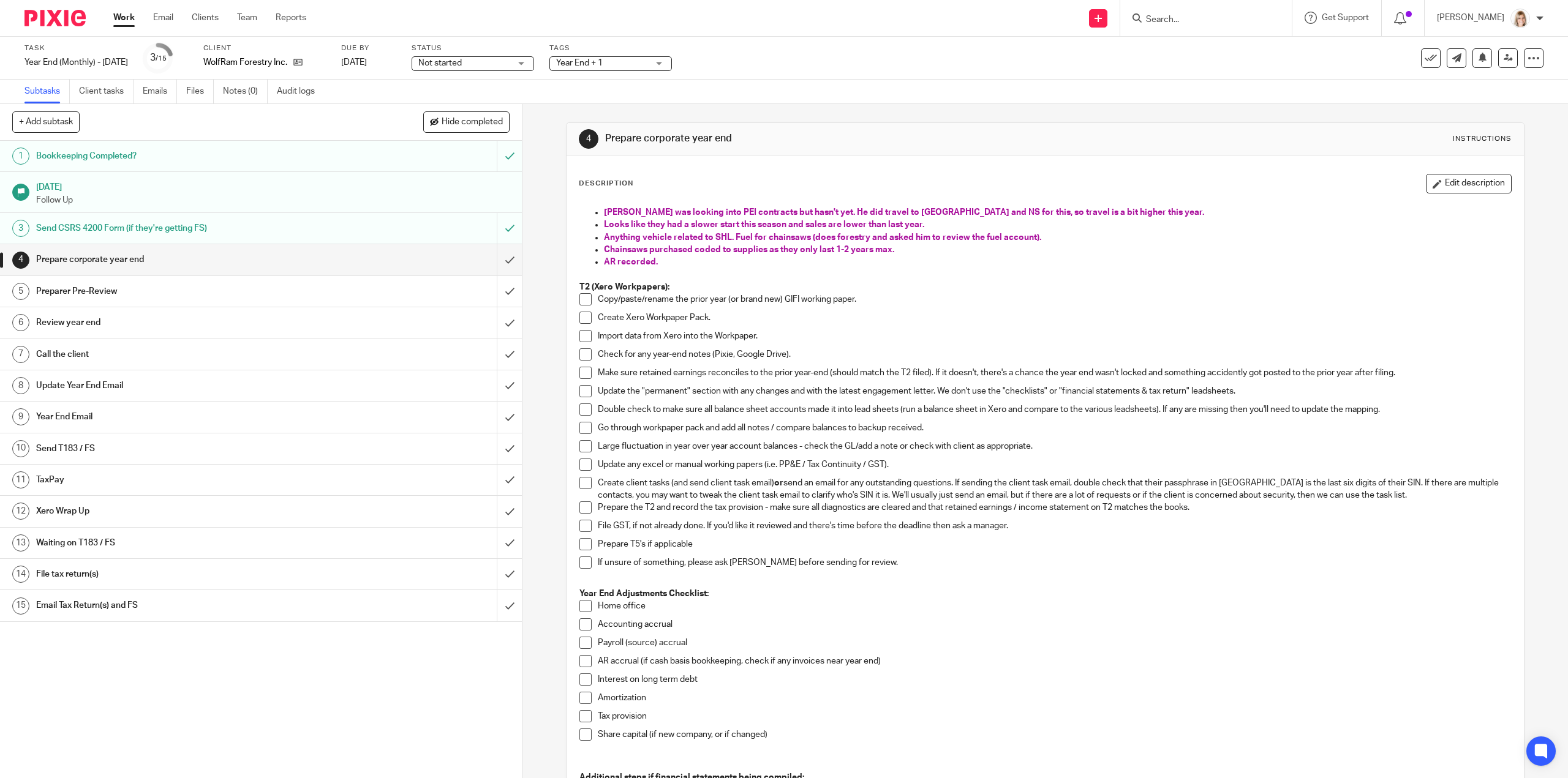
click at [627, 68] on span "Year End + 1" at bounding box center [602, 63] width 92 height 13
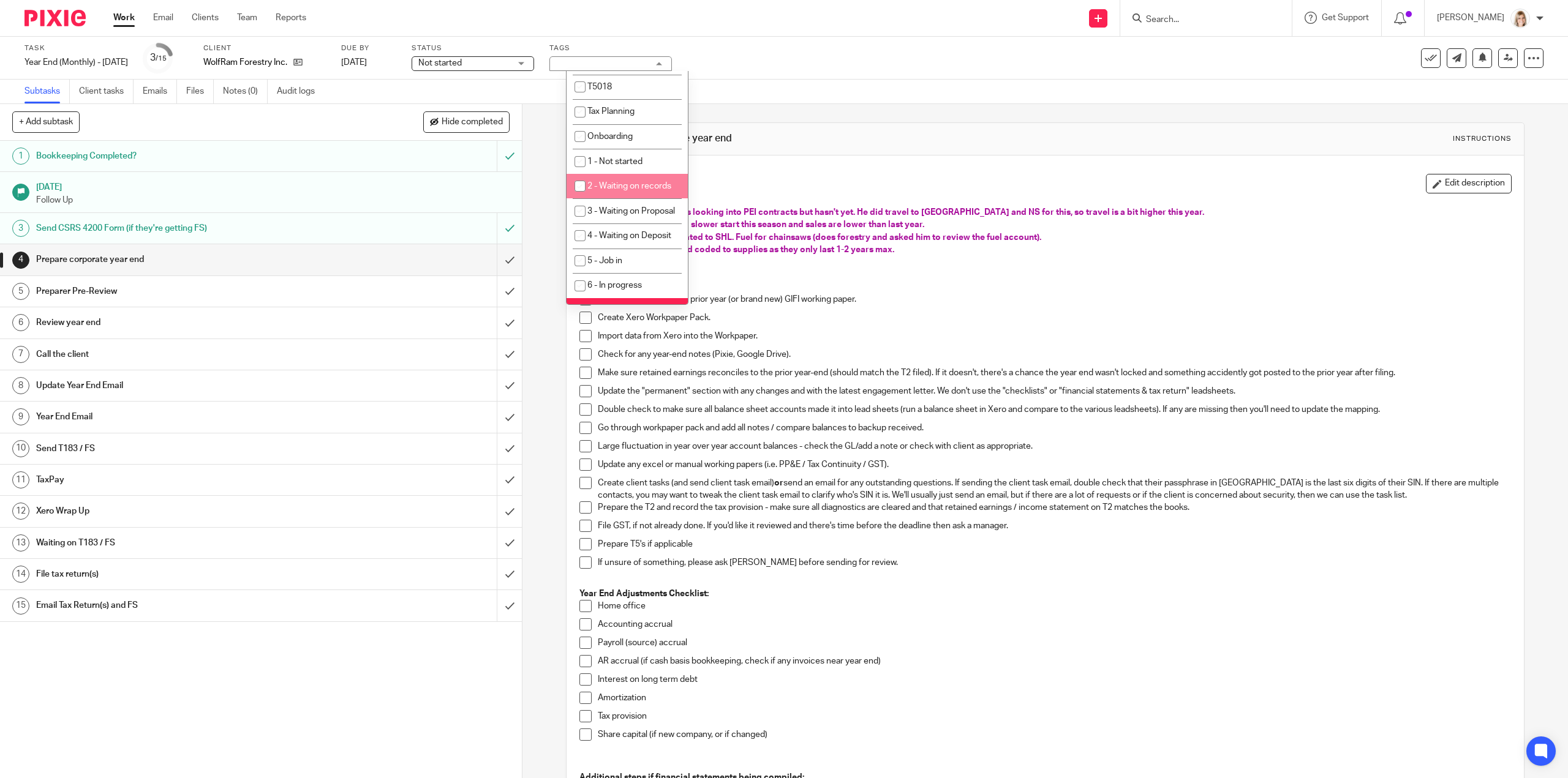
scroll to position [429, 0]
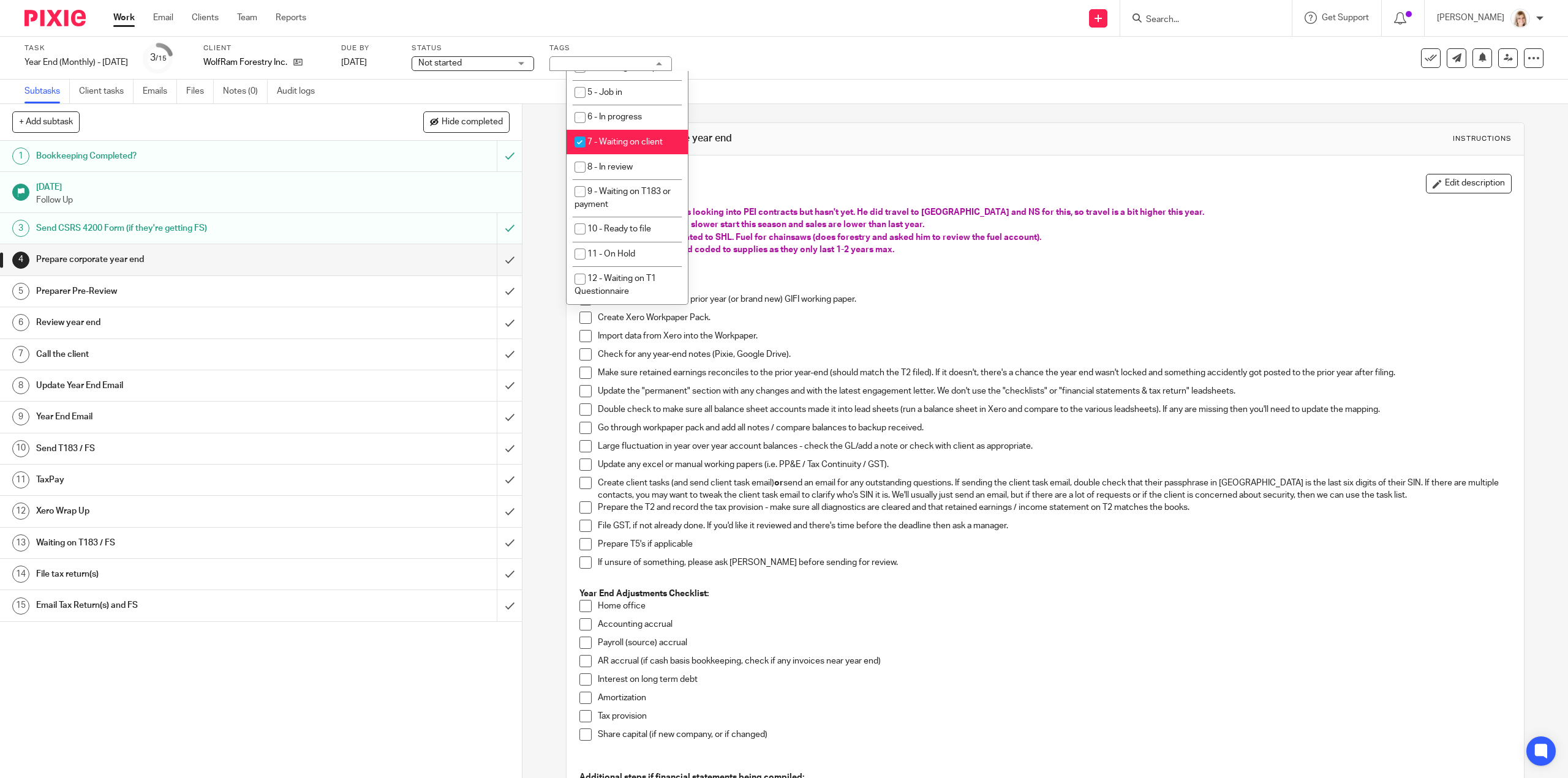
click at [580, 153] on input "checkbox" at bounding box center [580, 142] width 23 height 23
checkbox input "false"
click at [576, 129] on input "checkbox" at bounding box center [580, 117] width 23 height 23
checkbox input "true"
click at [799, 54] on div "Task Year End (Monthly) - [DATE] Save Year End (Monthly) - [DATE] 3 /15 Client …" at bounding box center [658, 58] width 1266 height 29
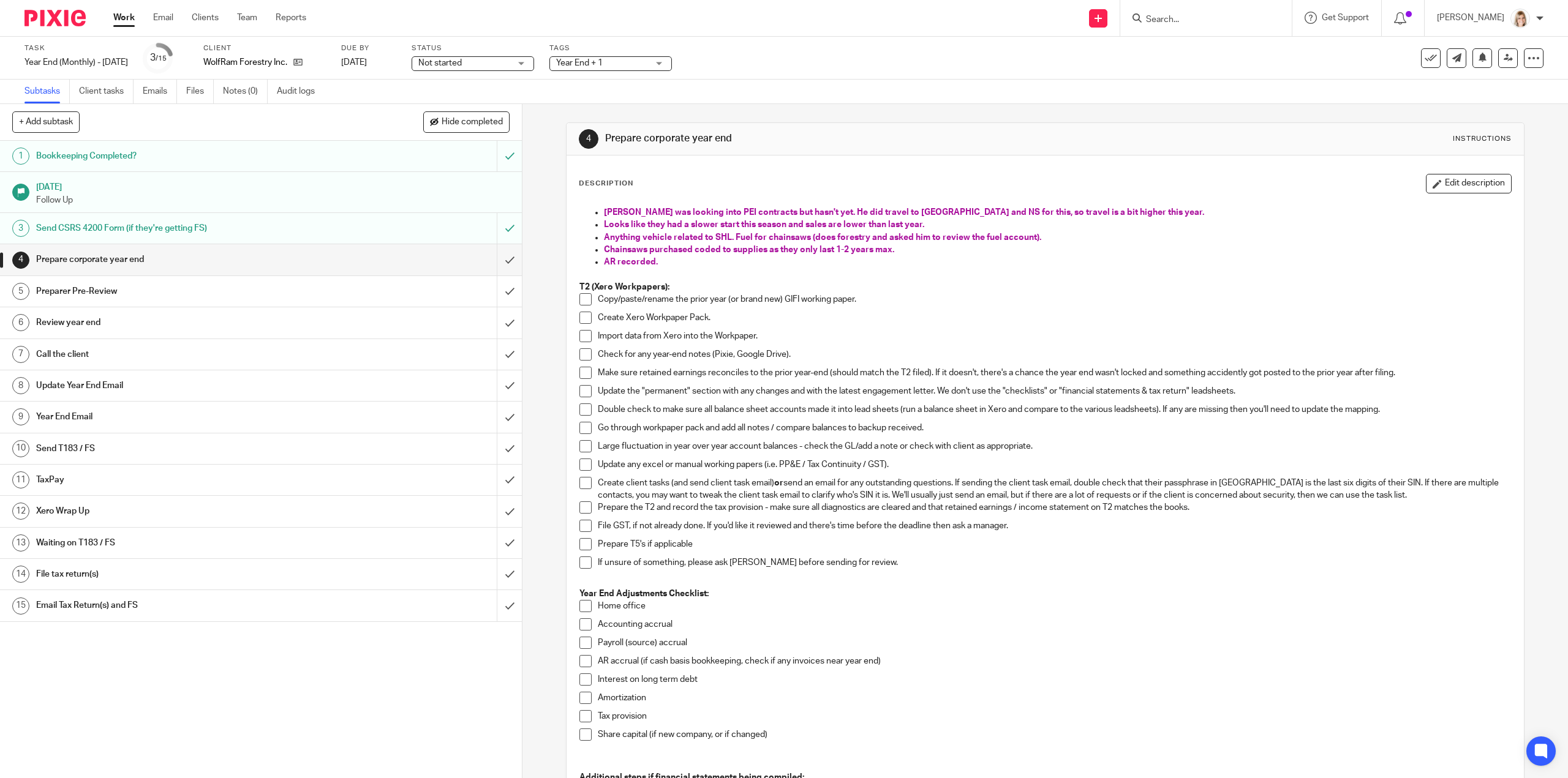
click at [131, 18] on link "Work" at bounding box center [124, 18] width 22 height 12
